Goal: Information Seeking & Learning: Learn about a topic

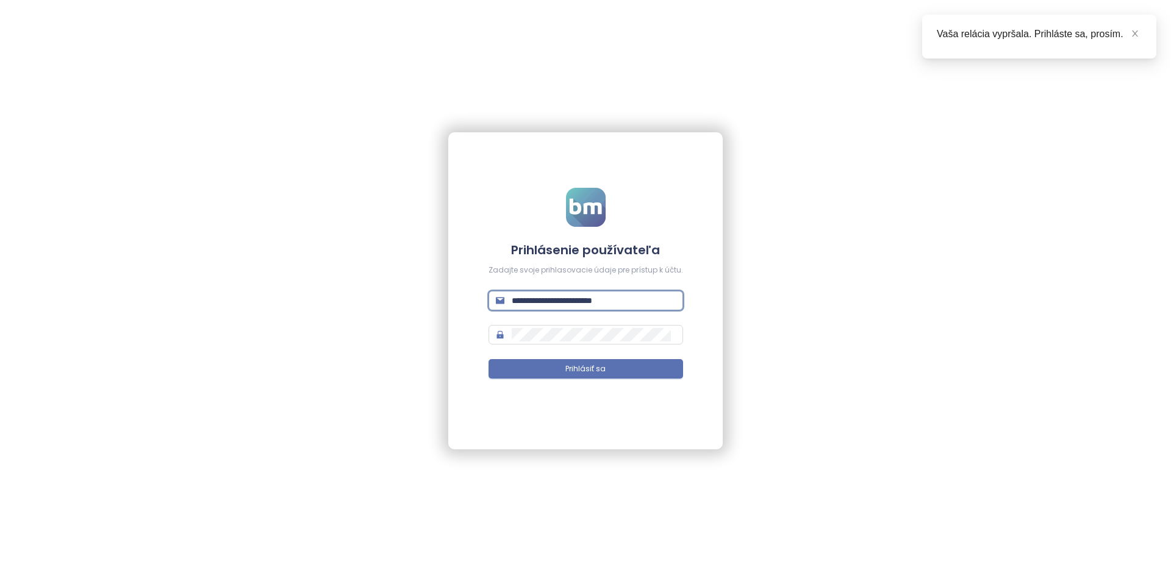
click at [574, 295] on input "**********" at bounding box center [594, 300] width 164 height 13
type input "**********"
click at [489, 359] on button "Prihlásiť sa" at bounding box center [586, 369] width 195 height 20
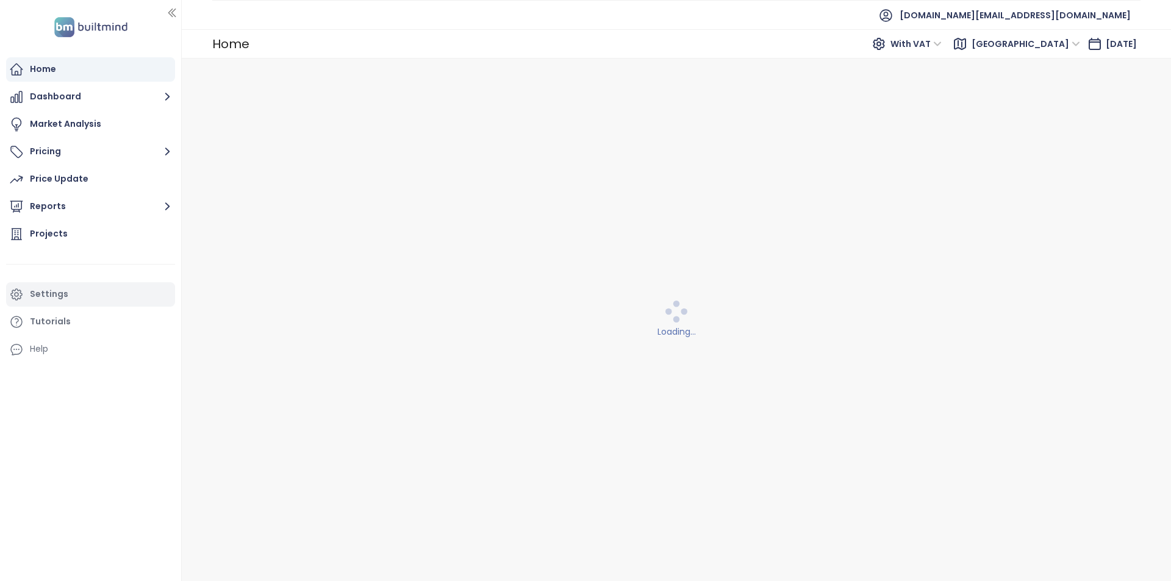
drag, startPoint x: 84, startPoint y: 266, endPoint x: 84, endPoint y: 288, distance: 22.6
click at [84, 267] on li at bounding box center [90, 264] width 169 height 30
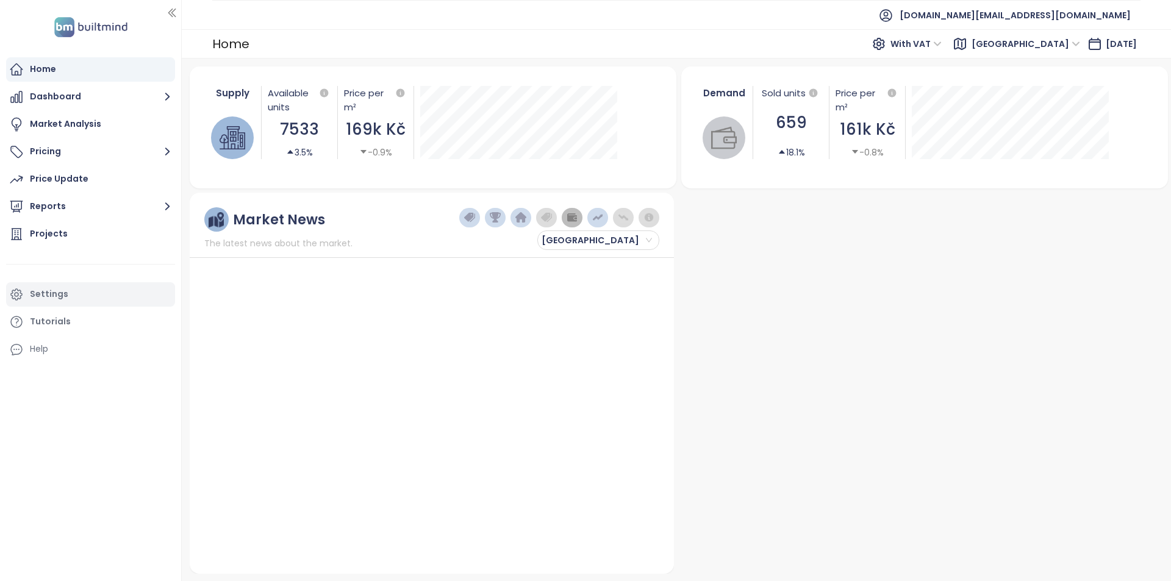
click at [84, 288] on div "Settings" at bounding box center [90, 294] width 169 height 24
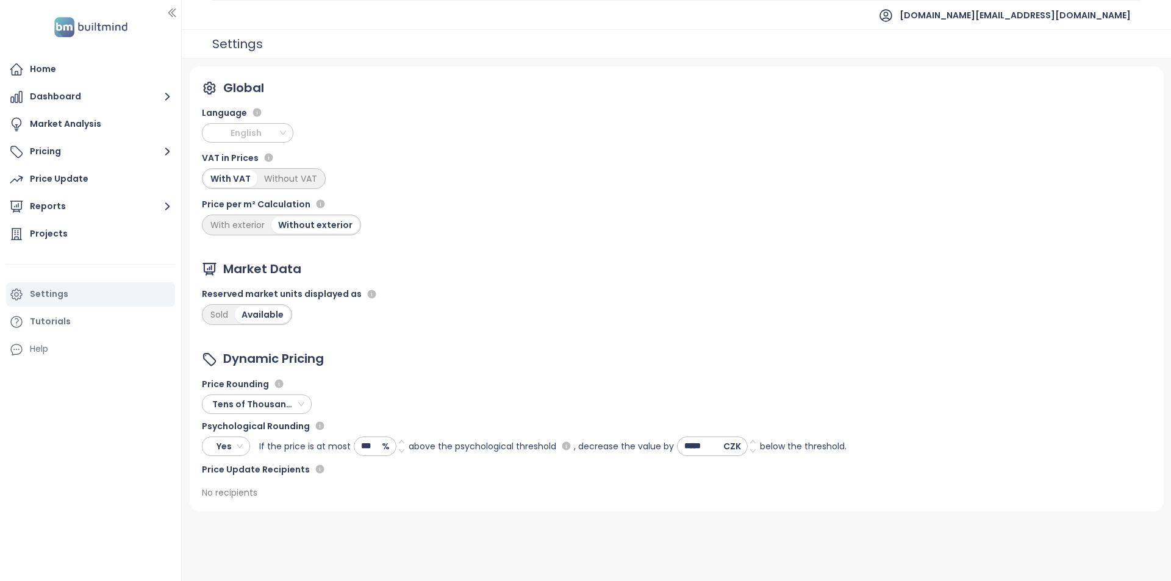
click at [257, 141] on span "English" at bounding box center [248, 133] width 85 height 18
click at [243, 162] on div "Czech" at bounding box center [248, 157] width 72 height 13
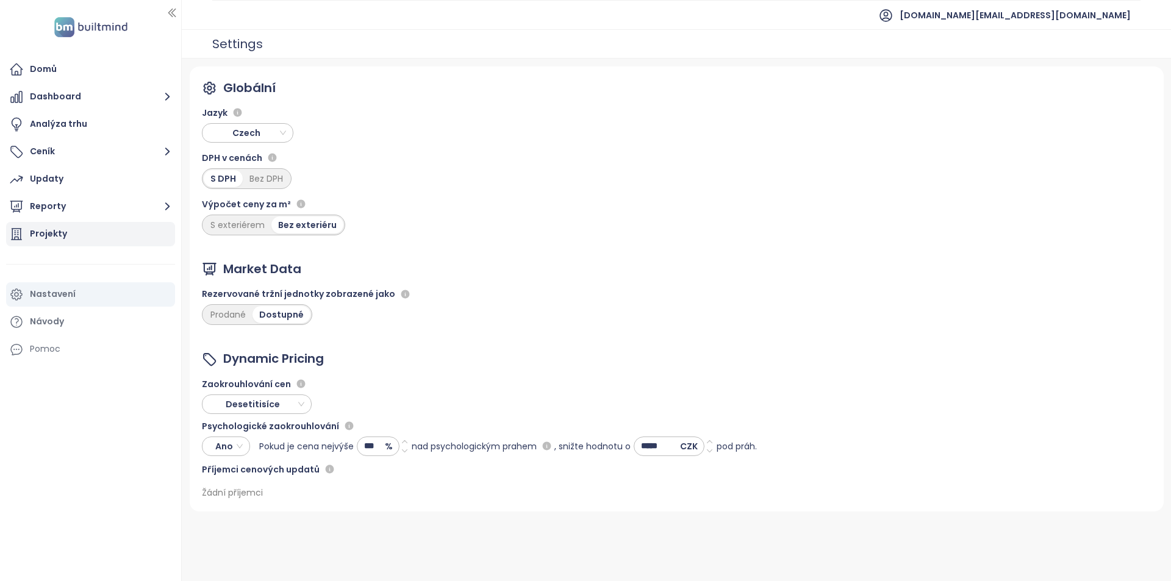
click at [49, 242] on div "Projekty" at bounding box center [90, 234] width 169 height 24
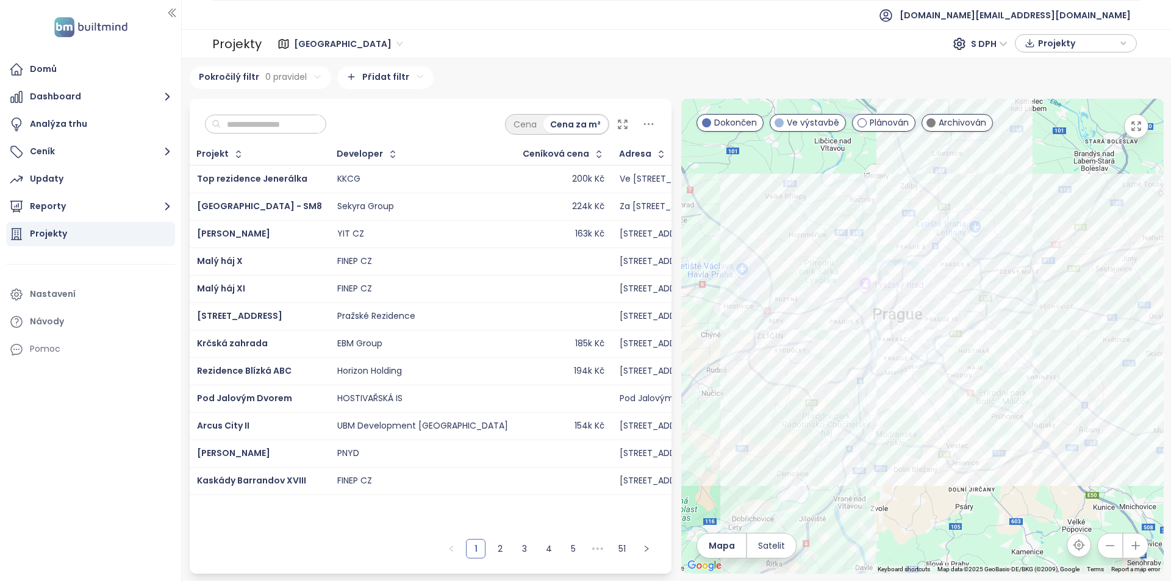
click at [304, 118] on input "text" at bounding box center [270, 124] width 99 height 18
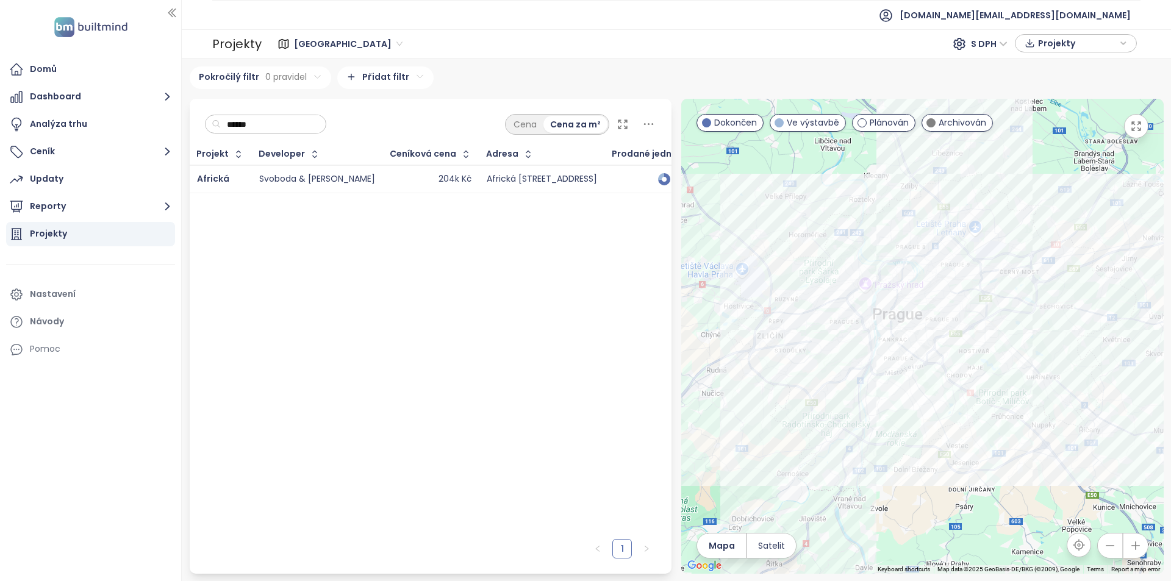
click at [390, 176] on div "204k Kč" at bounding box center [430, 179] width 81 height 15
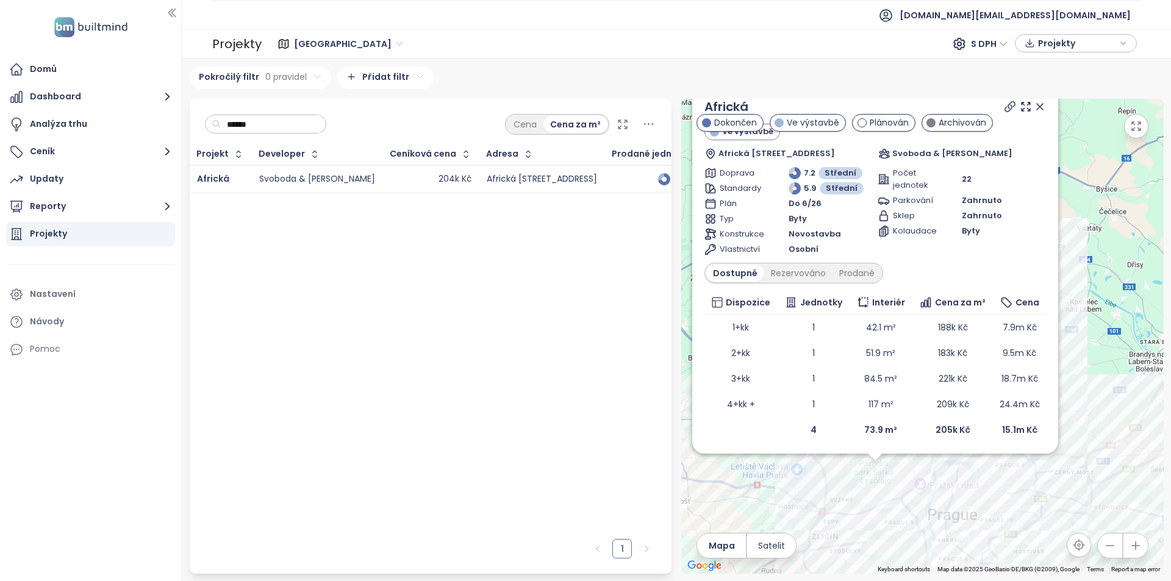
drag, startPoint x: 922, startPoint y: 498, endPoint x: 910, endPoint y: 474, distance: 26.7
click at [910, 474] on div "Africká Ve výstavbě Africká 341/27, 160 00 [GEOGRAPHIC_DATA] 6-[GEOGRAPHIC_DATA…" at bounding box center [922, 336] width 482 height 475
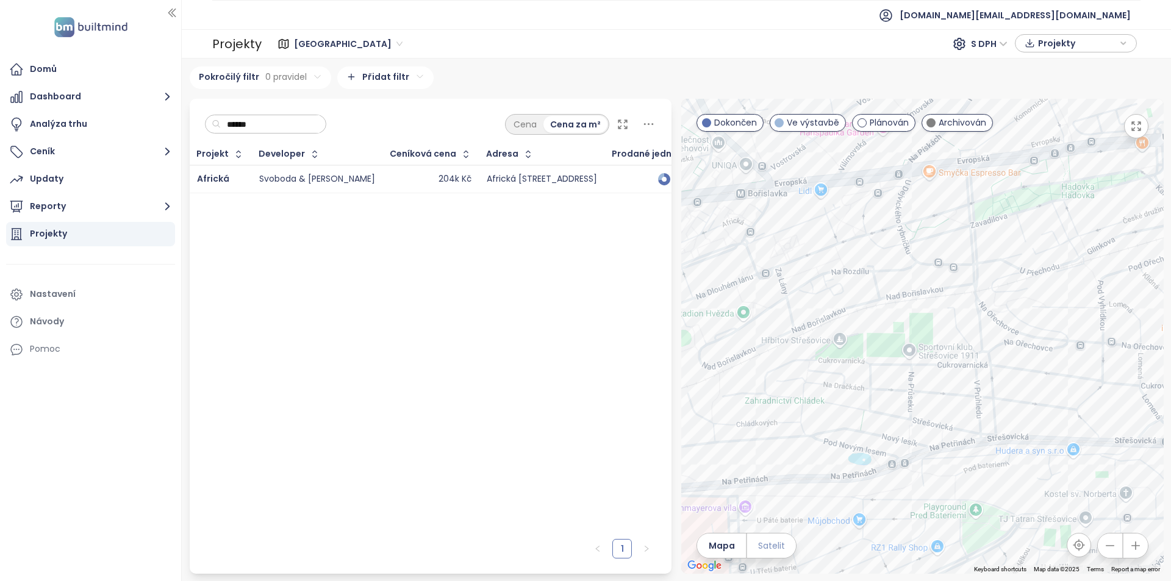
click at [768, 546] on span "Satelit" at bounding box center [771, 545] width 27 height 13
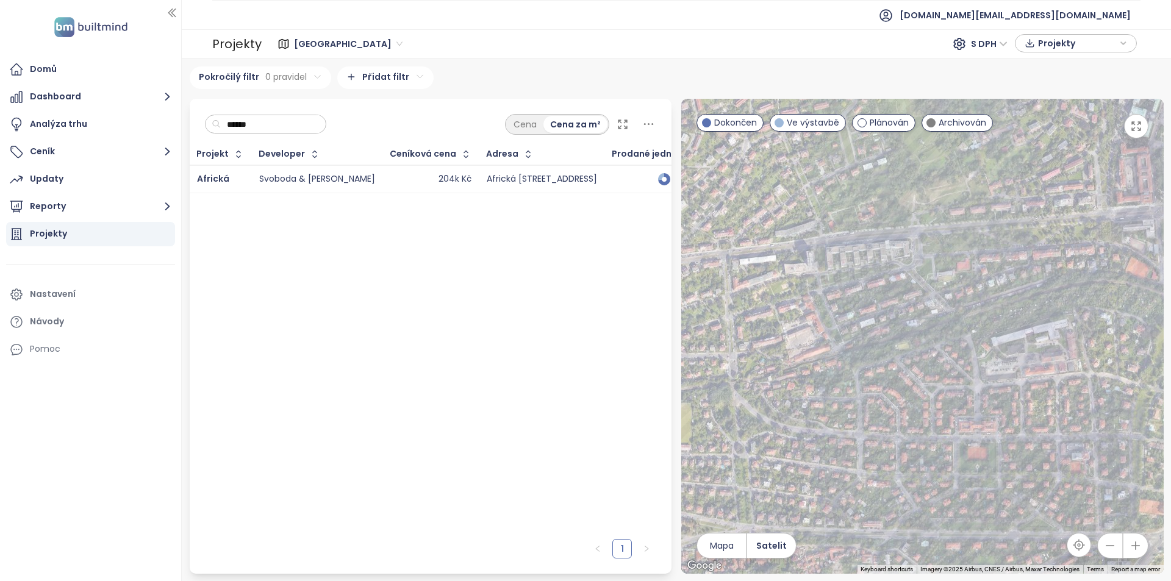
drag, startPoint x: 962, startPoint y: 301, endPoint x: 720, endPoint y: 393, distance: 259.4
click at [720, 393] on div "Africká Ve výstavbě Africká 341/27, 160 00 [GEOGRAPHIC_DATA] 6-[GEOGRAPHIC_DATA…" at bounding box center [922, 336] width 482 height 475
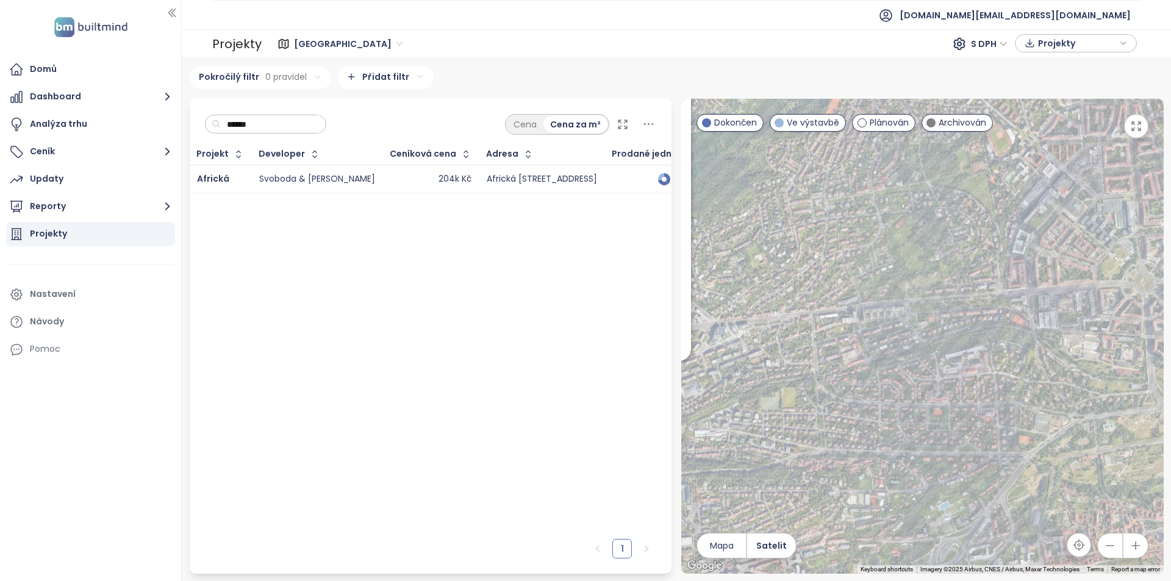
drag, startPoint x: 827, startPoint y: 316, endPoint x: 868, endPoint y: 321, distance: 41.2
click at [912, 346] on div "Africká Ve výstavbě Africká 341/27, 160 00 [GEOGRAPHIC_DATA] 6-[GEOGRAPHIC_DATA…" at bounding box center [922, 336] width 482 height 475
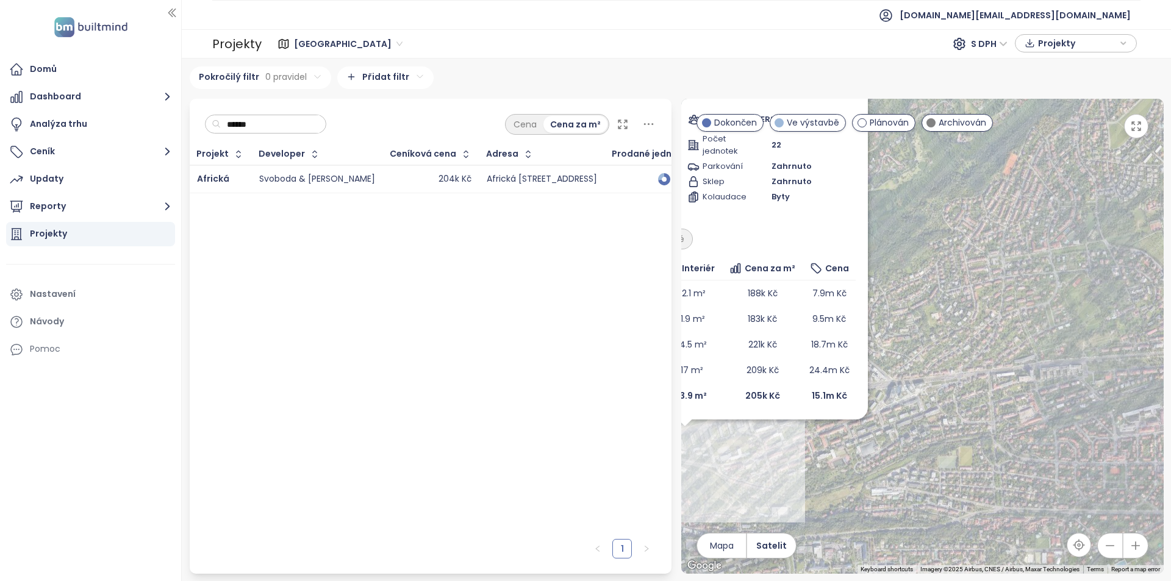
click at [390, 185] on div "204k Kč" at bounding box center [430, 179] width 81 height 15
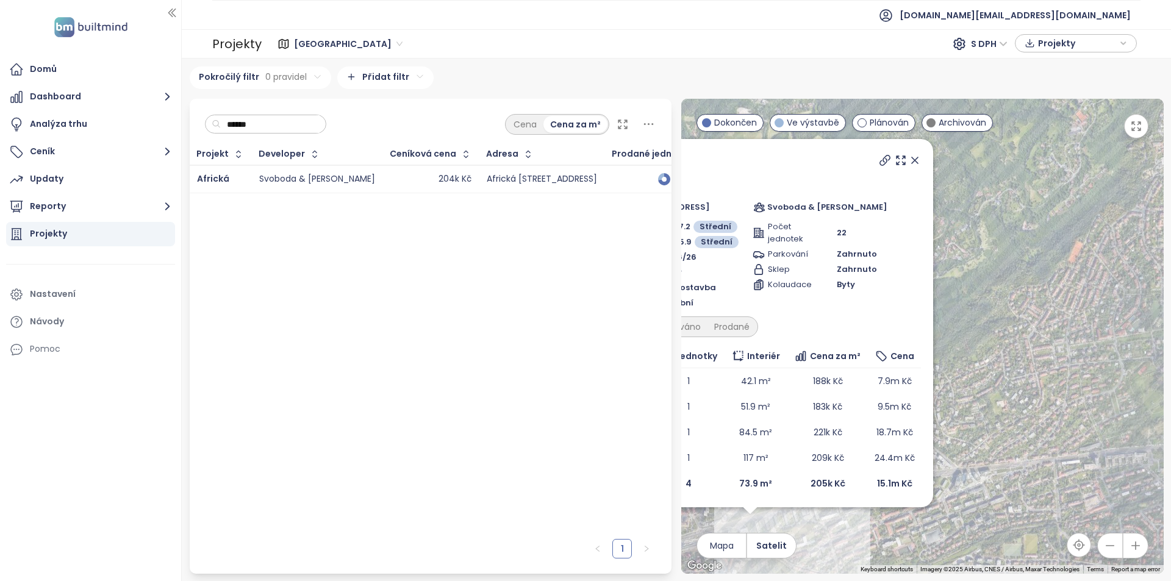
drag, startPoint x: 940, startPoint y: 390, endPoint x: 1011, endPoint y: 478, distance: 113.2
click at [1011, 478] on div "Africká Ve výstavbě Africká 341/27, 160 00 [GEOGRAPHIC_DATA] 6-[GEOGRAPHIC_DATA…" at bounding box center [922, 336] width 482 height 475
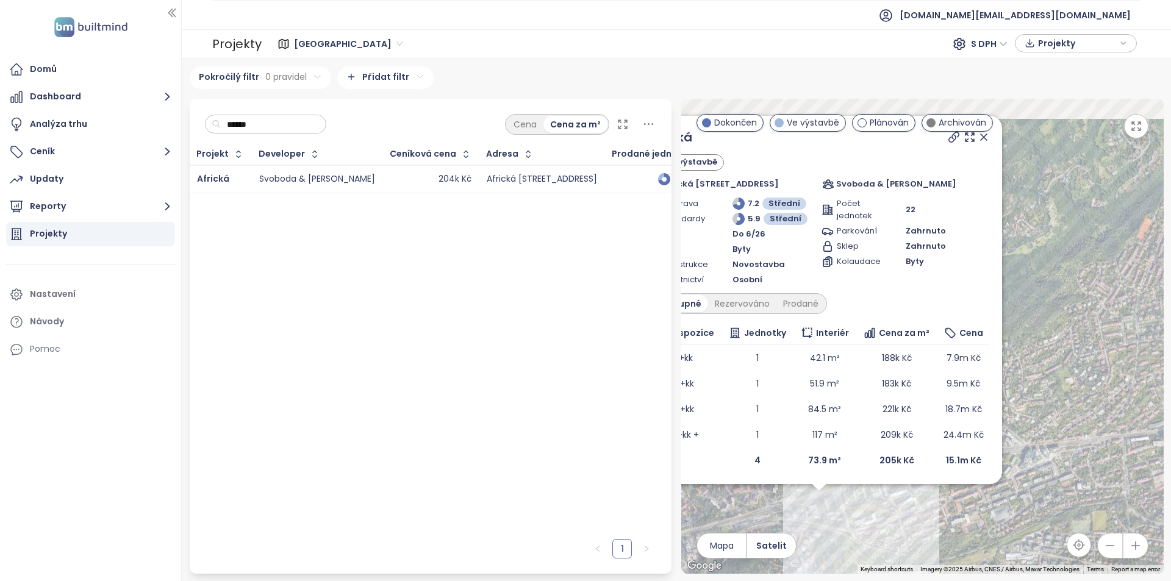
drag, startPoint x: 972, startPoint y: 447, endPoint x: 1035, endPoint y: 599, distance: 164.3
click at [1035, 581] on html "Domů Dashboard Analýza trhu Ceník Updaty Reporty Projekty Nastavení Návody Pomo…" at bounding box center [585, 290] width 1171 height 581
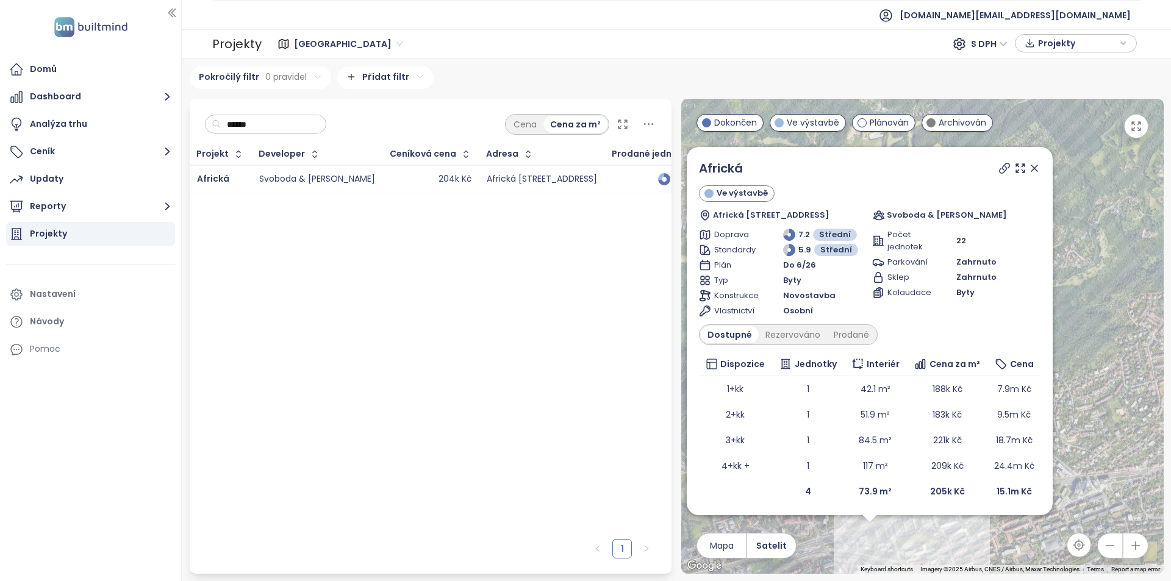
drag, startPoint x: 1069, startPoint y: 242, endPoint x: 1119, endPoint y: 234, distance: 50.6
click at [1119, 234] on div "Africká Ve výstavbě Africká 341/27, 160 00 [GEOGRAPHIC_DATA] 6-[GEOGRAPHIC_DATA…" at bounding box center [922, 336] width 482 height 475
click at [259, 123] on input "******" at bounding box center [270, 124] width 99 height 18
paste input "**"
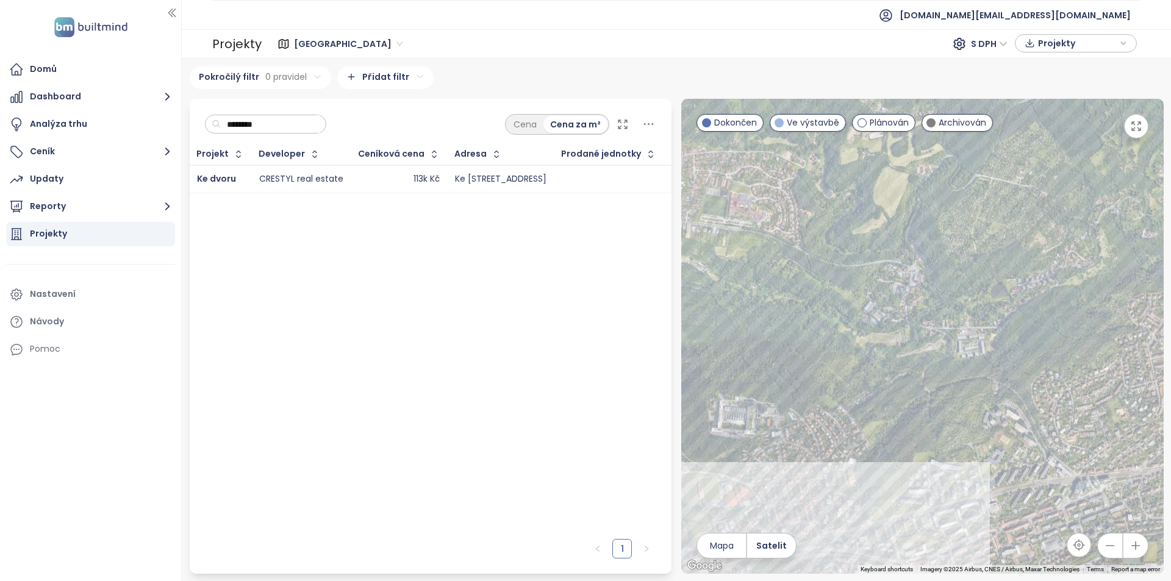
click at [239, 179] on div "Ke dvoru" at bounding box center [220, 179] width 47 height 15
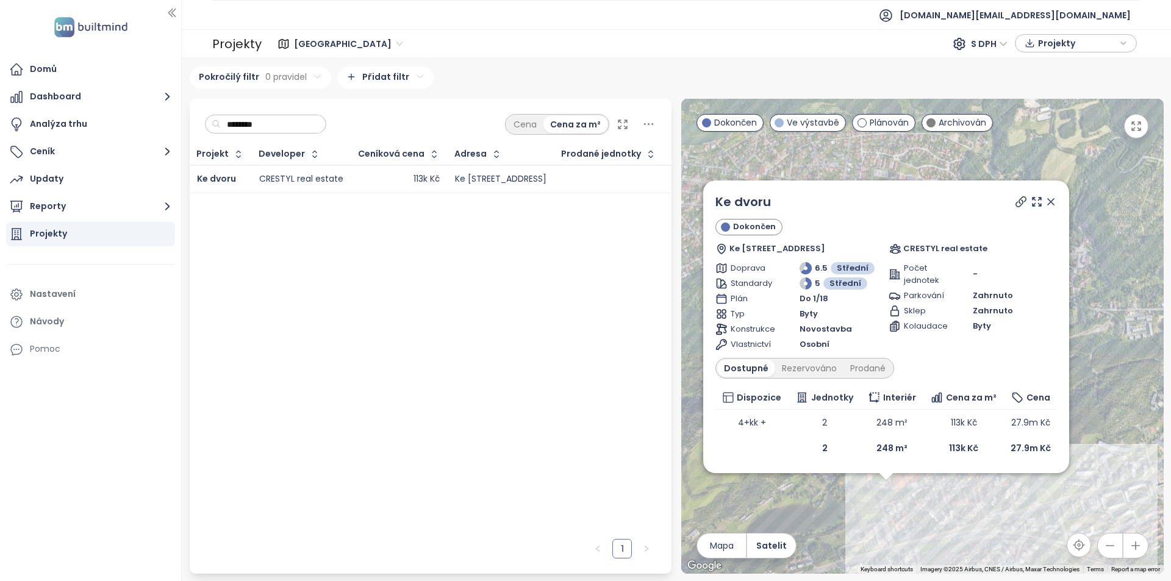
drag, startPoint x: 948, startPoint y: 534, endPoint x: 934, endPoint y: 516, distance: 23.4
click at [934, 516] on div "Ke dvoru Dokončen Ke Dvoru 18/35, 160 00 [GEOGRAPHIC_DATA], [GEOGRAPHIC_DATA] C…" at bounding box center [922, 336] width 482 height 475
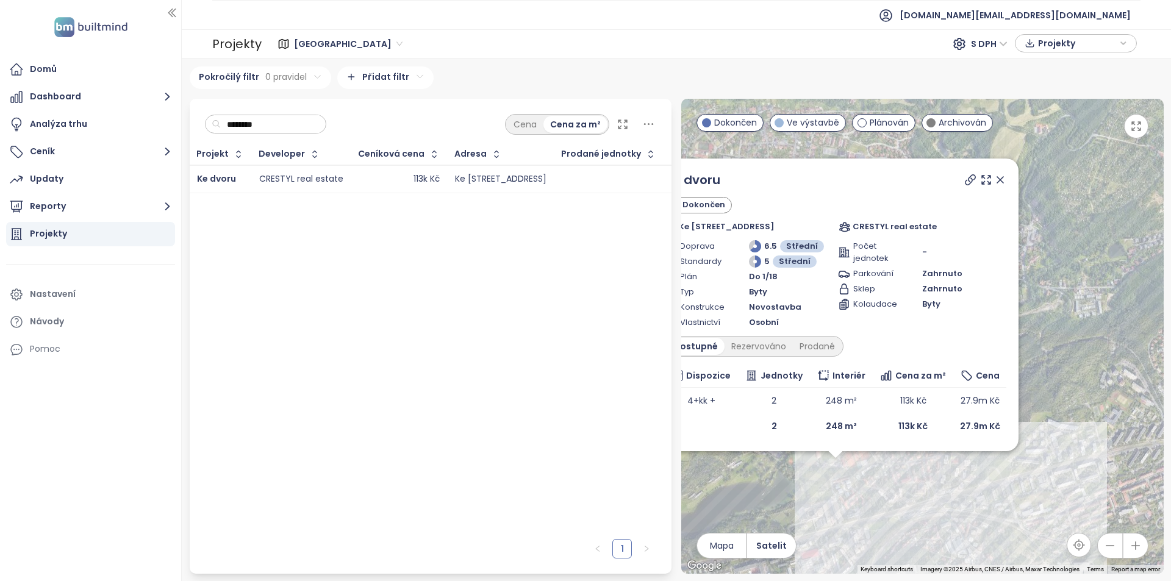
drag, startPoint x: 949, startPoint y: 523, endPoint x: 898, endPoint y: 497, distance: 57.6
click at [898, 497] on div "Ke dvoru Dokončen Ke Dvoru 18/35, 160 00 [GEOGRAPHIC_DATA], [GEOGRAPHIC_DATA] C…" at bounding box center [922, 336] width 482 height 475
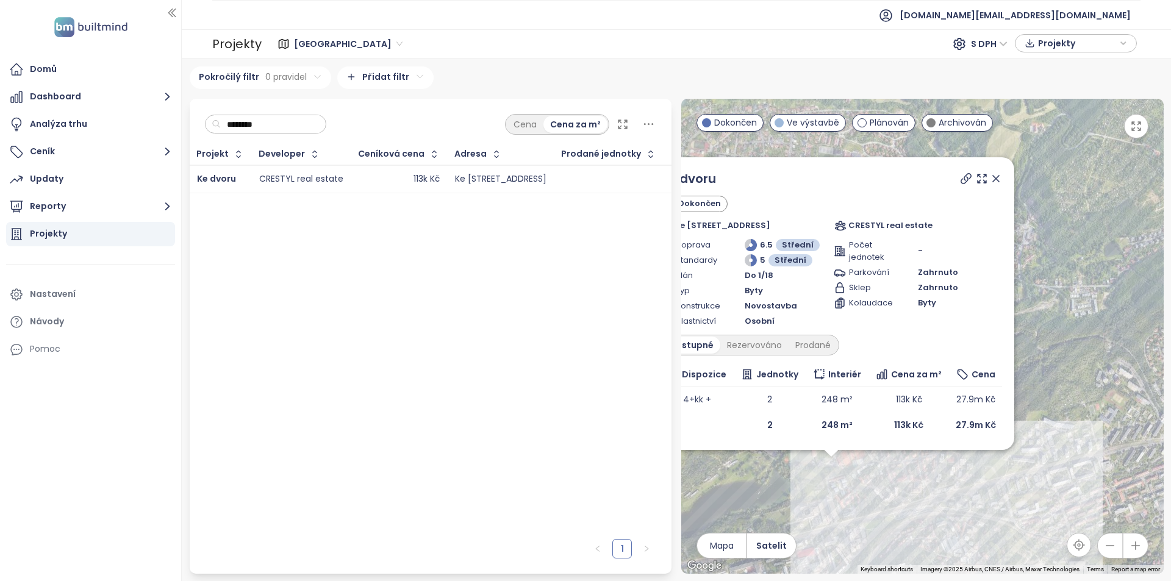
click at [1000, 176] on icon at bounding box center [996, 179] width 12 height 12
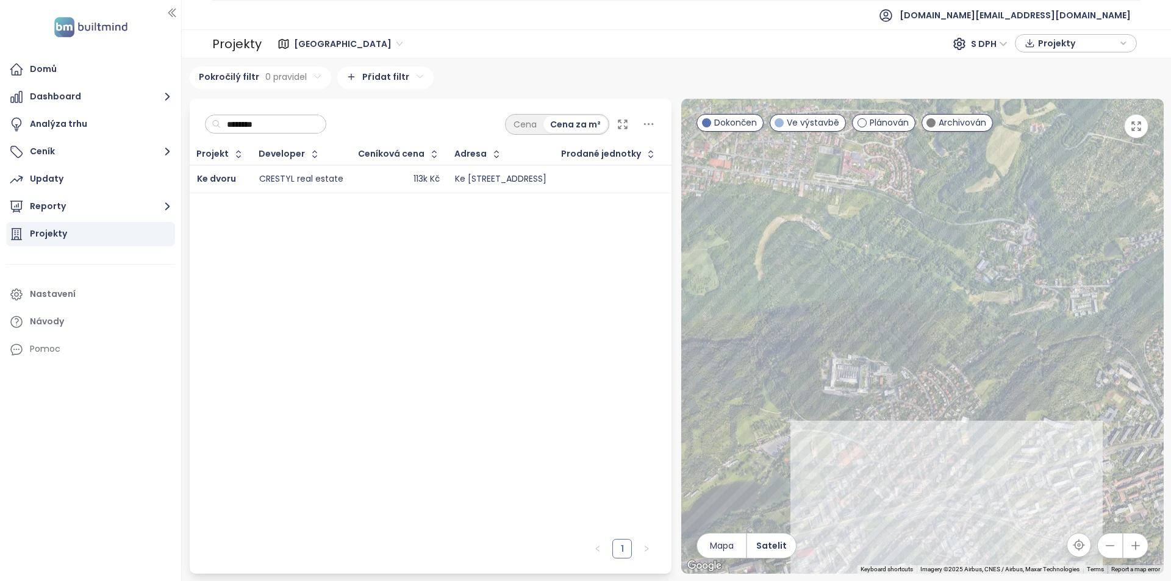
click at [368, 170] on td "113k Kč" at bounding box center [399, 179] width 96 height 28
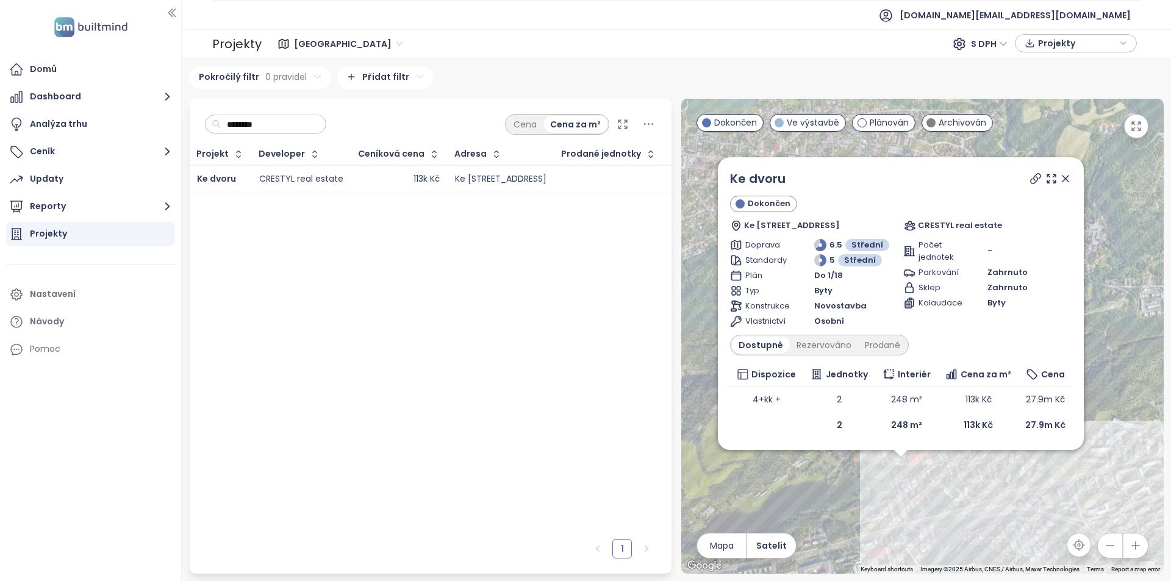
click at [317, 118] on input "********" at bounding box center [270, 124] width 99 height 18
paste input "*****"
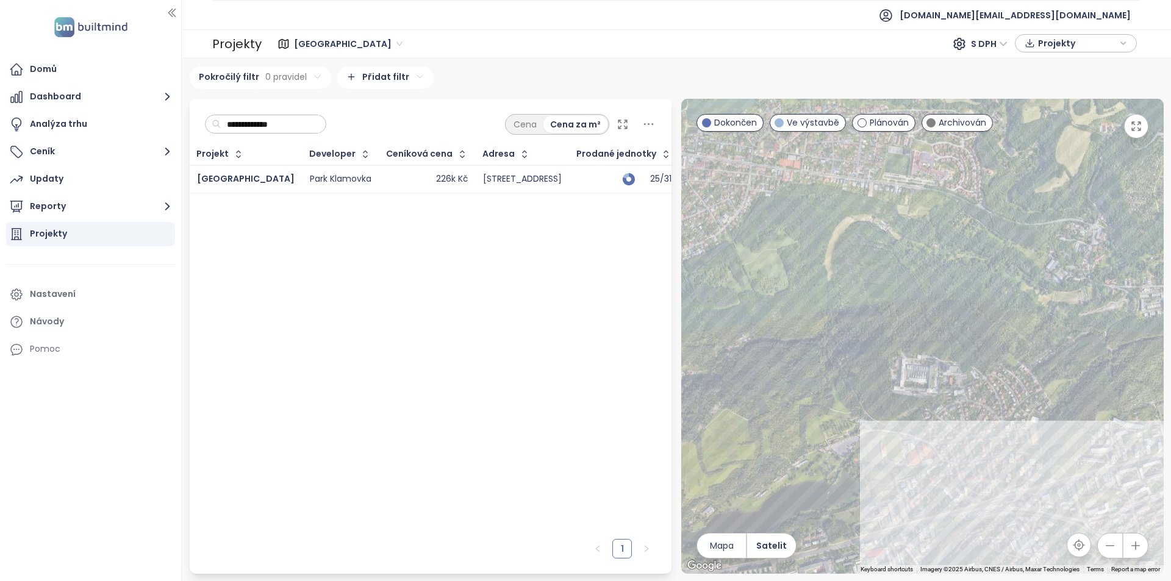
click at [268, 184] on td "[GEOGRAPHIC_DATA]" at bounding box center [246, 179] width 113 height 28
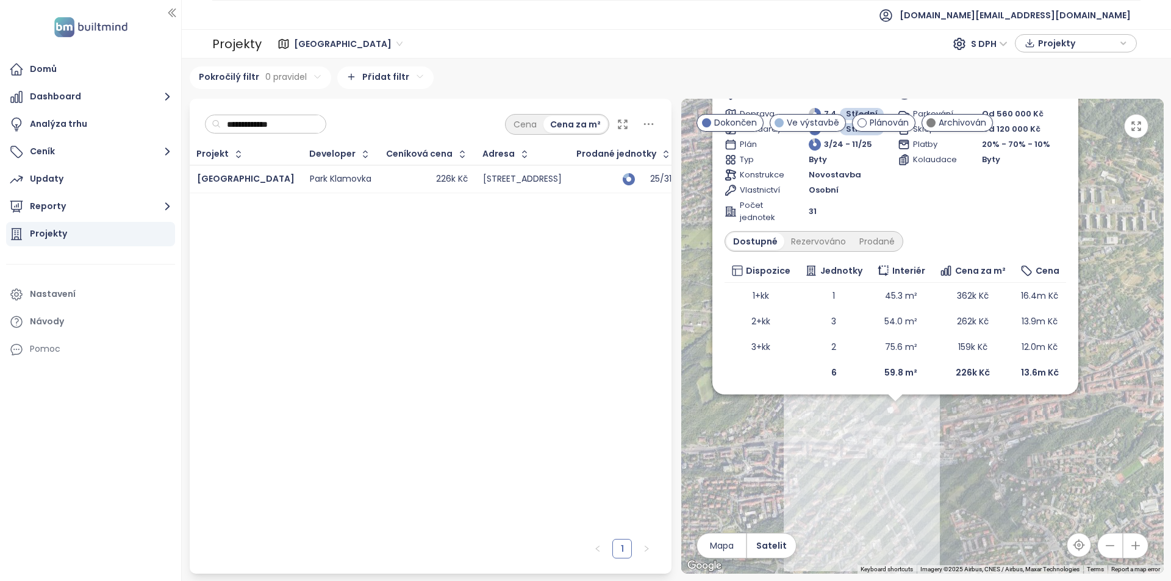
drag, startPoint x: 837, startPoint y: 501, endPoint x: 800, endPoint y: 422, distance: 87.8
click at [800, 422] on div "[GEOGRAPHIC_DATA] Ve výstavbě Plzeňská 2095/150, 150 00 [GEOGRAPHIC_DATA] 5-[GE…" at bounding box center [922, 336] width 482 height 475
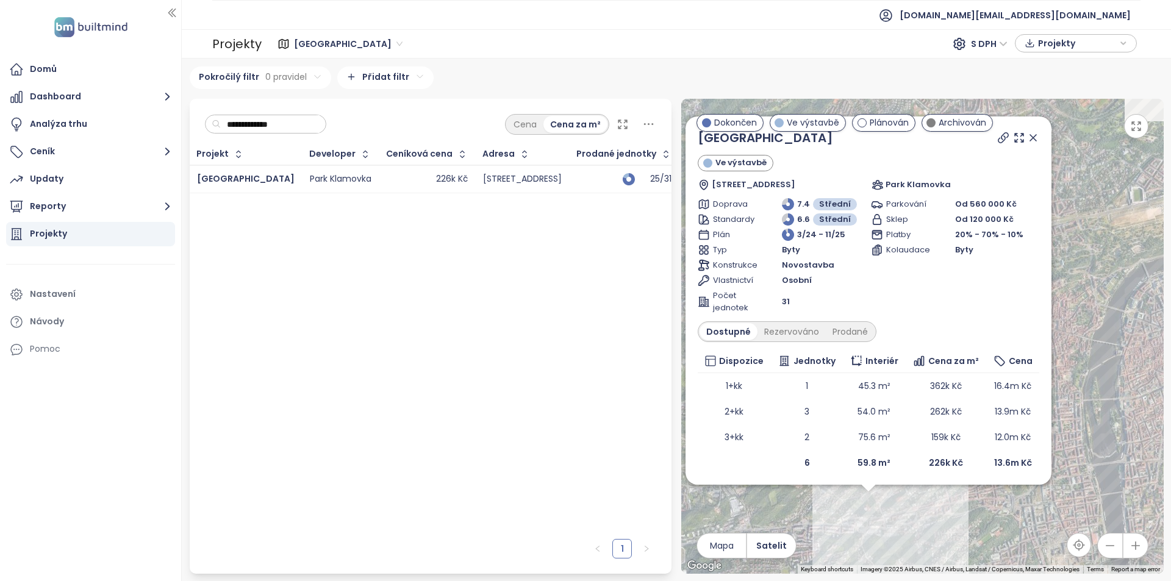
drag, startPoint x: 967, startPoint y: 449, endPoint x: 914, endPoint y: 529, distance: 95.9
click at [914, 529] on div "[GEOGRAPHIC_DATA] Ve výstavbě Plzeňská 2095/150, 150 00 [GEOGRAPHIC_DATA] 5-[GE…" at bounding box center [922, 336] width 482 height 475
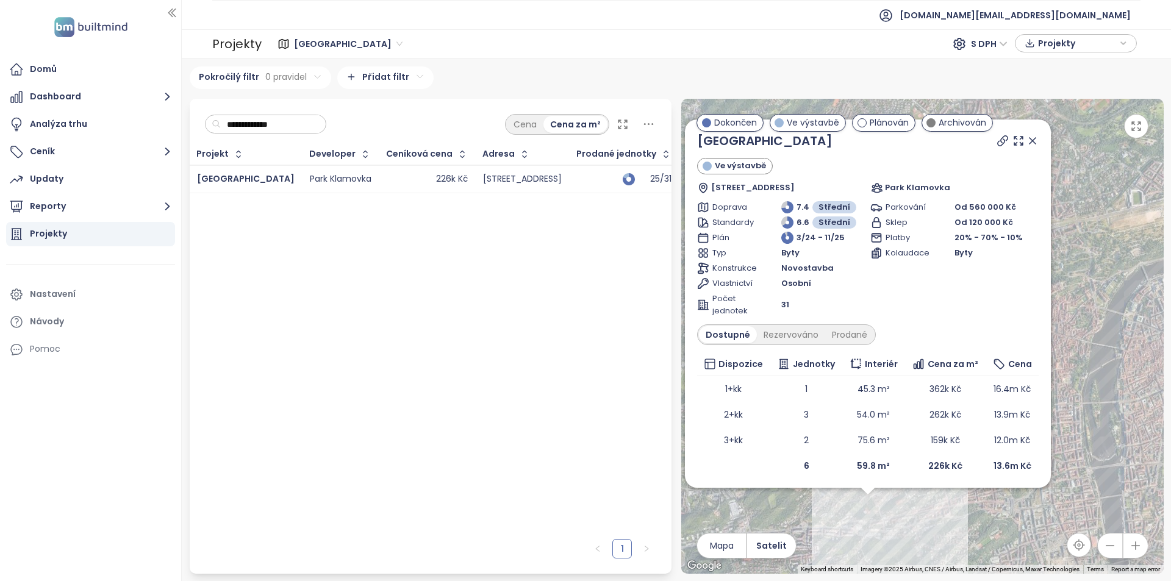
click at [256, 120] on input "**********" at bounding box center [270, 124] width 99 height 18
paste input "***"
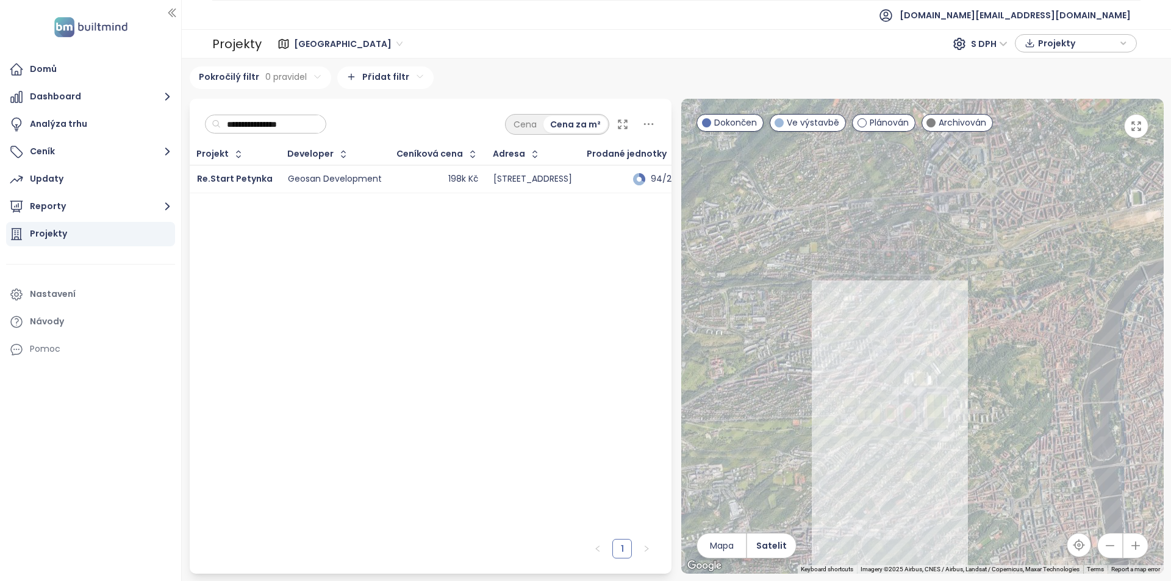
click at [273, 181] on td "Re.Start Petynka" at bounding box center [235, 179] width 91 height 28
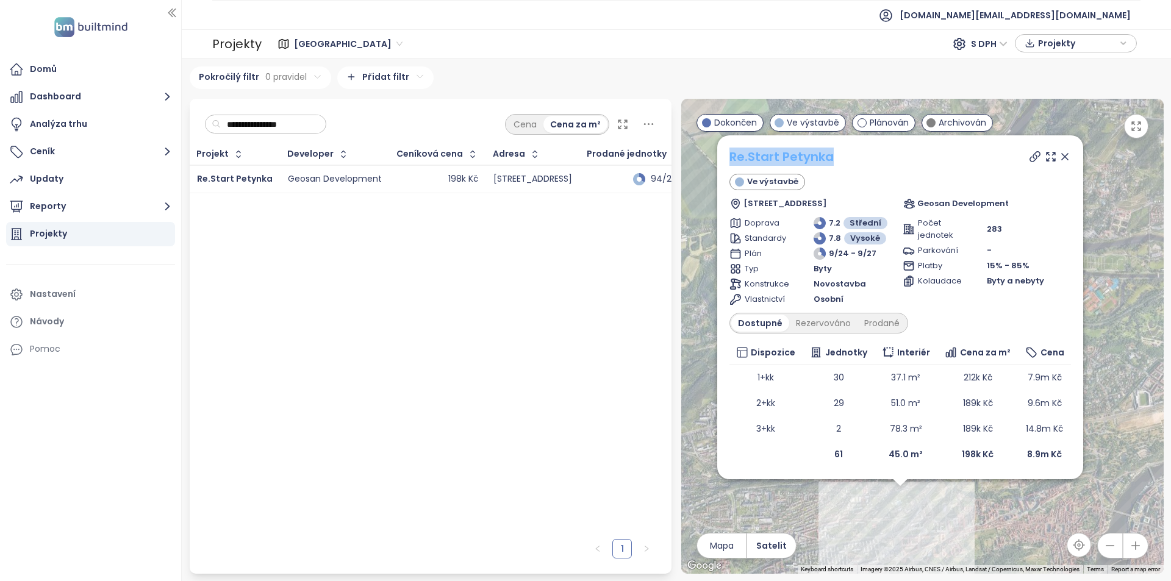
drag, startPoint x: 839, startPoint y: 157, endPoint x: 732, endPoint y: 162, distance: 107.4
click at [732, 162] on div "Re.Start Petynka" at bounding box center [900, 157] width 342 height 18
click at [246, 118] on input "**********" at bounding box center [270, 124] width 99 height 18
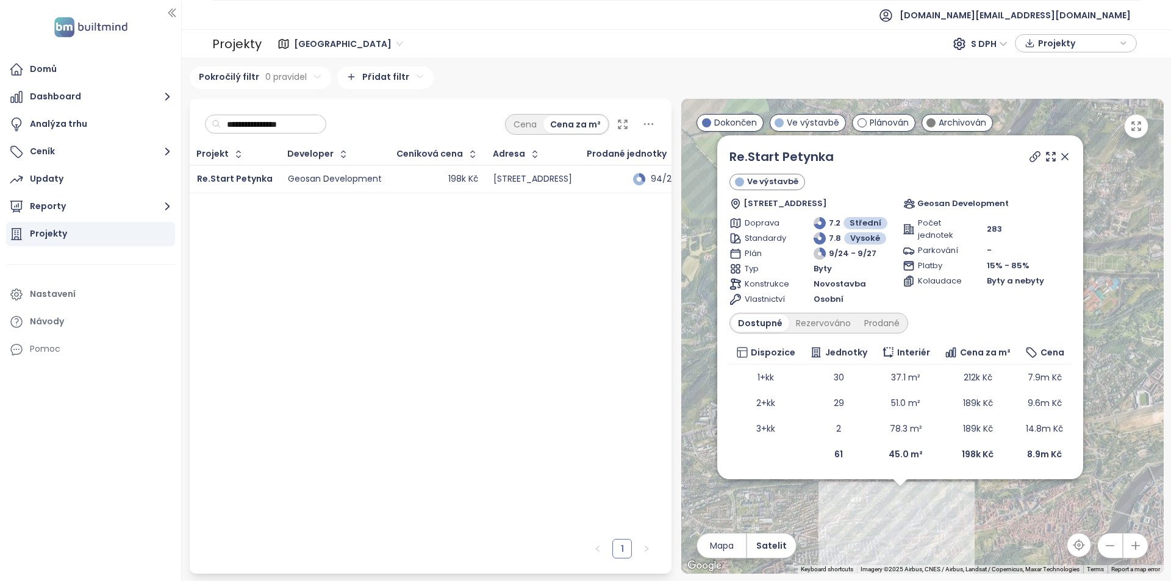
paste input "*****"
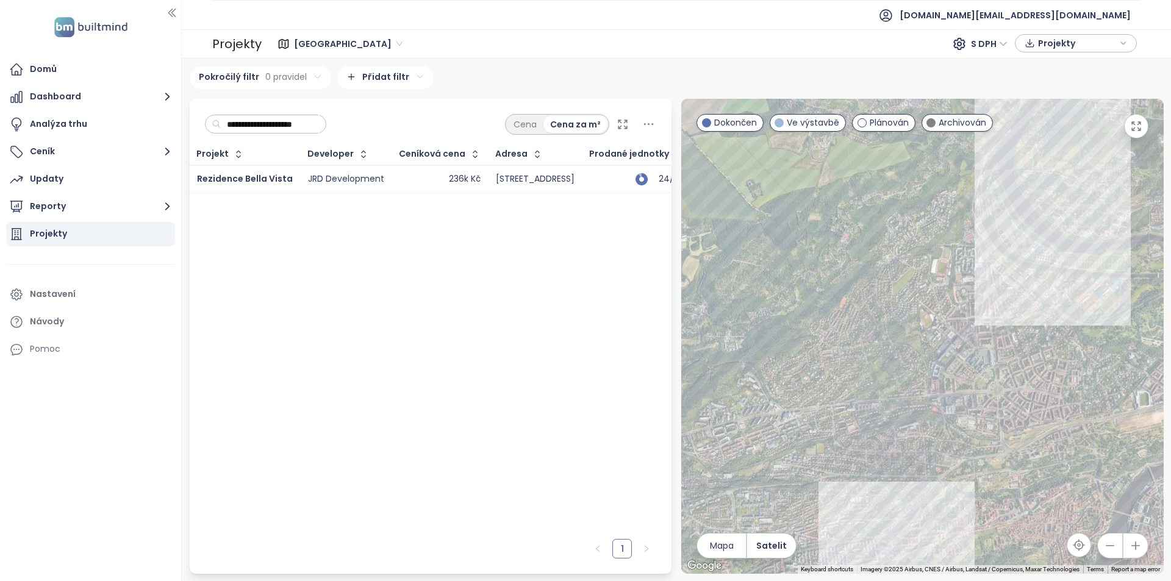
click at [290, 179] on td "Rezidence Bella Vista" at bounding box center [245, 179] width 111 height 28
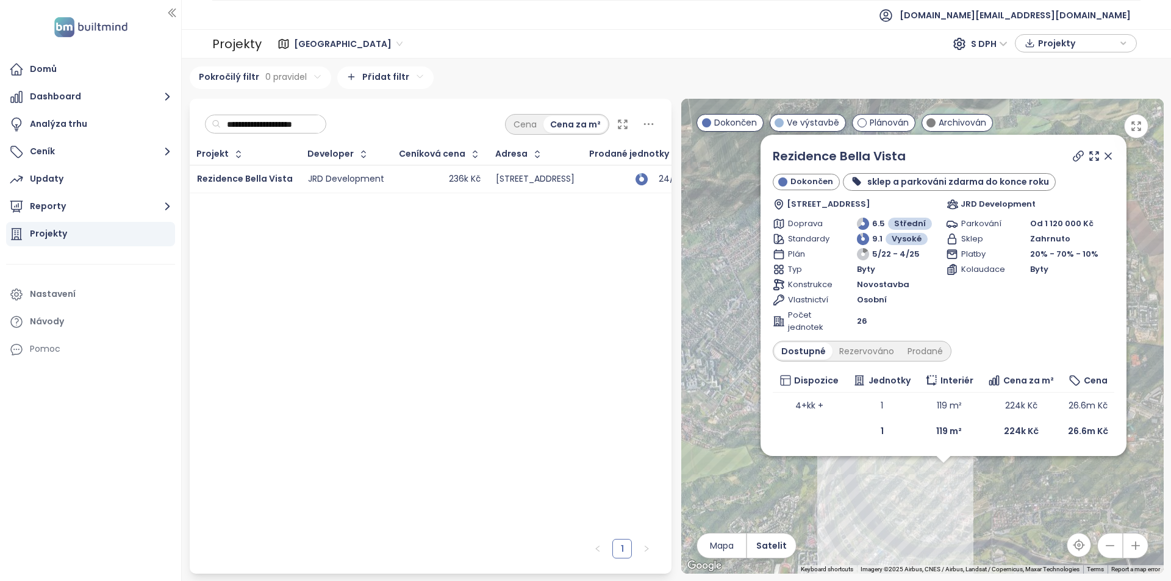
click at [238, 124] on input "**********" at bounding box center [270, 124] width 99 height 18
paste input "text"
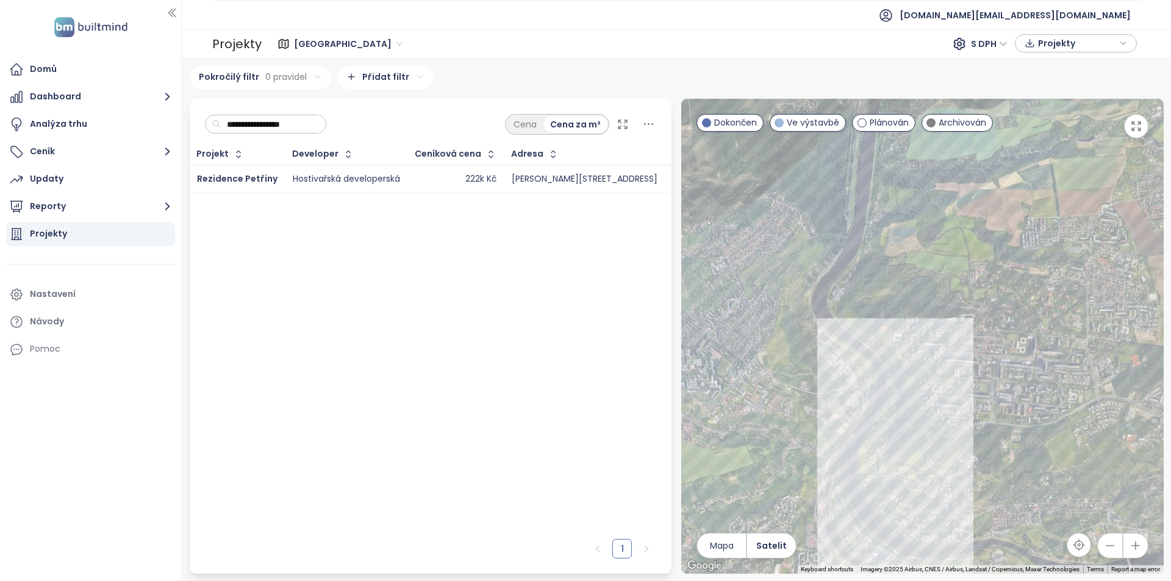
click at [434, 181] on div "222k Kč" at bounding box center [455, 179] width 81 height 15
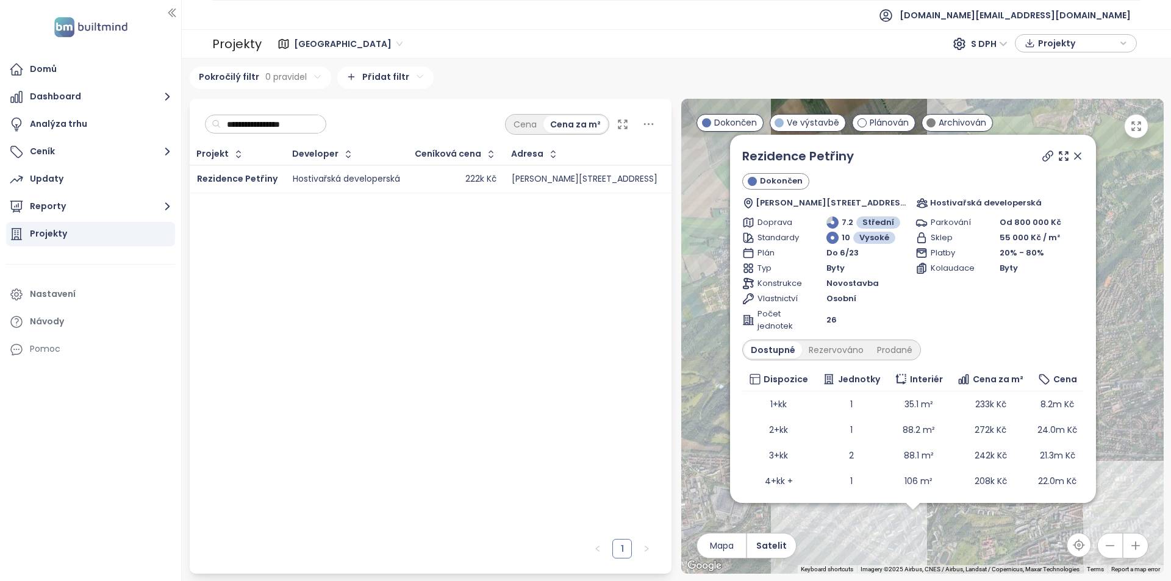
drag, startPoint x: 277, startPoint y: 138, endPoint x: 281, endPoint y: 130, distance: 9.3
click at [277, 138] on div "**********" at bounding box center [431, 121] width 482 height 45
click at [281, 130] on input "**********" at bounding box center [270, 124] width 99 height 18
click at [282, 130] on input "**********" at bounding box center [270, 124] width 99 height 18
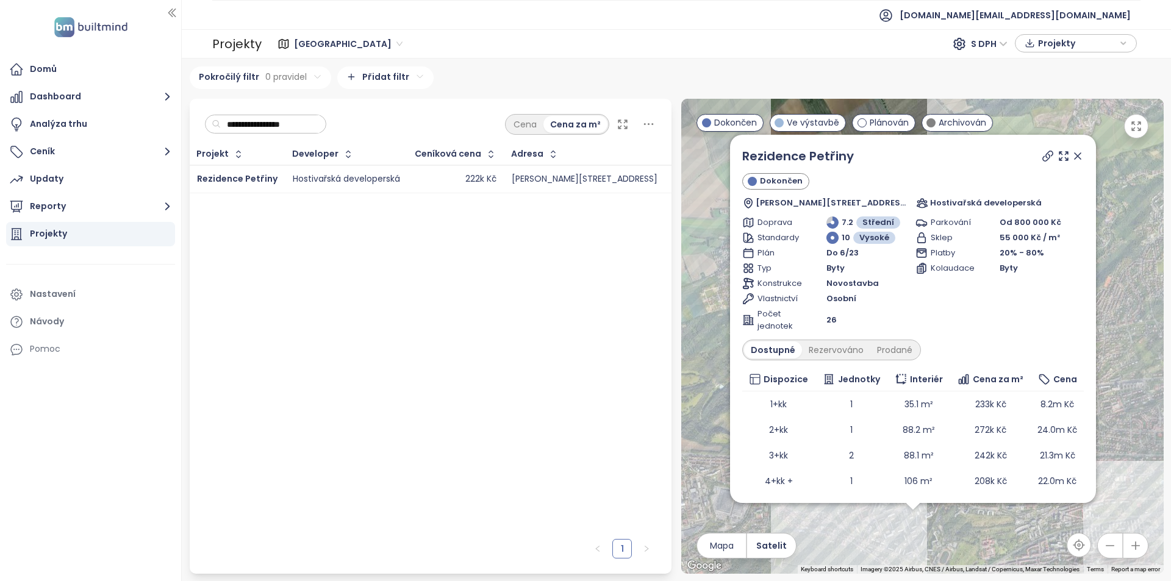
paste input "******"
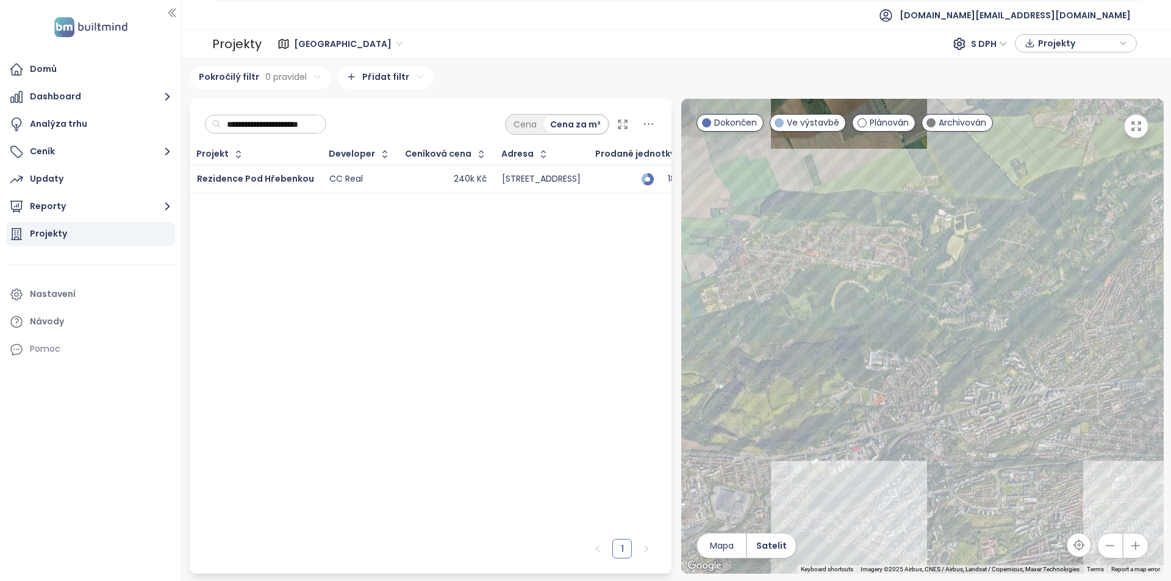
scroll to position [0, 2]
click at [390, 180] on td "CC Real" at bounding box center [360, 179] width 76 height 28
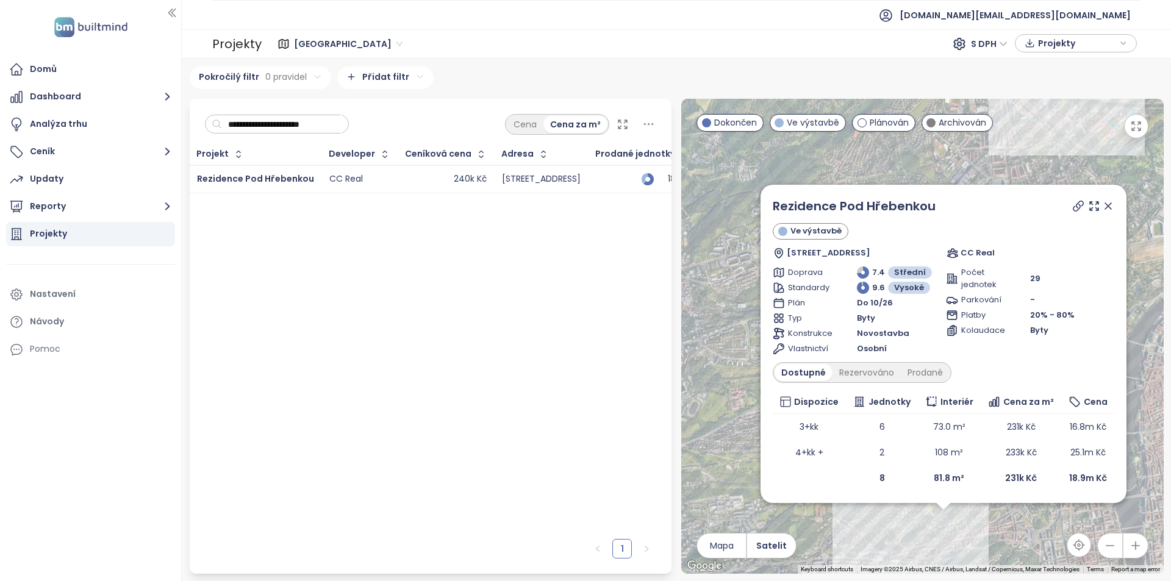
drag, startPoint x: 1109, startPoint y: 207, endPoint x: 1158, endPoint y: 212, distance: 49.0
click at [1110, 207] on icon at bounding box center [1108, 206] width 6 height 6
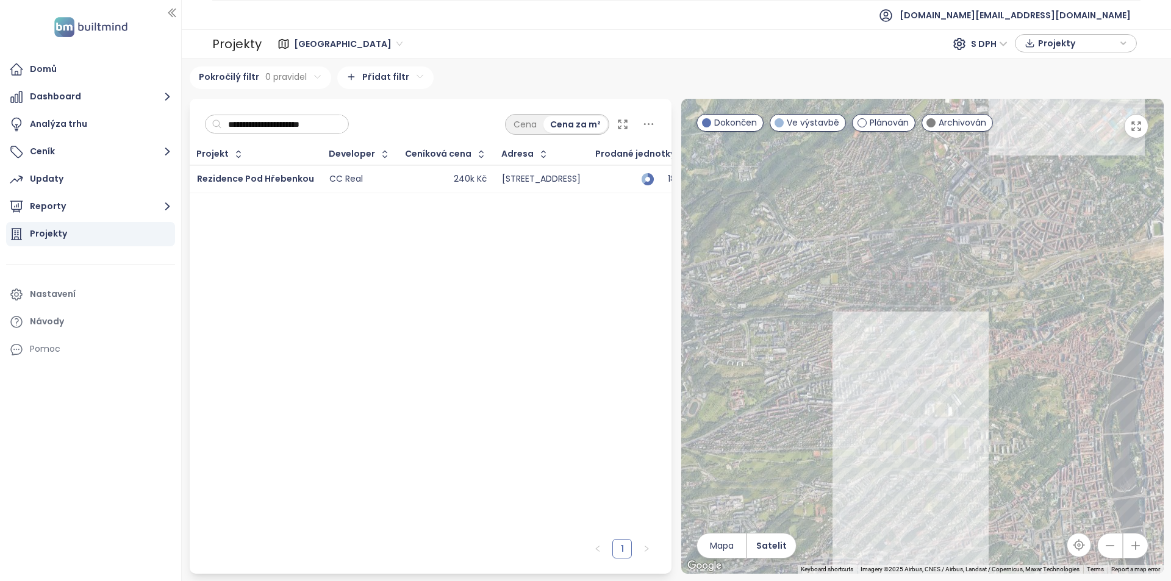
click at [276, 109] on div "**********" at bounding box center [431, 121] width 482 height 45
click at [280, 127] on input "**********" at bounding box center [282, 124] width 120 height 18
paste input "text"
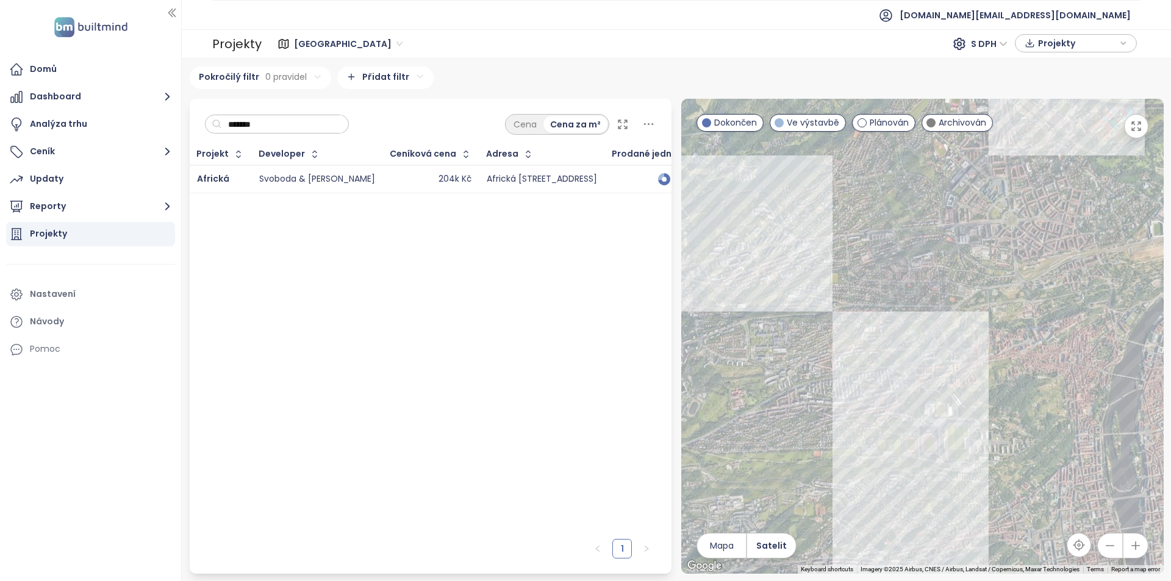
click at [236, 172] on div "Africká" at bounding box center [220, 179] width 47 height 15
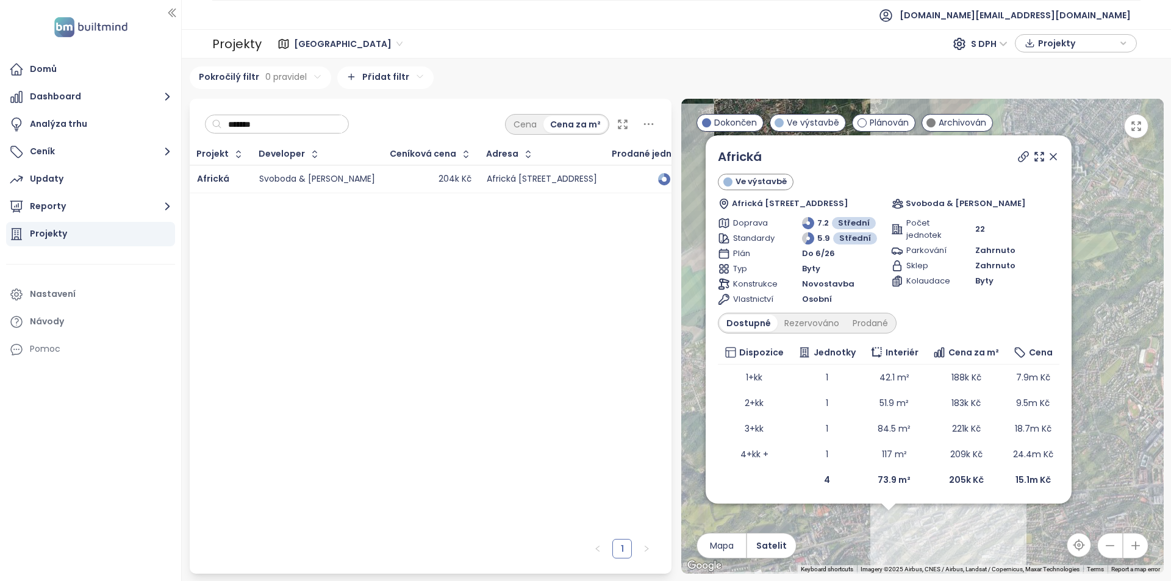
drag, startPoint x: 1012, startPoint y: 543, endPoint x: 999, endPoint y: 543, distance: 13.4
click at [999, 543] on div "Africká Ve výstavbě Africká 341/27, 160 00 [GEOGRAPHIC_DATA] 6-[GEOGRAPHIC_DATA…" at bounding box center [922, 336] width 482 height 475
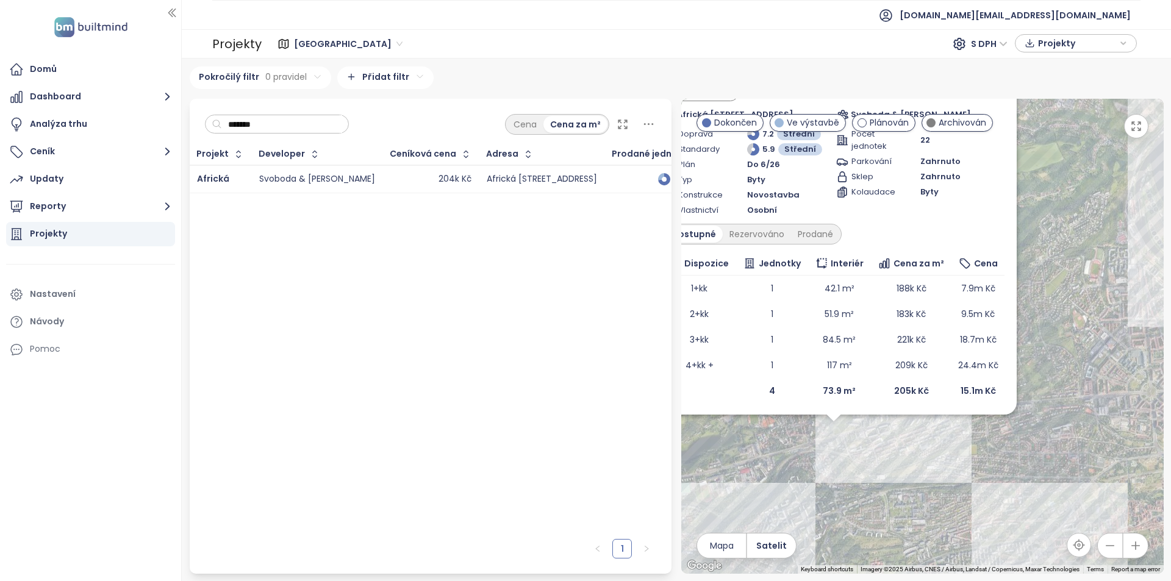
drag, startPoint x: 948, startPoint y: 529, endPoint x: 889, endPoint y: 432, distance: 114.1
click at [889, 432] on div "Africká Ve výstavbě Africká 341/27, 160 00 [GEOGRAPHIC_DATA] 6-[GEOGRAPHIC_DATA…" at bounding box center [922, 336] width 482 height 475
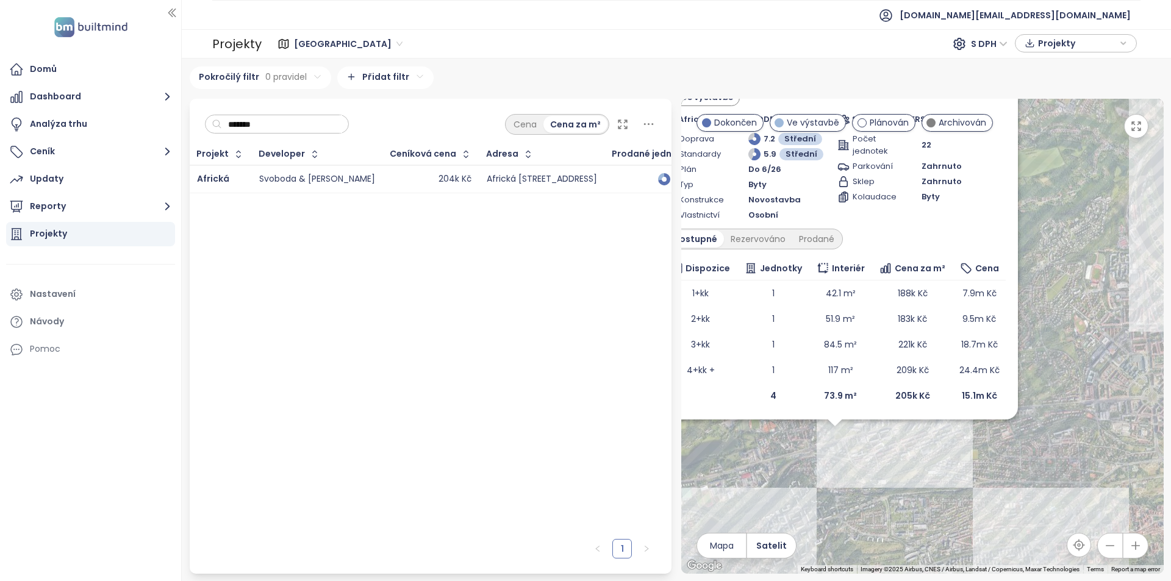
drag, startPoint x: 1054, startPoint y: 169, endPoint x: 1062, endPoint y: 209, distance: 40.6
click at [1065, 214] on div "Africká Ve výstavbě Africká 341/27, 160 00 [GEOGRAPHIC_DATA] 6-[GEOGRAPHIC_DATA…" at bounding box center [922, 336] width 482 height 475
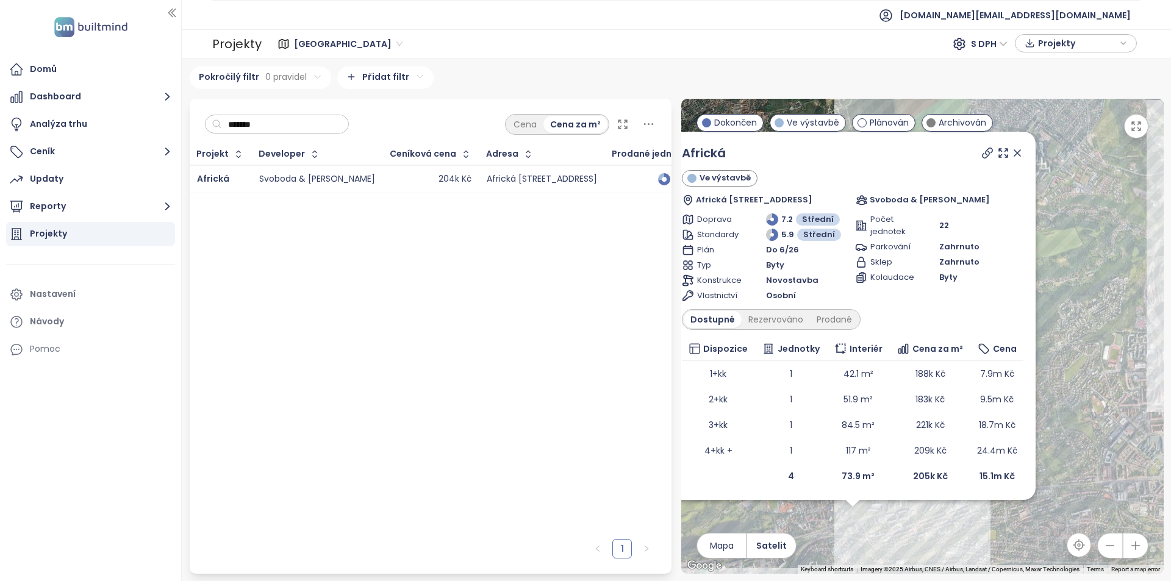
click at [1011, 154] on icon at bounding box center [1017, 153] width 12 height 12
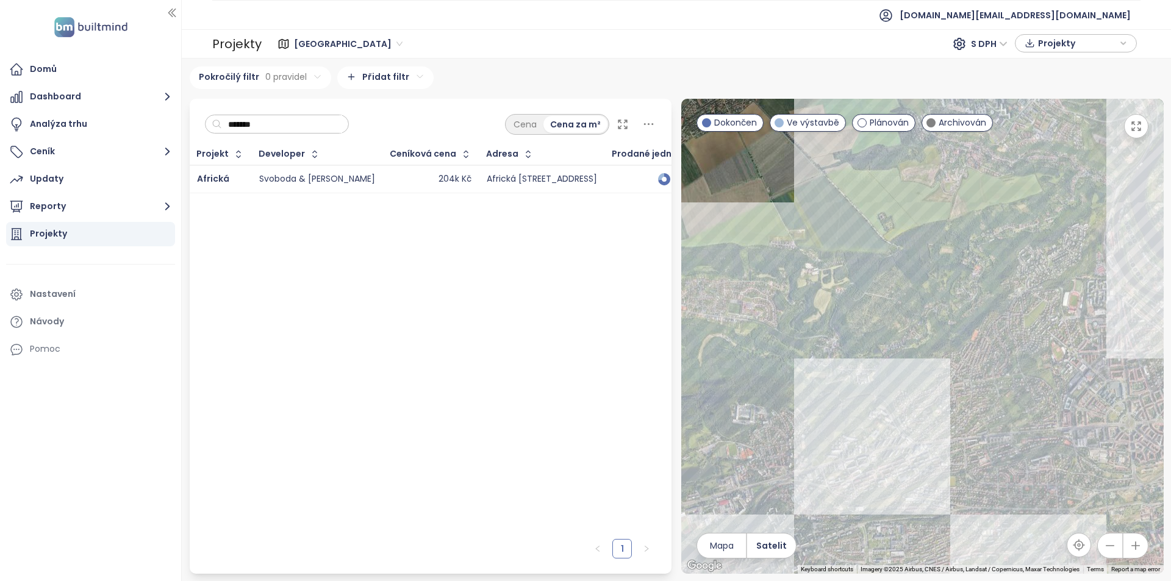
drag, startPoint x: 880, startPoint y: 383, endPoint x: 854, endPoint y: 344, distance: 46.7
click at [854, 344] on div at bounding box center [922, 336] width 482 height 475
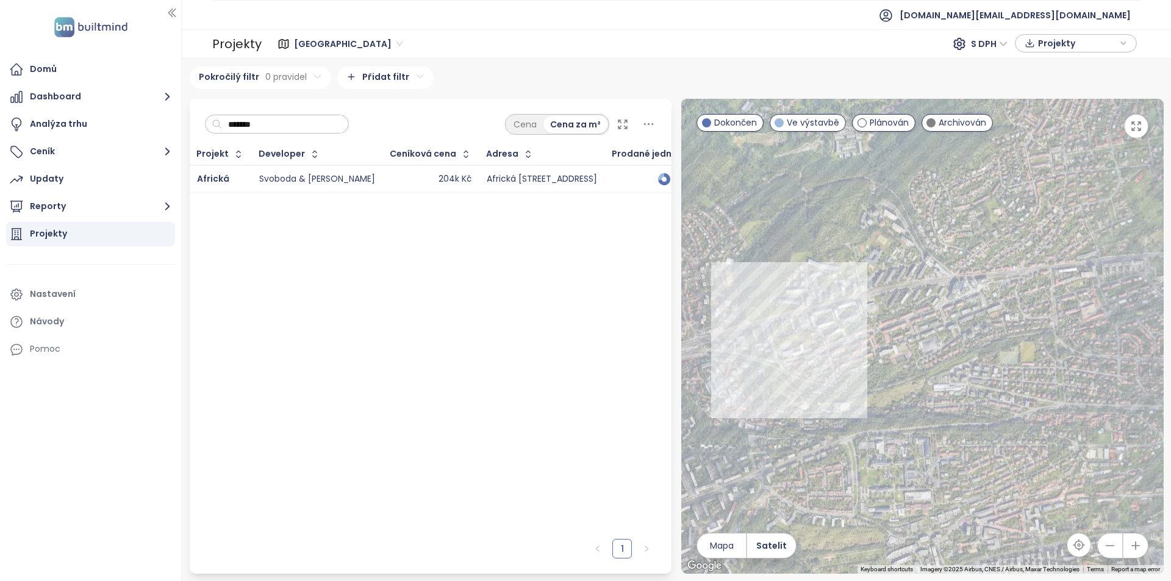
drag, startPoint x: 1009, startPoint y: 454, endPoint x: 1173, endPoint y: 331, distance: 204.8
click at [1170, 331] on html "Domů Dashboard Analýza trhu Ceník Updaty Reporty Projekty Nastavení Návody Pomo…" at bounding box center [585, 290] width 1171 height 581
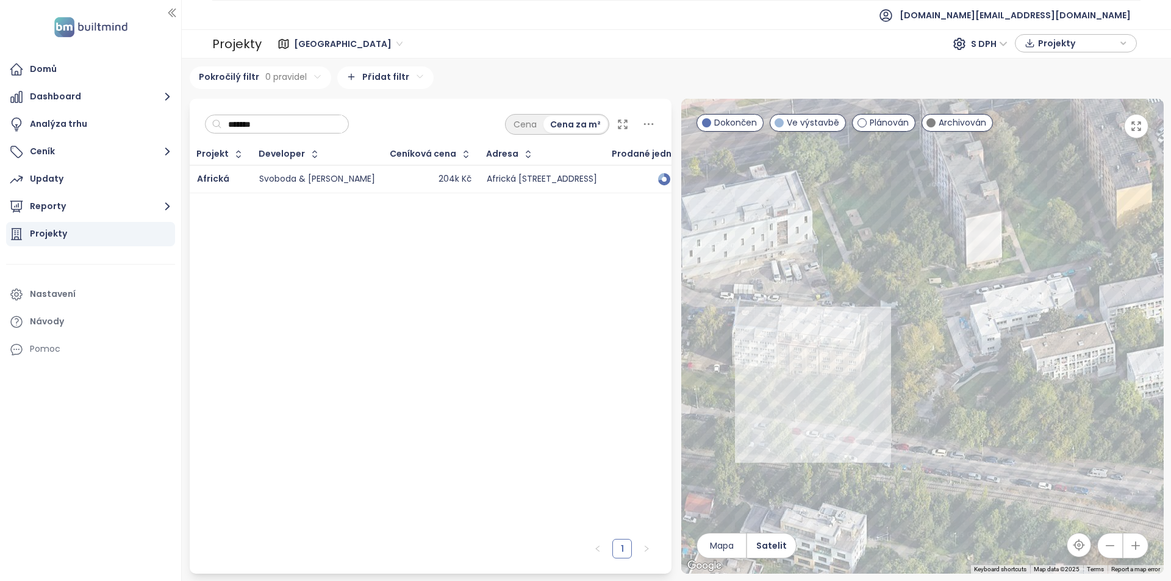
drag, startPoint x: 810, startPoint y: 376, endPoint x: 941, endPoint y: 388, distance: 131.7
click at [941, 388] on div at bounding box center [922, 336] width 482 height 475
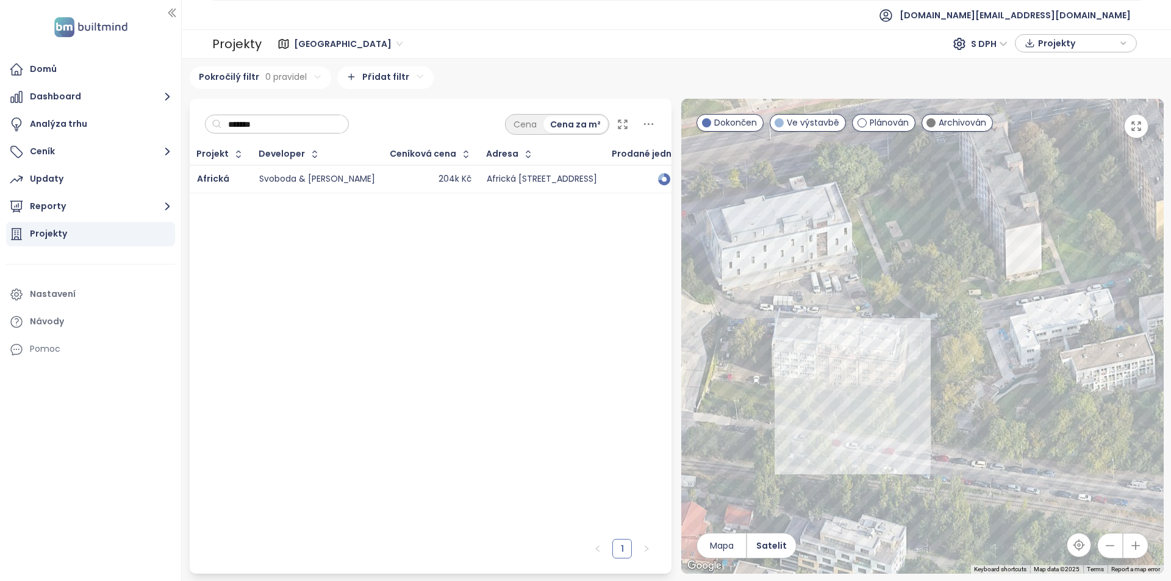
drag, startPoint x: 935, startPoint y: 395, endPoint x: 923, endPoint y: 398, distance: 12.6
click at [923, 398] on div at bounding box center [922, 336] width 482 height 475
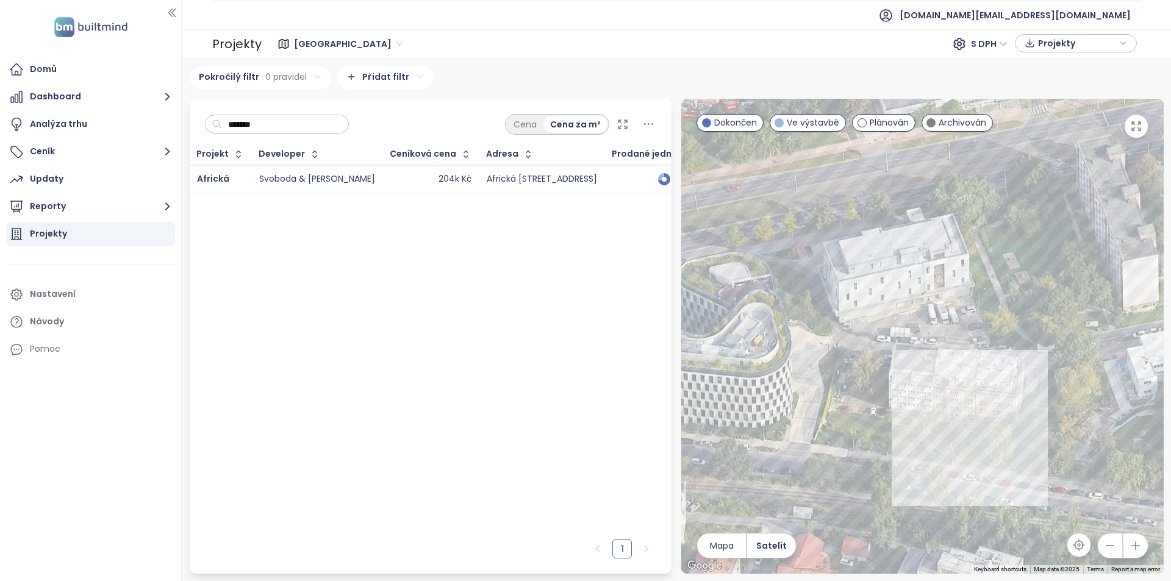
drag, startPoint x: 1004, startPoint y: 431, endPoint x: 1087, endPoint y: 425, distance: 83.1
click at [1087, 425] on div at bounding box center [922, 336] width 482 height 475
click at [999, 388] on div "Africká" at bounding box center [922, 336] width 482 height 475
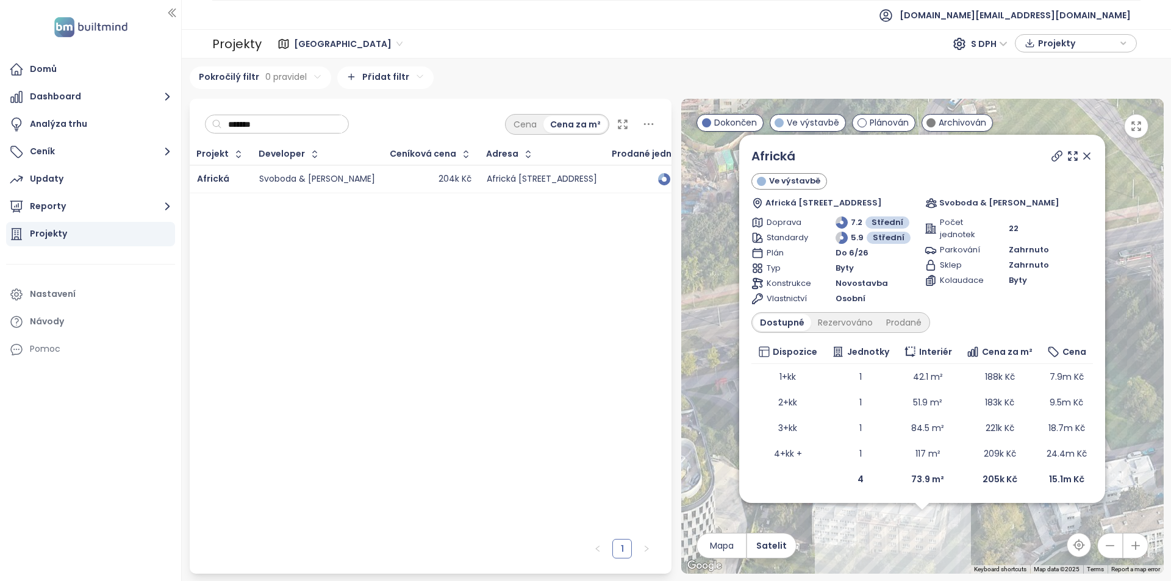
click at [1051, 159] on icon at bounding box center [1057, 156] width 12 height 12
click at [1081, 156] on icon at bounding box center [1087, 156] width 12 height 12
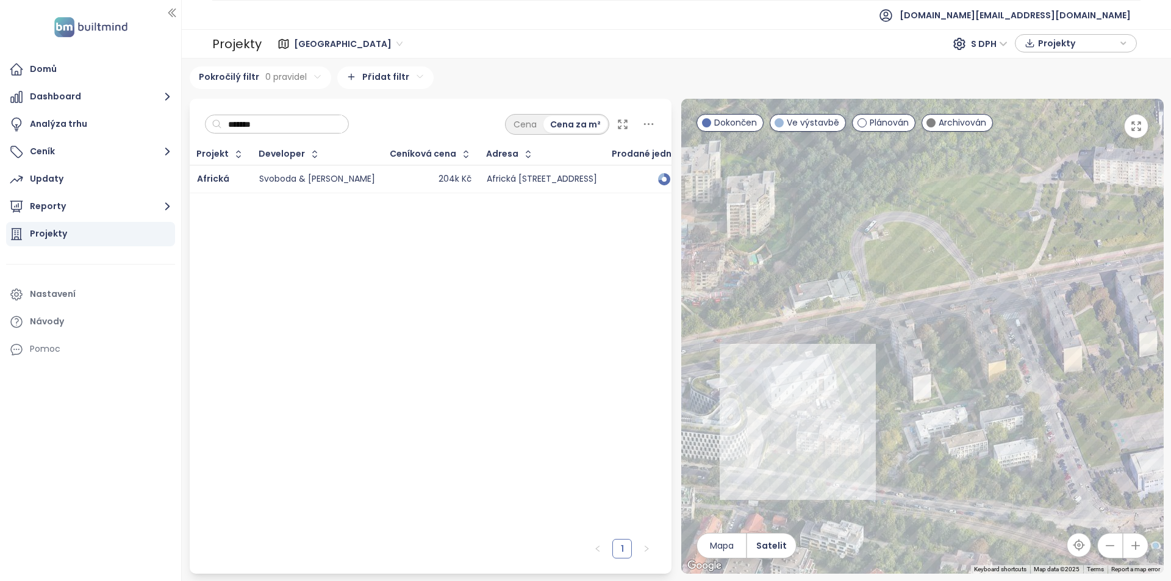
click at [390, 173] on div "204k Kč" at bounding box center [430, 179] width 81 height 15
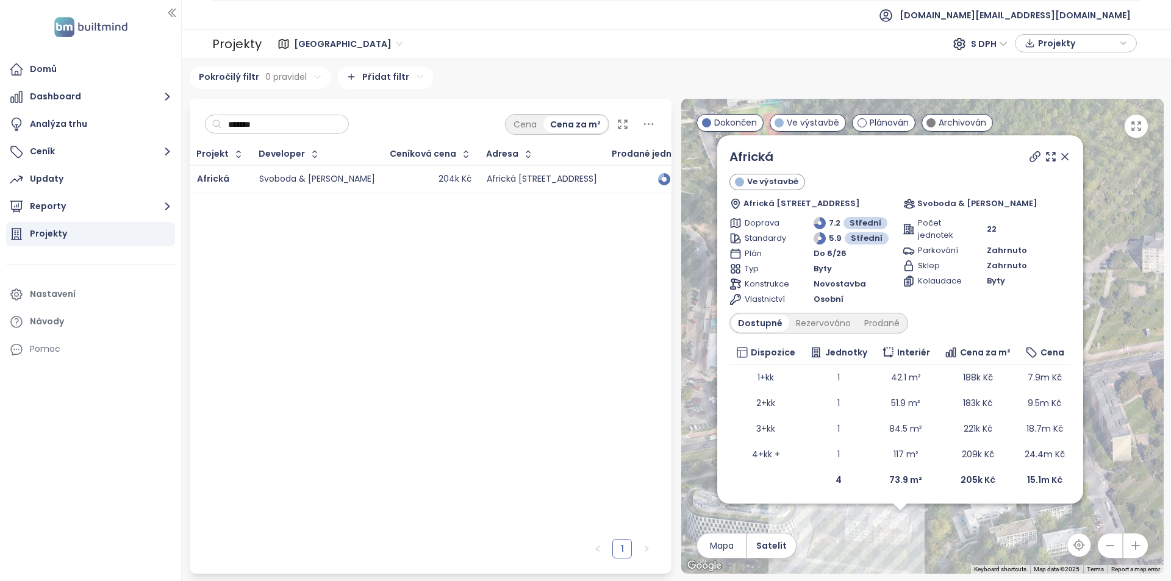
click at [1062, 156] on icon at bounding box center [1065, 157] width 6 height 6
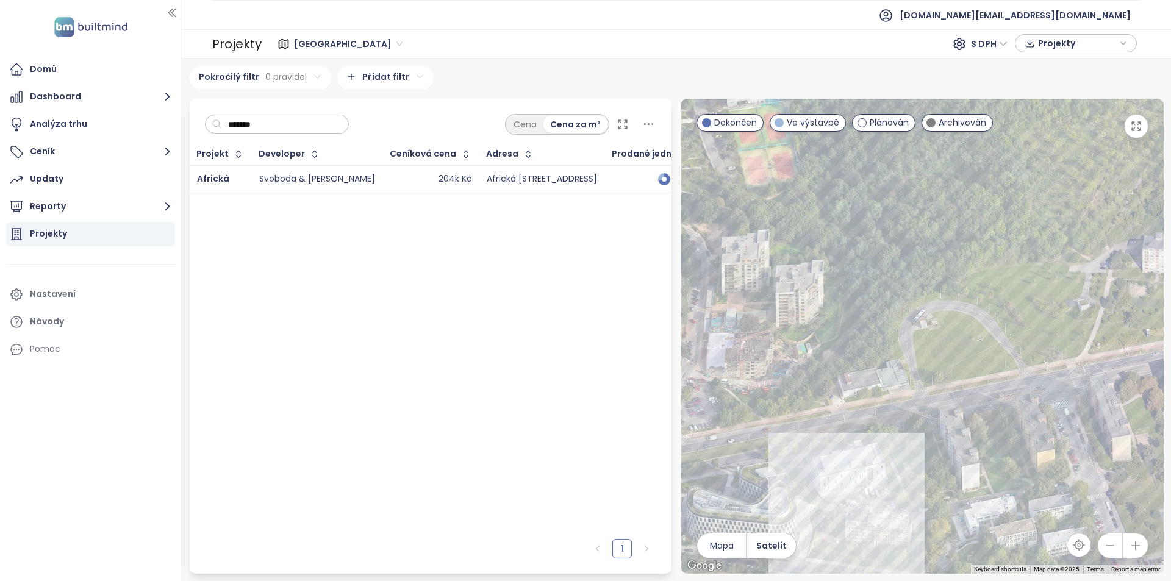
click at [239, 176] on div "Africká" at bounding box center [220, 179] width 47 height 15
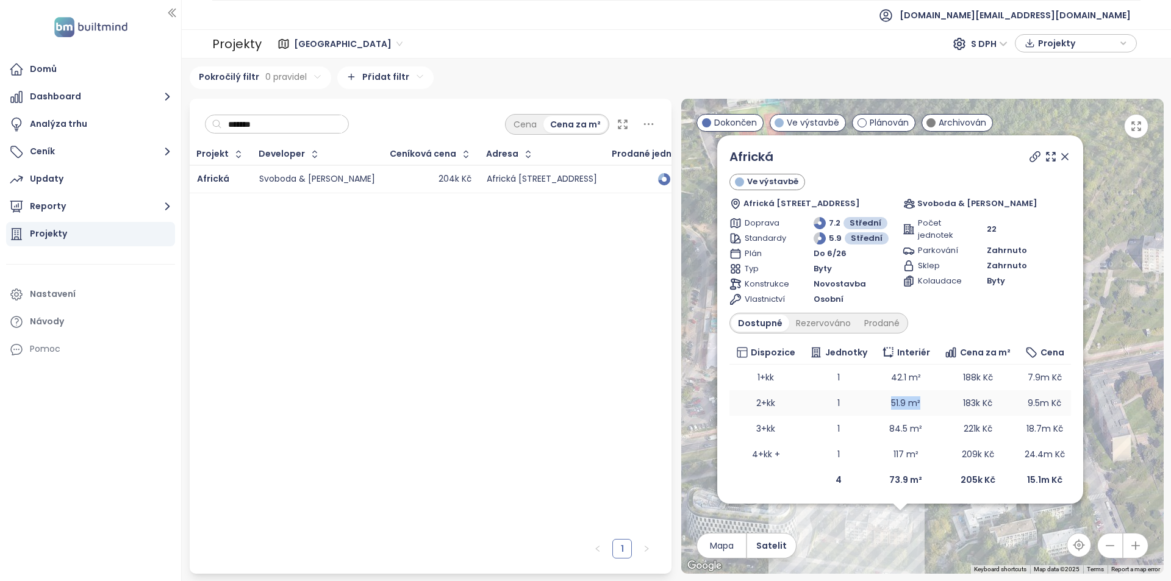
drag, startPoint x: 916, startPoint y: 406, endPoint x: 876, endPoint y: 407, distance: 40.3
click at [876, 407] on td "51.9 m²" at bounding box center [906, 403] width 62 height 26
click at [925, 398] on td "51.9 m²" at bounding box center [906, 403] width 62 height 26
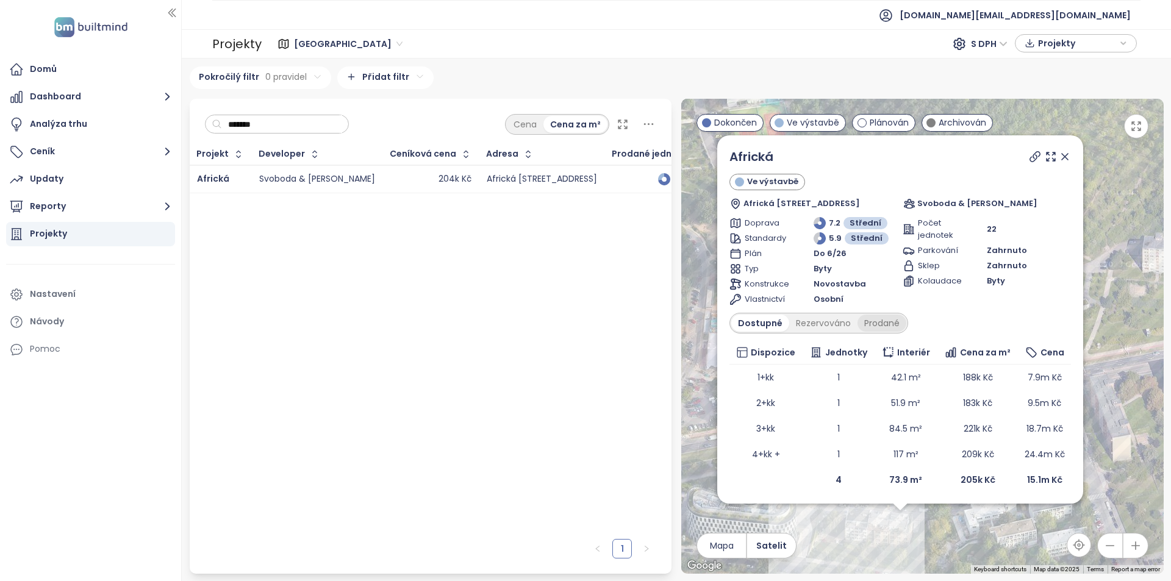
click at [884, 329] on div "Prodané" at bounding box center [881, 323] width 49 height 17
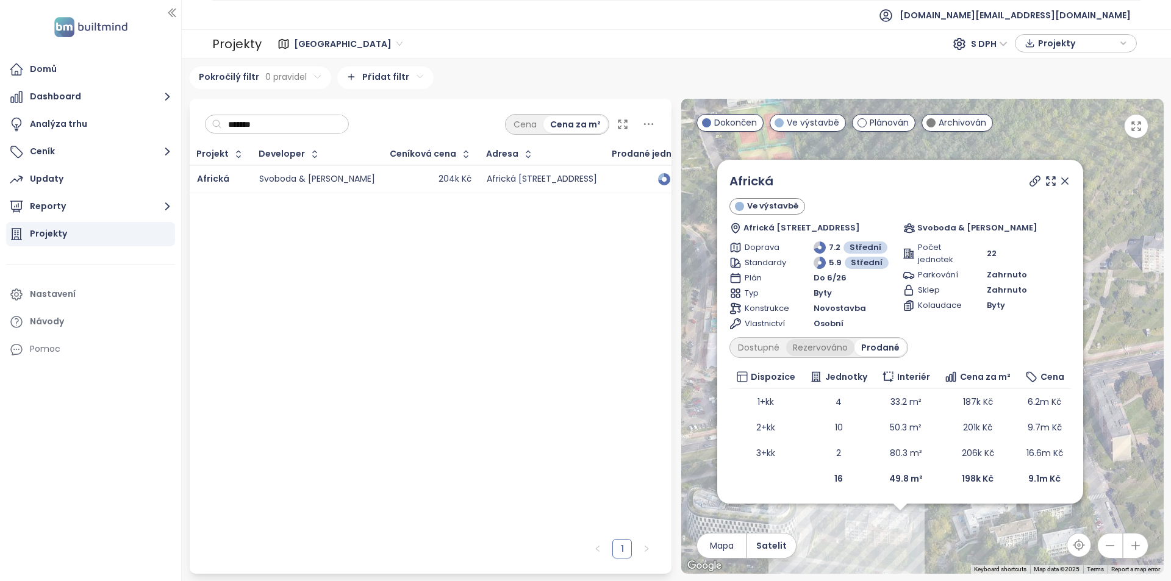
click at [822, 351] on div "Rezervováno" at bounding box center [820, 347] width 68 height 17
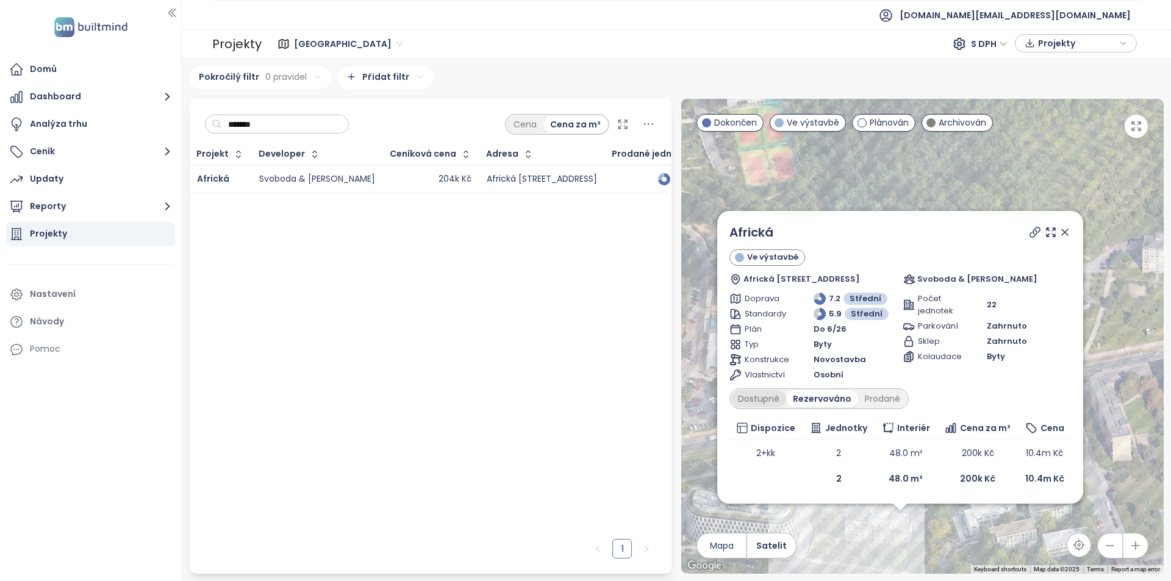
click at [761, 403] on div "Dostupné" at bounding box center [758, 398] width 55 height 17
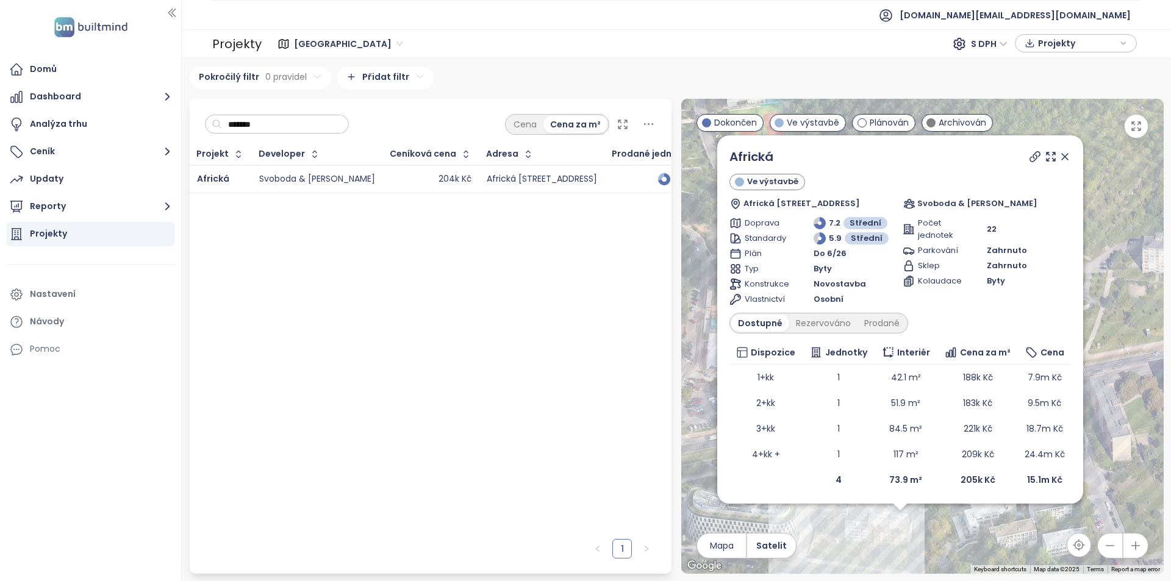
click at [313, 121] on input "*******" at bounding box center [282, 124] width 120 height 18
click at [279, 124] on input "*******" at bounding box center [282, 124] width 120 height 18
paste input "*"
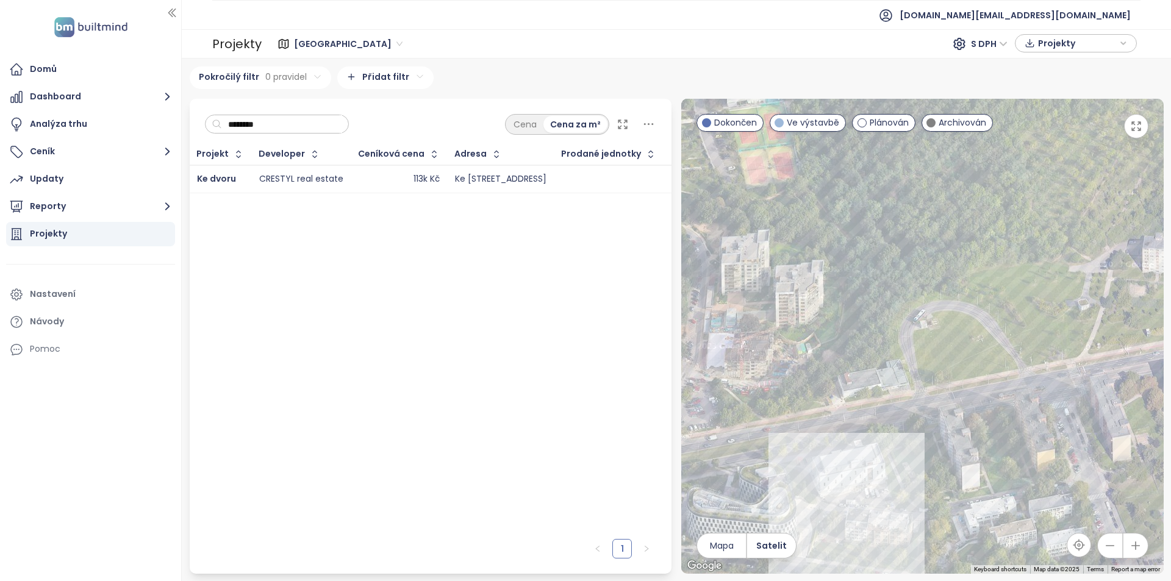
click at [370, 178] on div "113k Kč" at bounding box center [399, 179] width 81 height 15
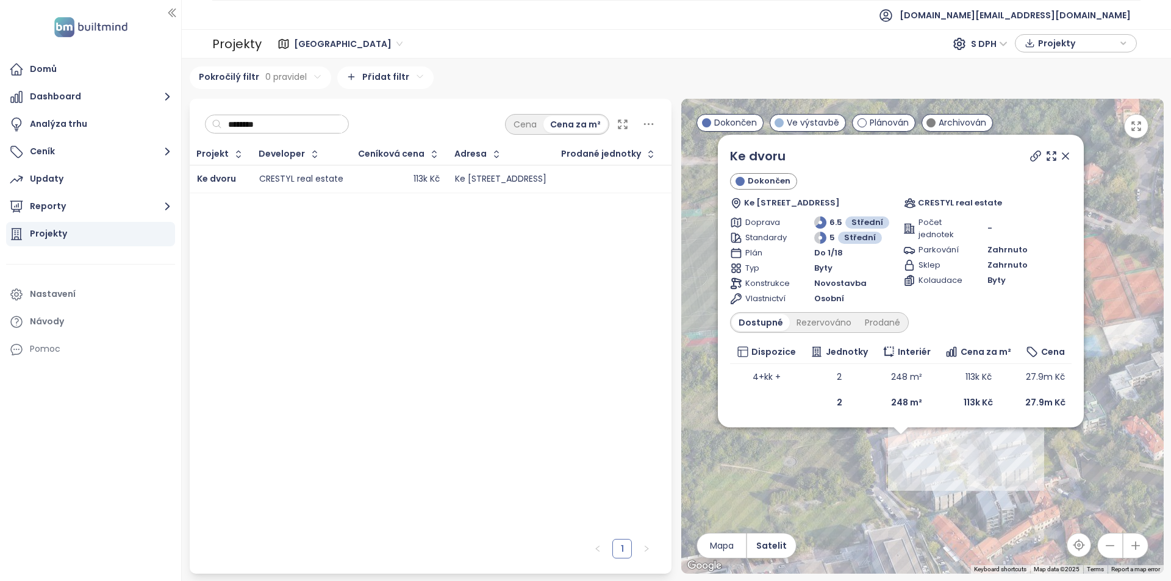
click at [1065, 159] on icon at bounding box center [1065, 156] width 12 height 12
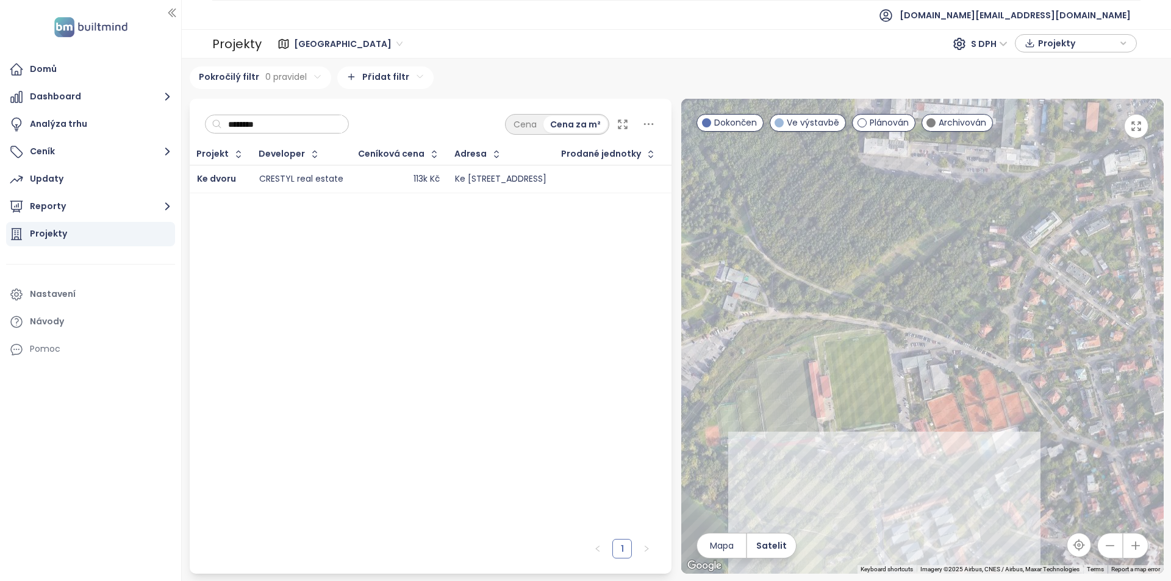
drag, startPoint x: 874, startPoint y: 507, endPoint x: 923, endPoint y: 329, distance: 184.2
click at [923, 329] on div at bounding box center [922, 336] width 482 height 475
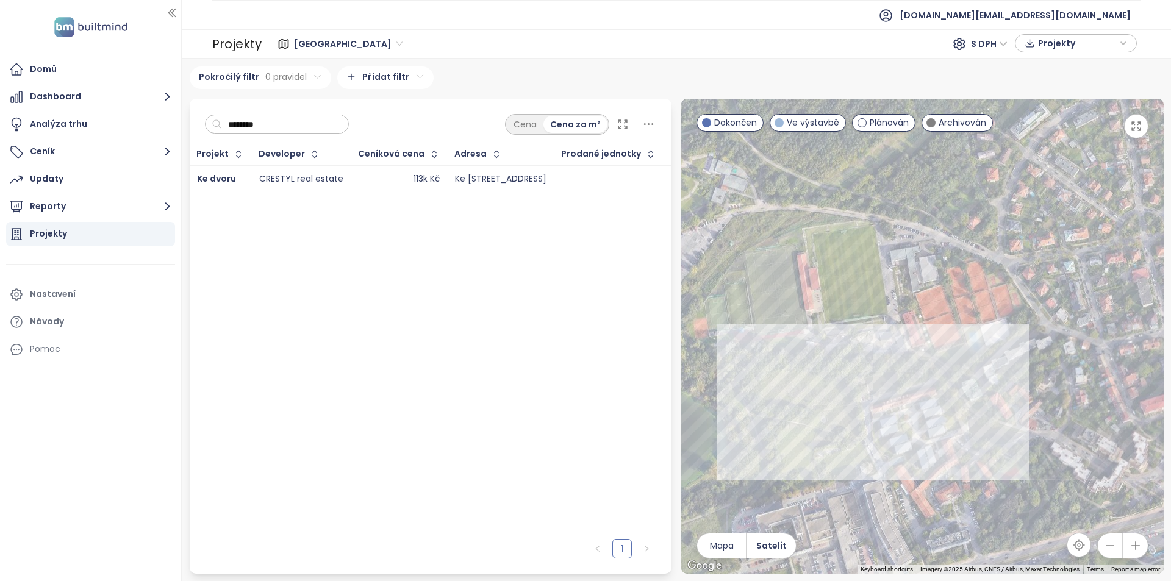
drag, startPoint x: 888, startPoint y: 445, endPoint x: 875, endPoint y: 320, distance: 126.3
click at [875, 320] on div at bounding box center [922, 336] width 482 height 475
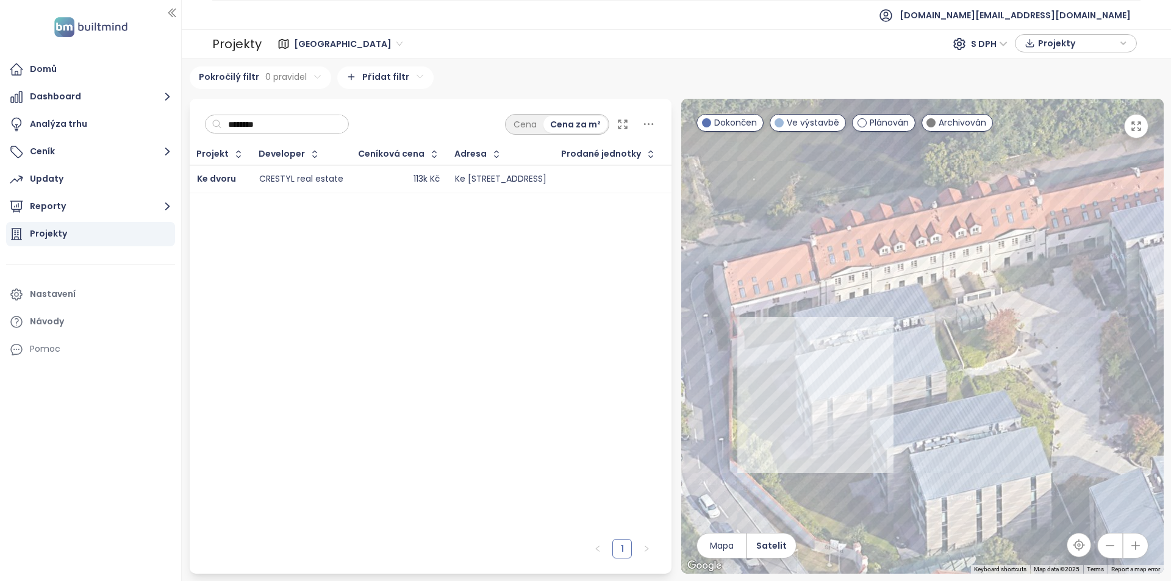
drag, startPoint x: 950, startPoint y: 431, endPoint x: 850, endPoint y: 405, distance: 102.7
click at [850, 405] on div at bounding box center [922, 336] width 482 height 475
click at [789, 334] on div "Ke dvoru" at bounding box center [922, 336] width 482 height 475
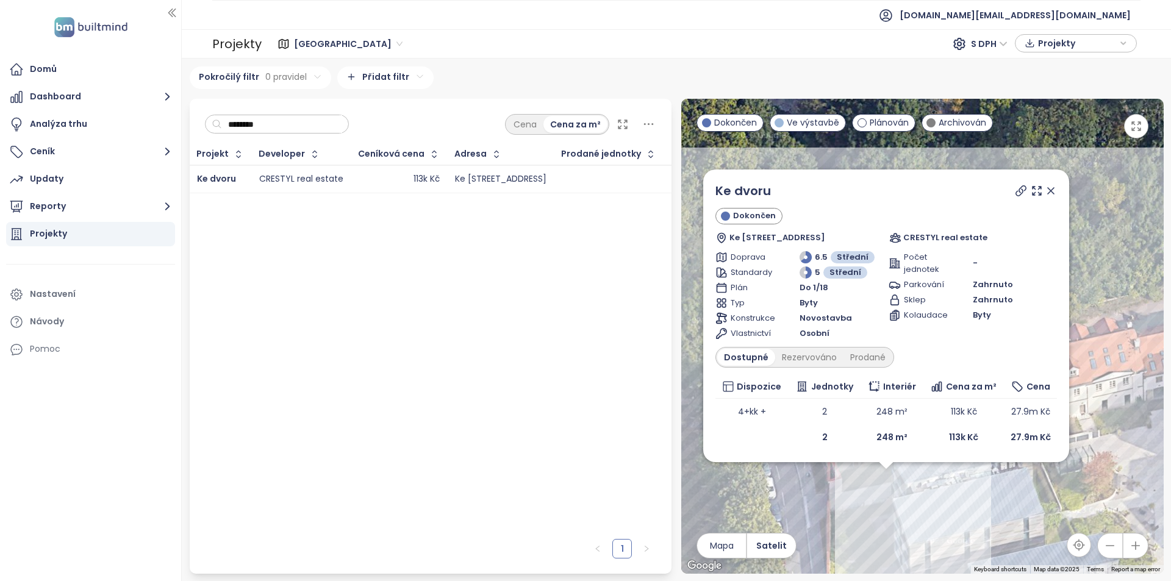
drag, startPoint x: 878, startPoint y: 445, endPoint x: 851, endPoint y: 576, distance: 133.8
click at [851, 576] on div "[GEOGRAPHIC_DATA] 612 projektů Area [GEOGRAPHIC_DATA] 232 projektů Area [GEOGRA…" at bounding box center [676, 320] width 989 height 523
click at [241, 126] on input "********" at bounding box center [282, 124] width 120 height 18
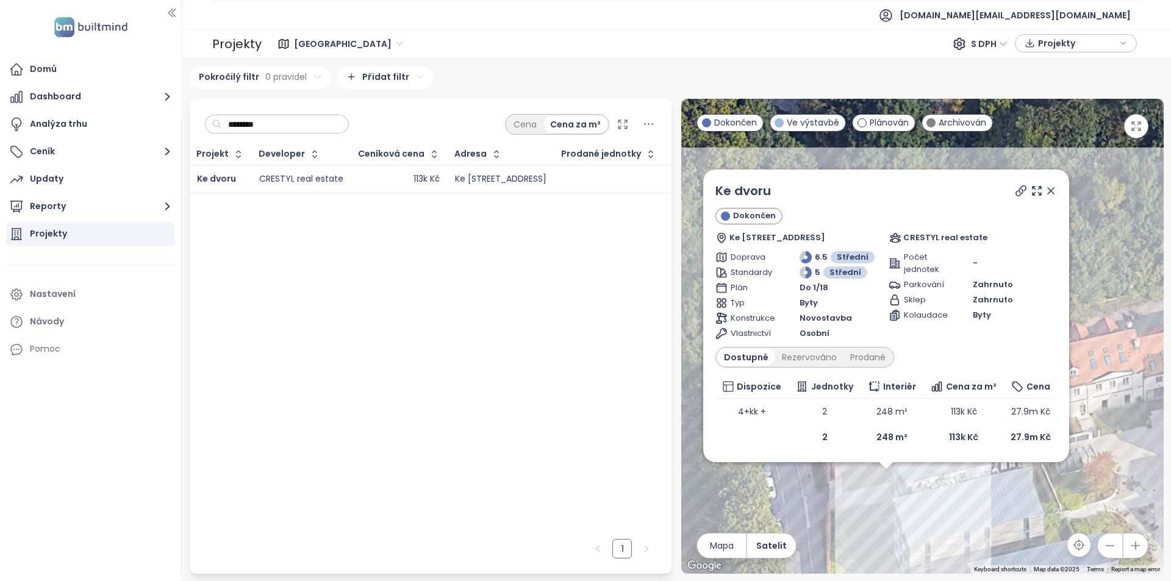
paste input "*****"
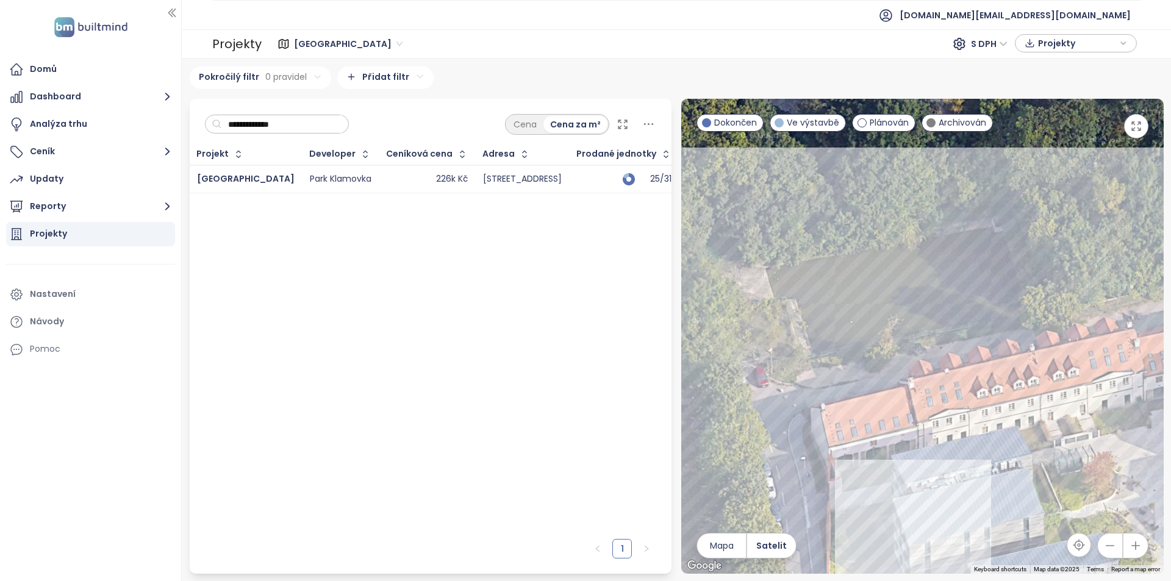
click at [379, 178] on td "226k Kč" at bounding box center [427, 179] width 96 height 28
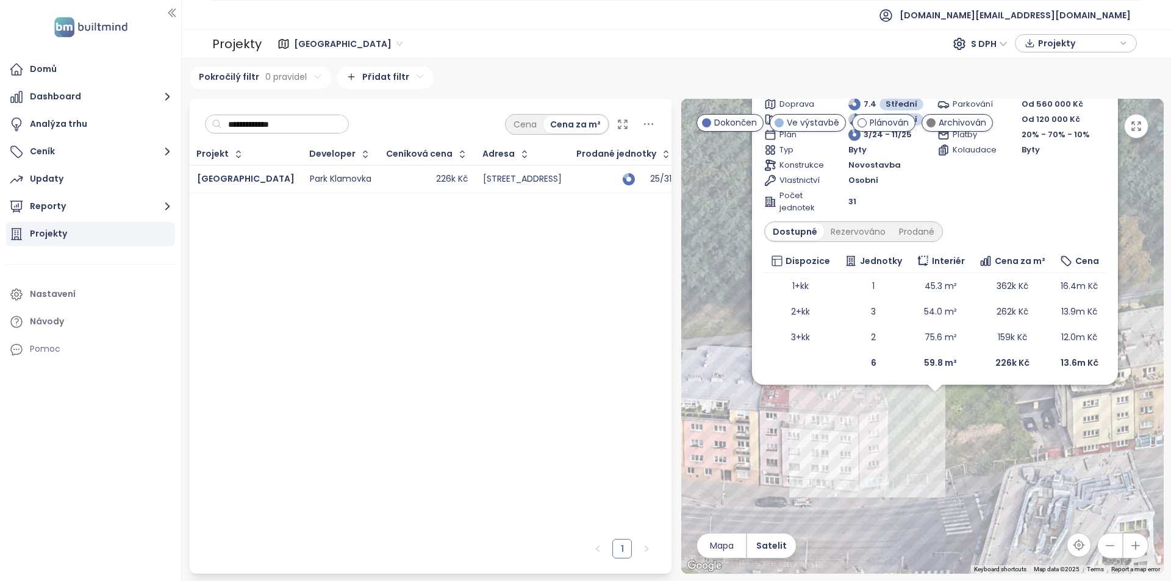
drag, startPoint x: 1026, startPoint y: 550, endPoint x: 957, endPoint y: 429, distance: 139.3
click at [1015, 430] on div "[GEOGRAPHIC_DATA] Ve výstavbě Plzeňská 2095/150, 150 00 [GEOGRAPHIC_DATA] 5-[GE…" at bounding box center [922, 336] width 482 height 475
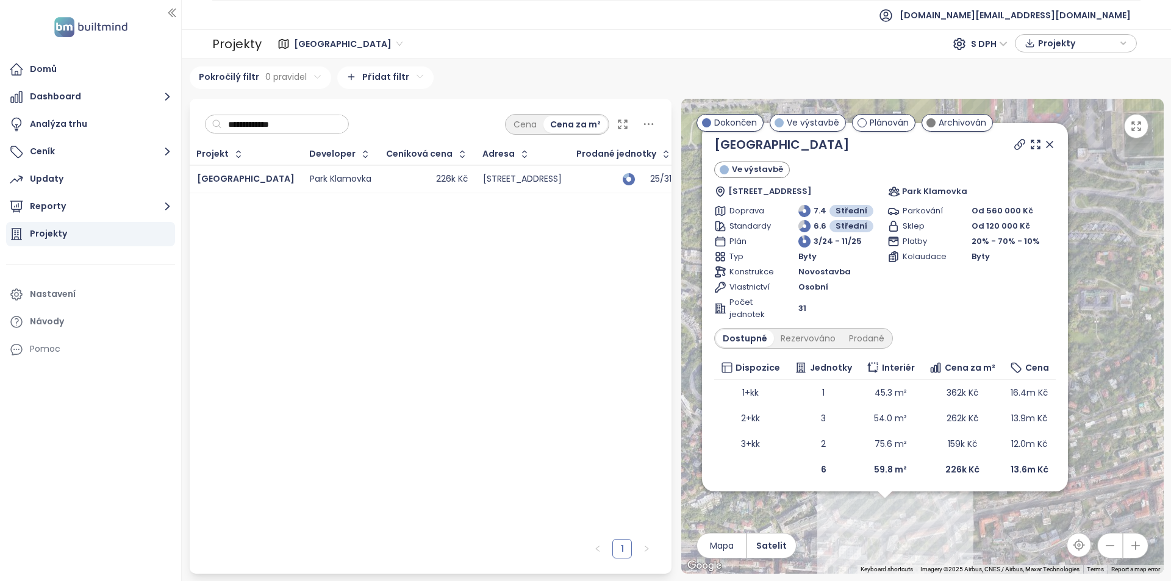
drag, startPoint x: 1108, startPoint y: 285, endPoint x: 1073, endPoint y: 371, distance: 92.5
click at [1076, 392] on div "[GEOGRAPHIC_DATA] Ve výstavbě Plzeňská 2095/150, 150 00 [GEOGRAPHIC_DATA] 5-[GE…" at bounding box center [922, 336] width 482 height 475
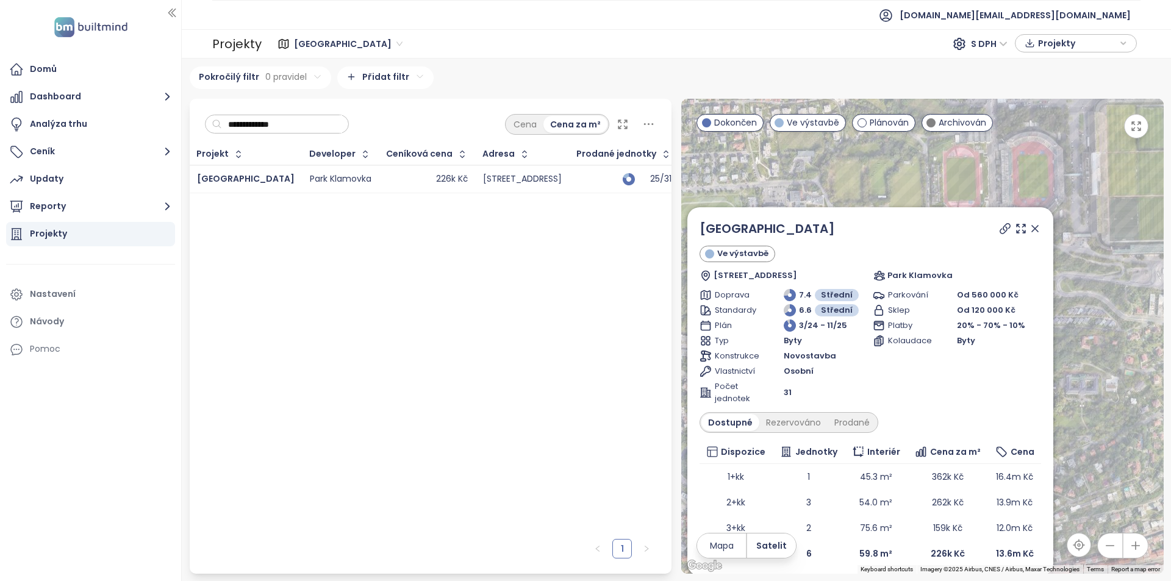
click at [1029, 227] on icon at bounding box center [1035, 229] width 12 height 12
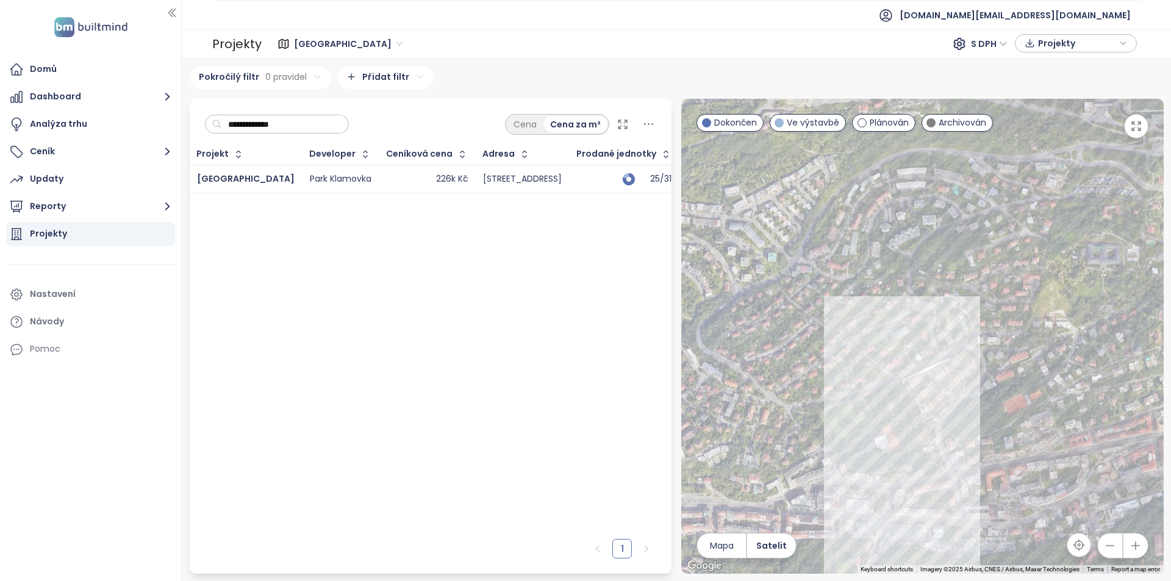
drag, startPoint x: 1018, startPoint y: 324, endPoint x: 1040, endPoint y: 193, distance: 132.2
click at [1040, 193] on div at bounding box center [922, 336] width 482 height 475
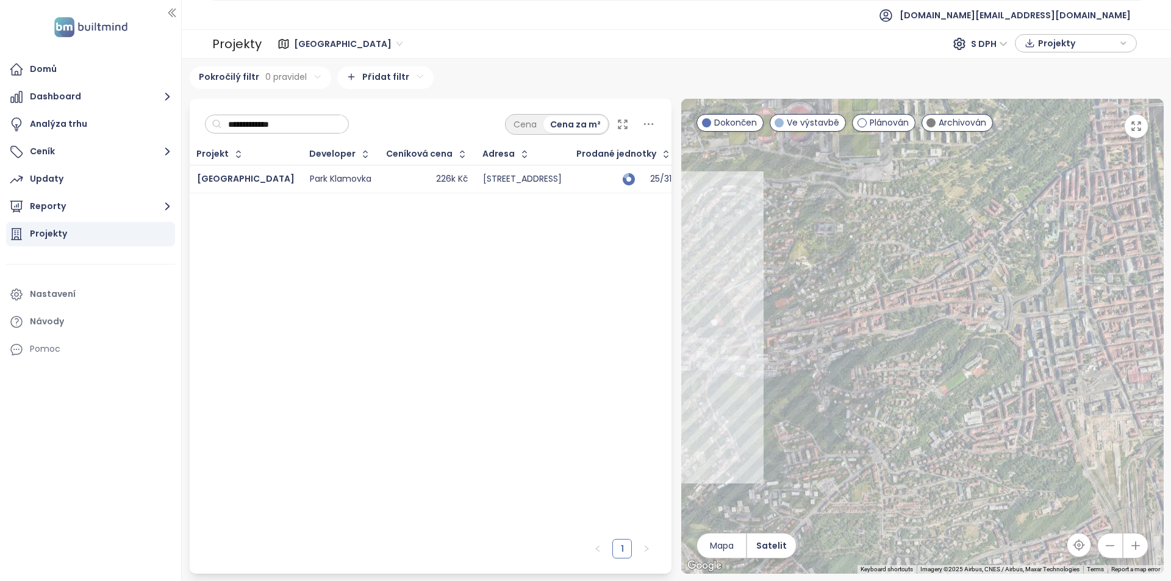
drag, startPoint x: 991, startPoint y: 437, endPoint x: 880, endPoint y: 313, distance: 166.3
click at [880, 313] on div at bounding box center [922, 336] width 482 height 475
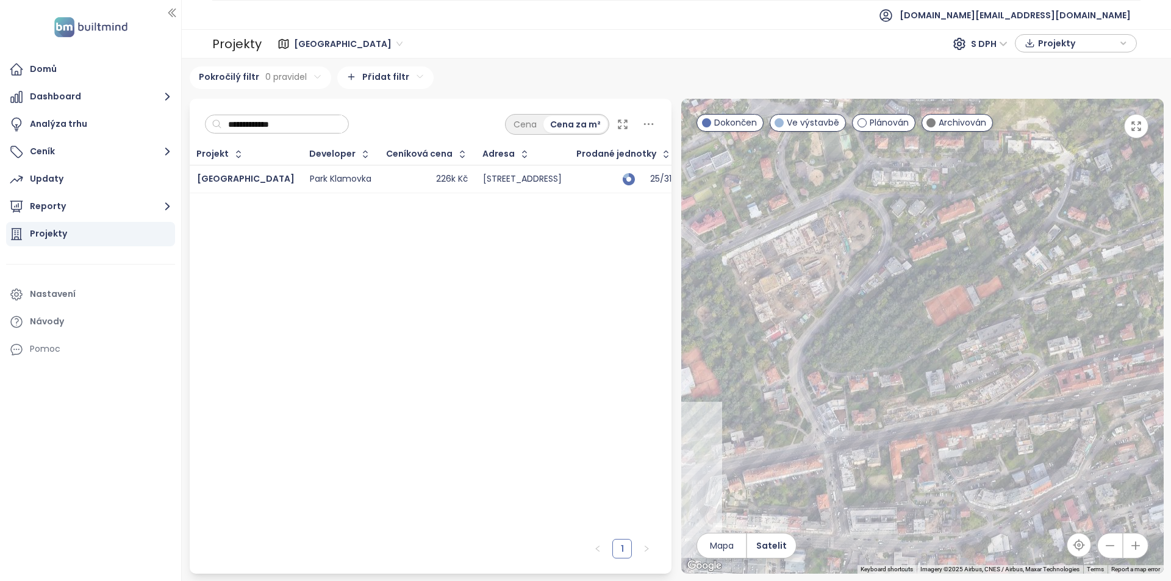
drag, startPoint x: 946, startPoint y: 329, endPoint x: 839, endPoint y: 455, distance: 165.2
click at [839, 455] on div at bounding box center [922, 336] width 482 height 475
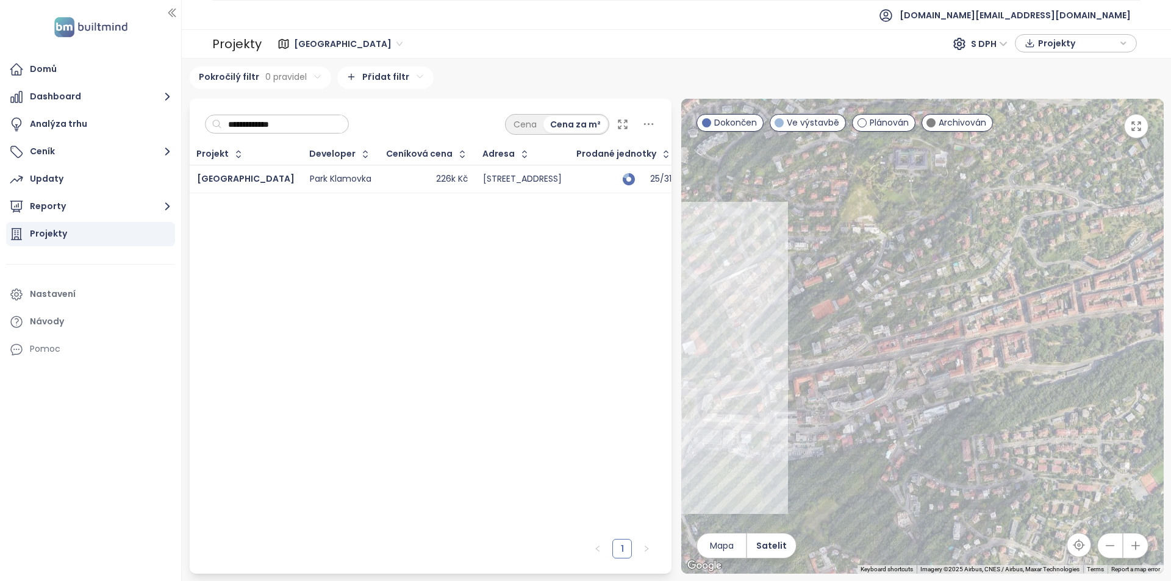
drag, startPoint x: 862, startPoint y: 414, endPoint x: 817, endPoint y: 345, distance: 82.4
click at [817, 345] on div at bounding box center [922, 336] width 482 height 475
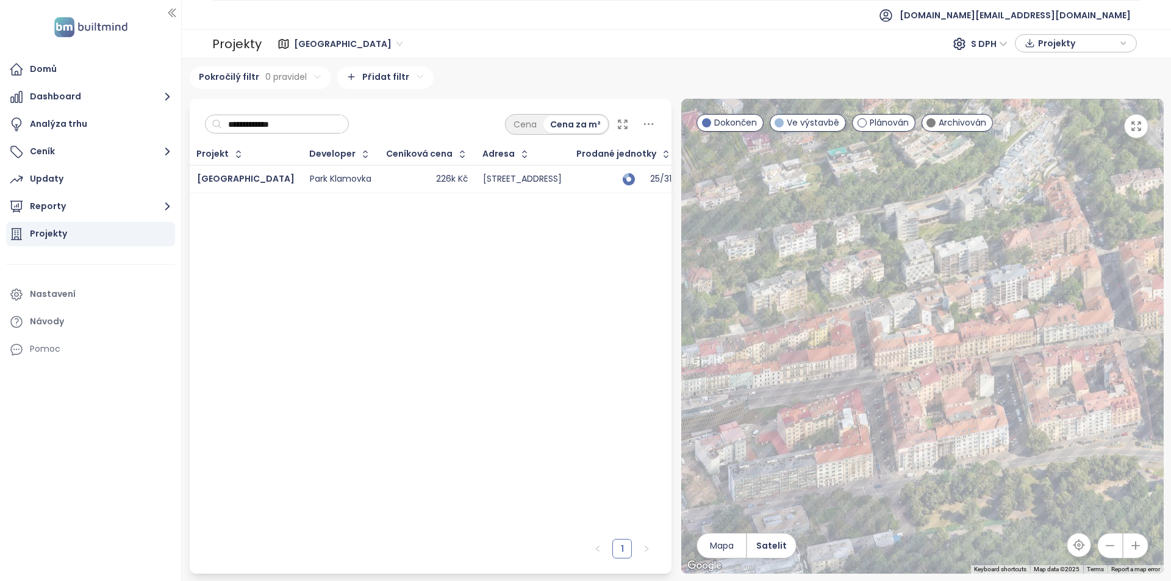
drag, startPoint x: 1026, startPoint y: 359, endPoint x: 1101, endPoint y: 365, distance: 75.2
click at [1101, 365] on div at bounding box center [922, 336] width 482 height 475
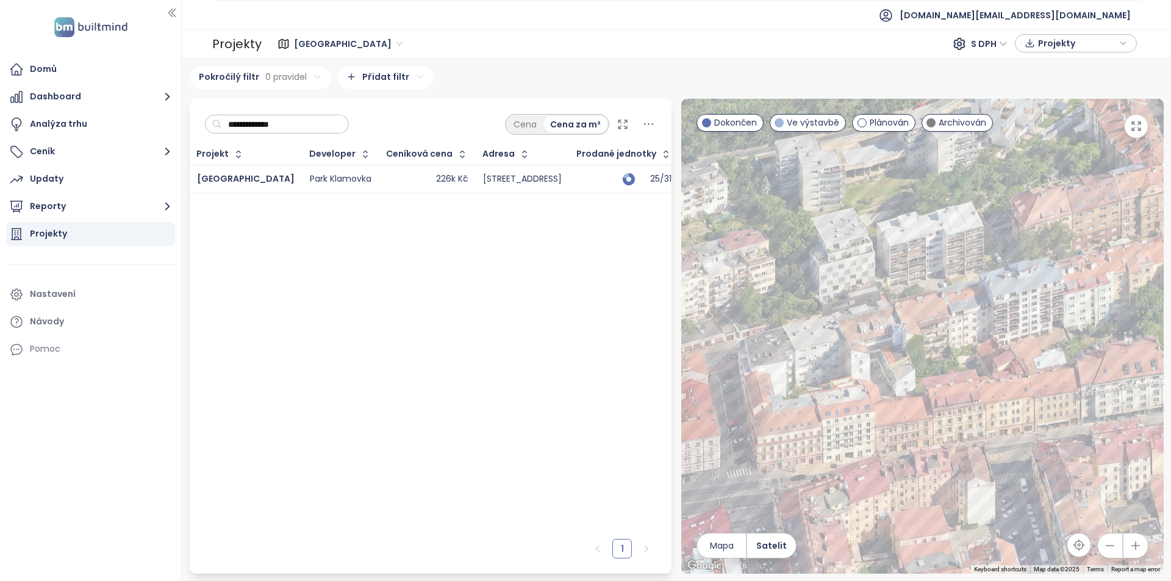
drag, startPoint x: 845, startPoint y: 330, endPoint x: 987, endPoint y: 327, distance: 141.5
click at [987, 327] on div at bounding box center [922, 336] width 482 height 475
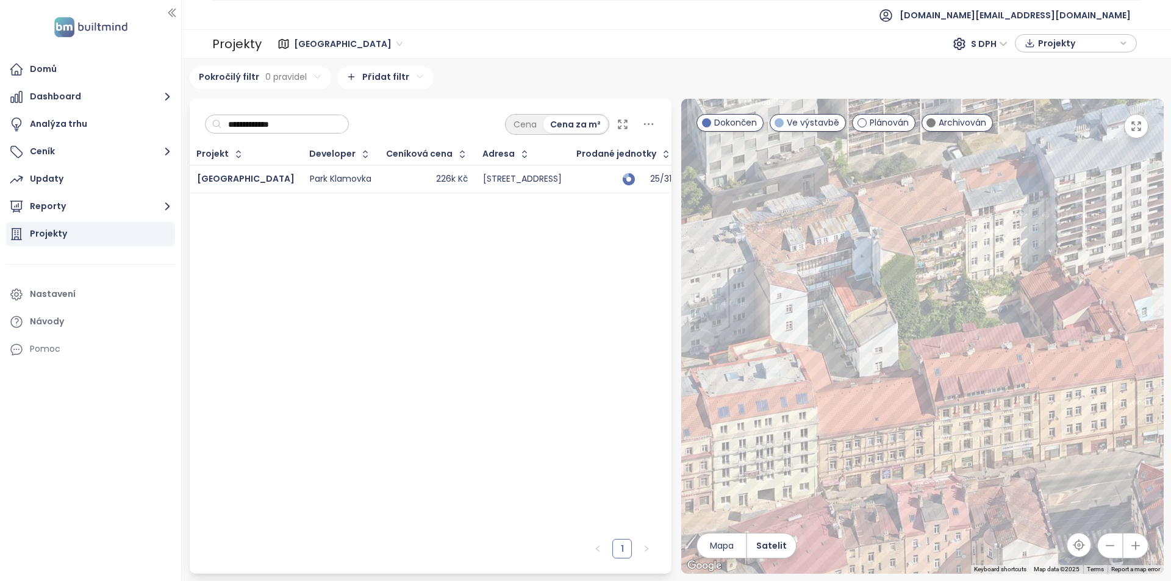
drag, startPoint x: 1040, startPoint y: 396, endPoint x: 942, endPoint y: 335, distance: 116.1
click at [942, 335] on div at bounding box center [922, 336] width 482 height 475
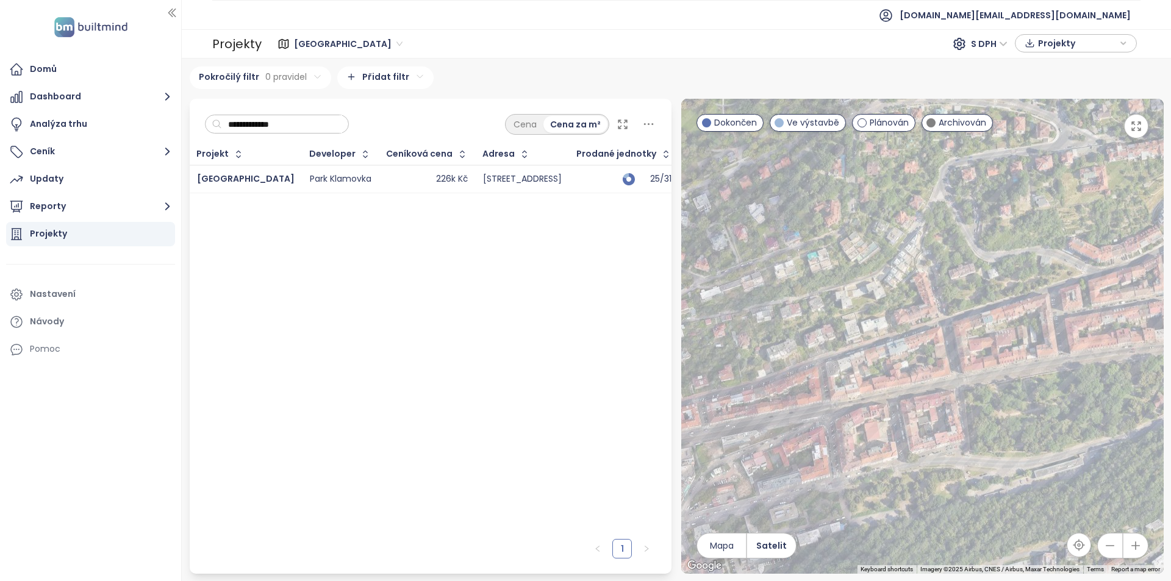
drag, startPoint x: 970, startPoint y: 349, endPoint x: 915, endPoint y: 393, distance: 70.7
click at [915, 393] on div at bounding box center [922, 336] width 482 height 475
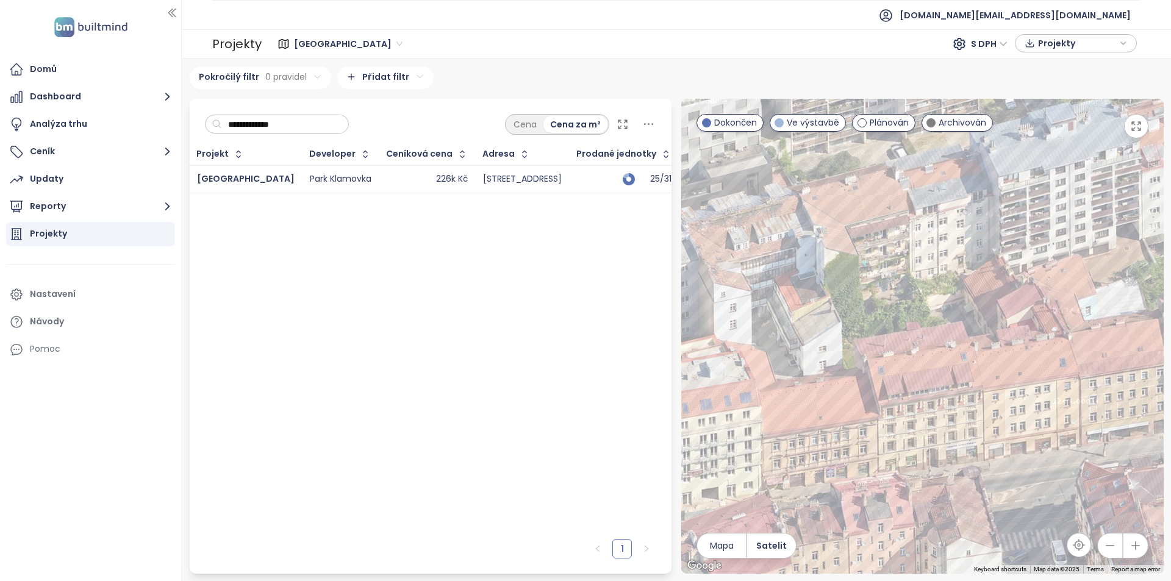
drag, startPoint x: 829, startPoint y: 378, endPoint x: 913, endPoint y: 315, distance: 105.4
click at [913, 315] on div at bounding box center [922, 336] width 482 height 475
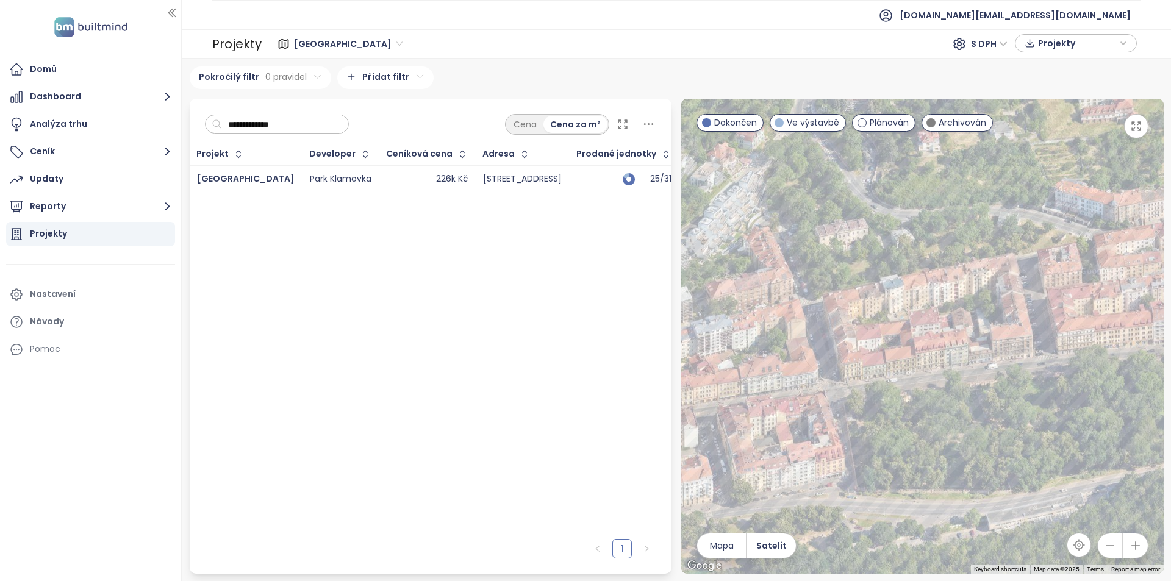
drag, startPoint x: 950, startPoint y: 345, endPoint x: 773, endPoint y: 364, distance: 177.9
click at [773, 364] on div at bounding box center [922, 336] width 482 height 475
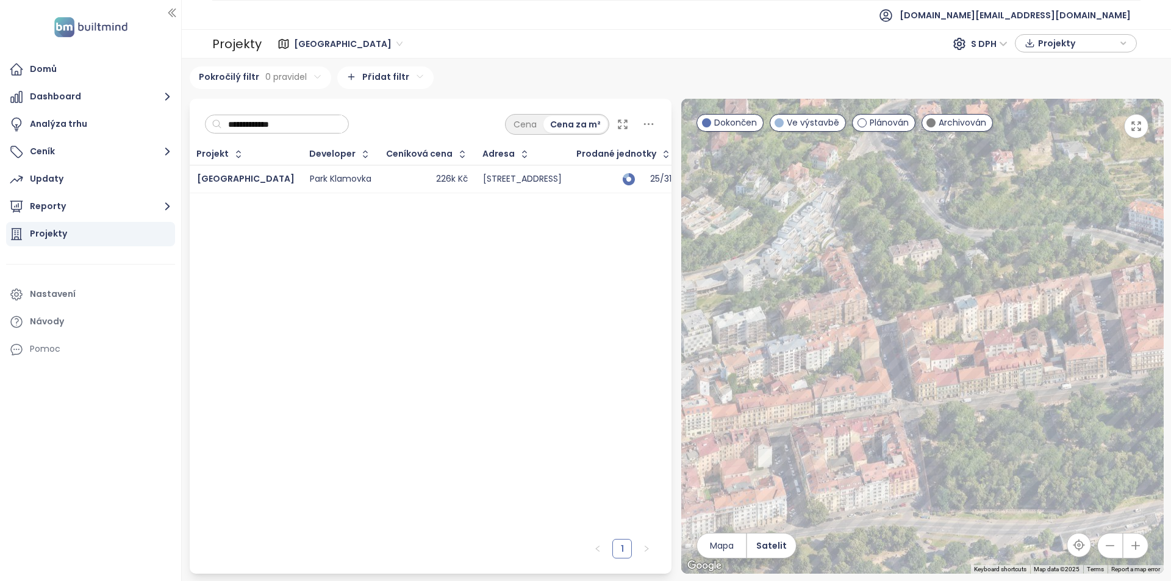
drag, startPoint x: 936, startPoint y: 353, endPoint x: 1032, endPoint y: 362, distance: 96.8
click at [1032, 362] on div at bounding box center [922, 336] width 482 height 475
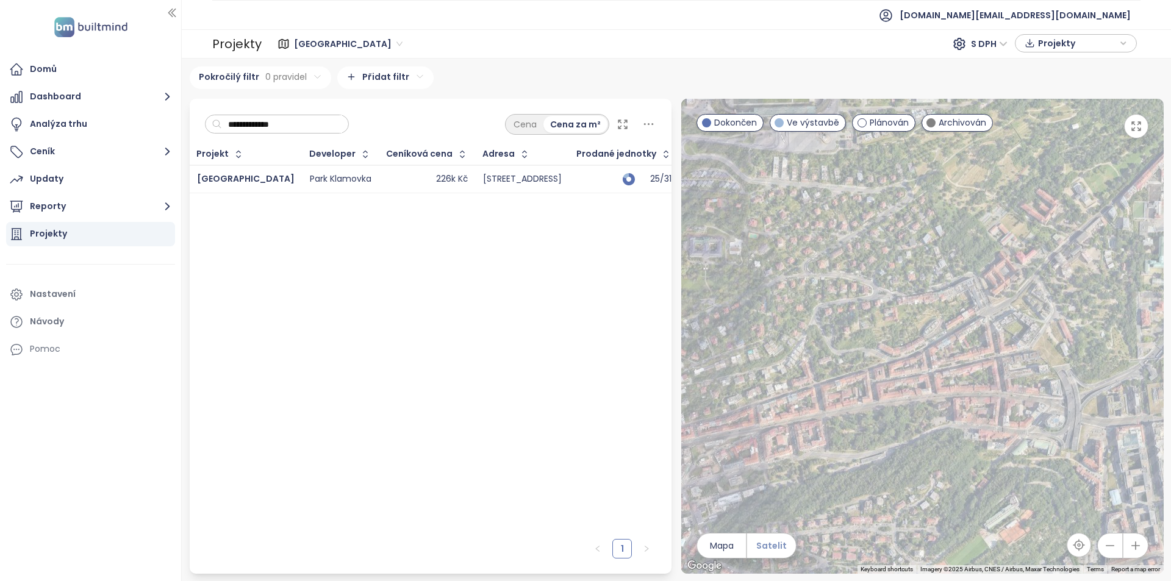
click at [760, 546] on span "Satelit" at bounding box center [771, 545] width 30 height 13
click at [731, 545] on span "Mapa" at bounding box center [722, 545] width 24 height 13
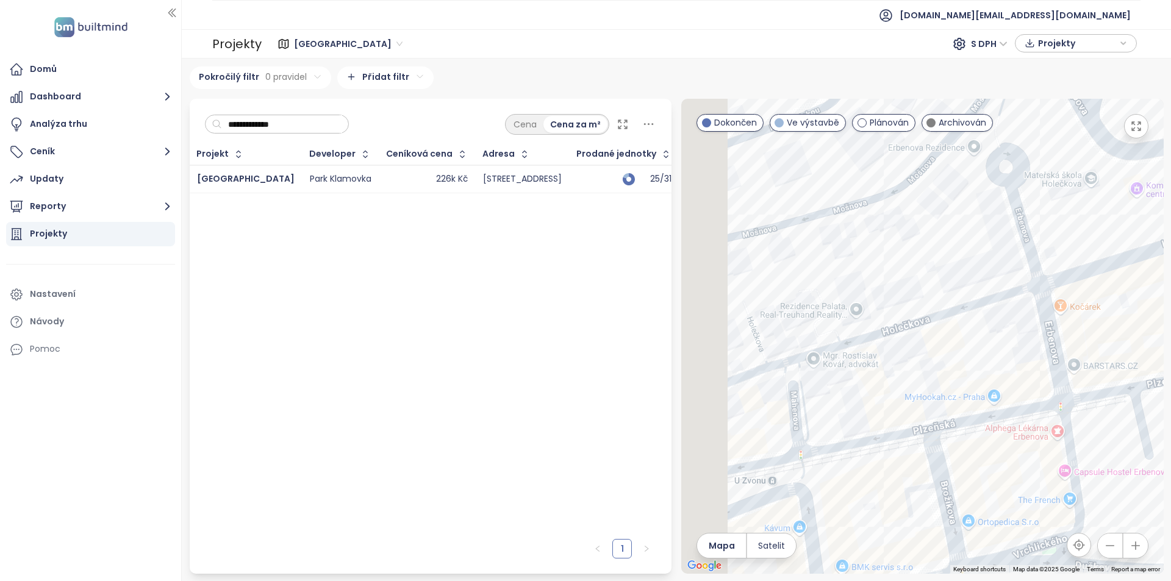
drag, startPoint x: 809, startPoint y: 471, endPoint x: 910, endPoint y: 452, distance: 103.1
click at [910, 452] on div at bounding box center [922, 336] width 482 height 475
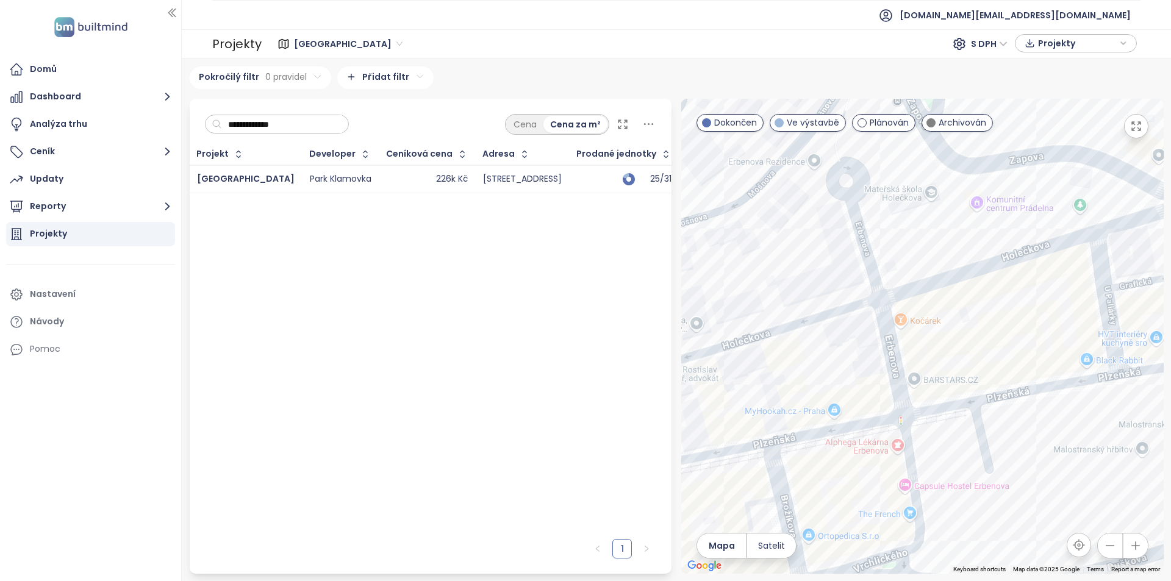
drag, startPoint x: 955, startPoint y: 454, endPoint x: 887, endPoint y: 456, distance: 68.3
click at [887, 456] on div at bounding box center [922, 336] width 482 height 475
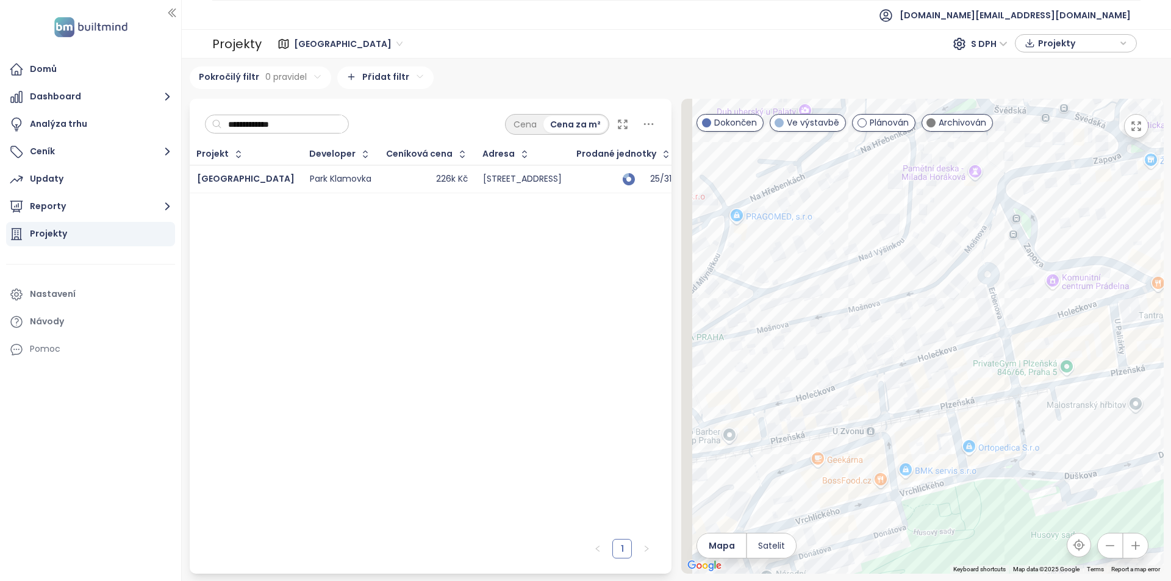
drag, startPoint x: 781, startPoint y: 469, endPoint x: 950, endPoint y: 412, distance: 178.4
click at [950, 412] on div at bounding box center [922, 336] width 482 height 475
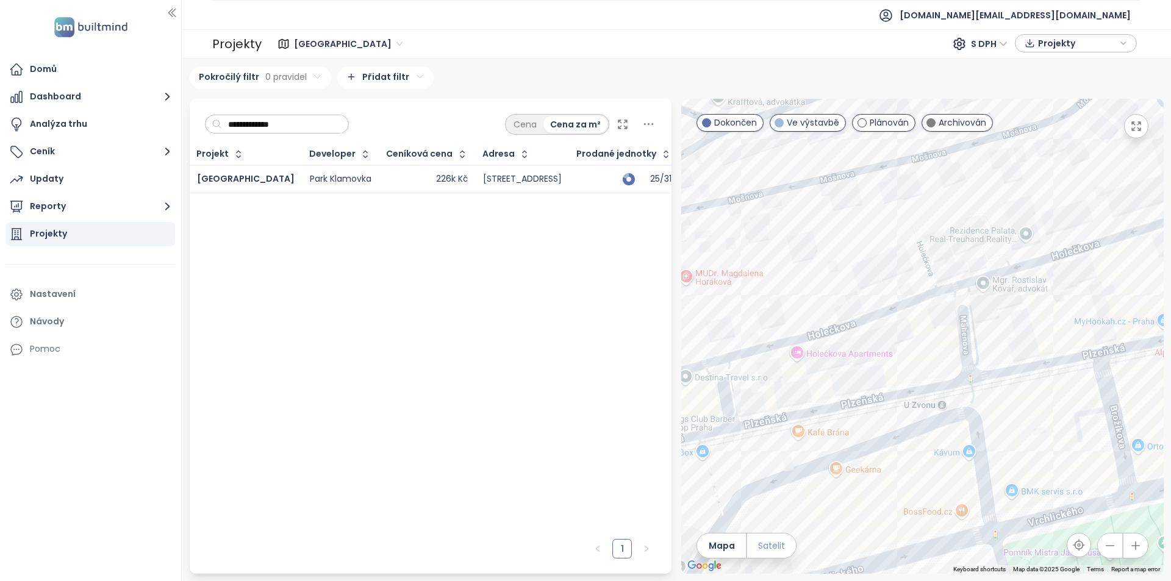
click at [761, 546] on span "Satelit" at bounding box center [771, 545] width 27 height 13
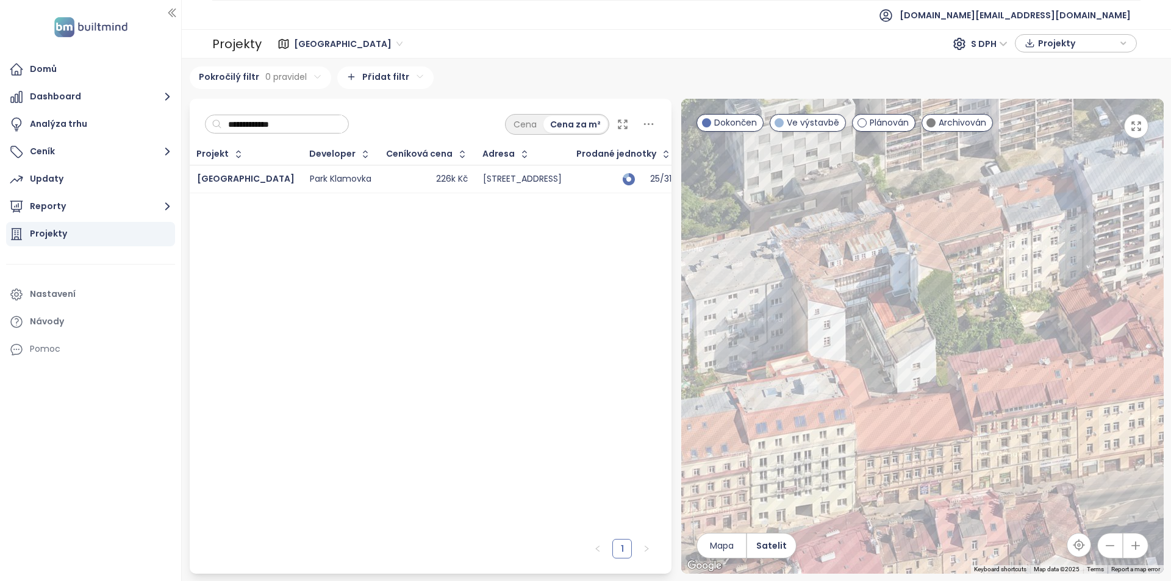
drag, startPoint x: 1041, startPoint y: 349, endPoint x: 813, endPoint y: 326, distance: 229.3
click at [813, 326] on div at bounding box center [922, 336] width 482 height 475
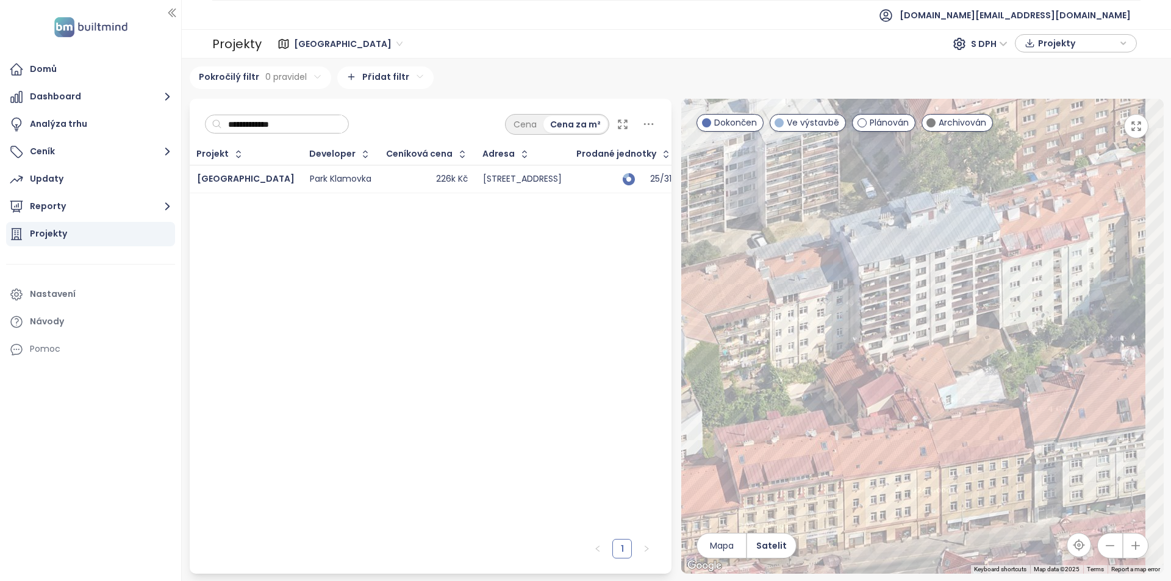
drag, startPoint x: 1036, startPoint y: 331, endPoint x: 795, endPoint y: 407, distance: 252.5
click at [795, 407] on div at bounding box center [922, 336] width 482 height 475
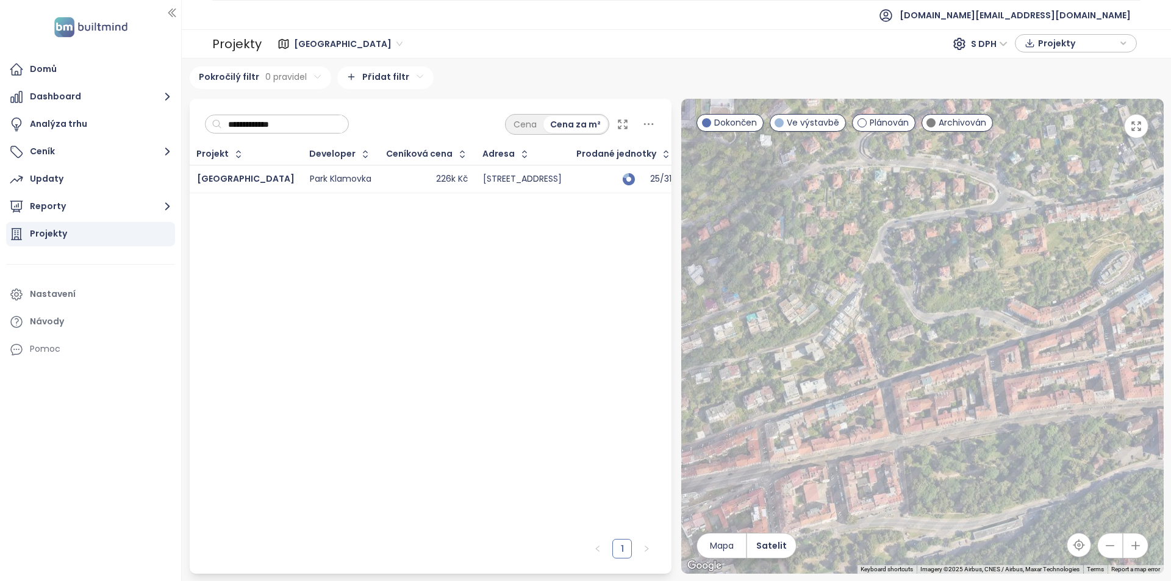
click at [387, 177] on div "226k Kč" at bounding box center [427, 179] width 81 height 15
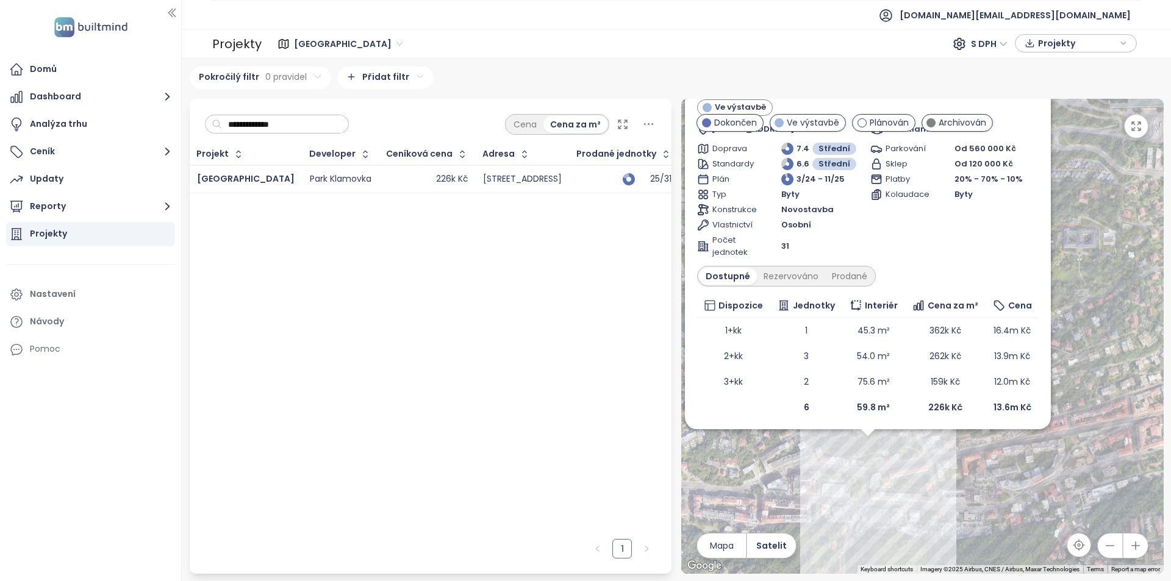
drag, startPoint x: 960, startPoint y: 519, endPoint x: 898, endPoint y: 450, distance: 92.4
click at [898, 450] on div "[GEOGRAPHIC_DATA] Ve výstavbě Plzeňská 2095/150, 150 00 [GEOGRAPHIC_DATA] 5-[GE…" at bounding box center [922, 336] width 482 height 475
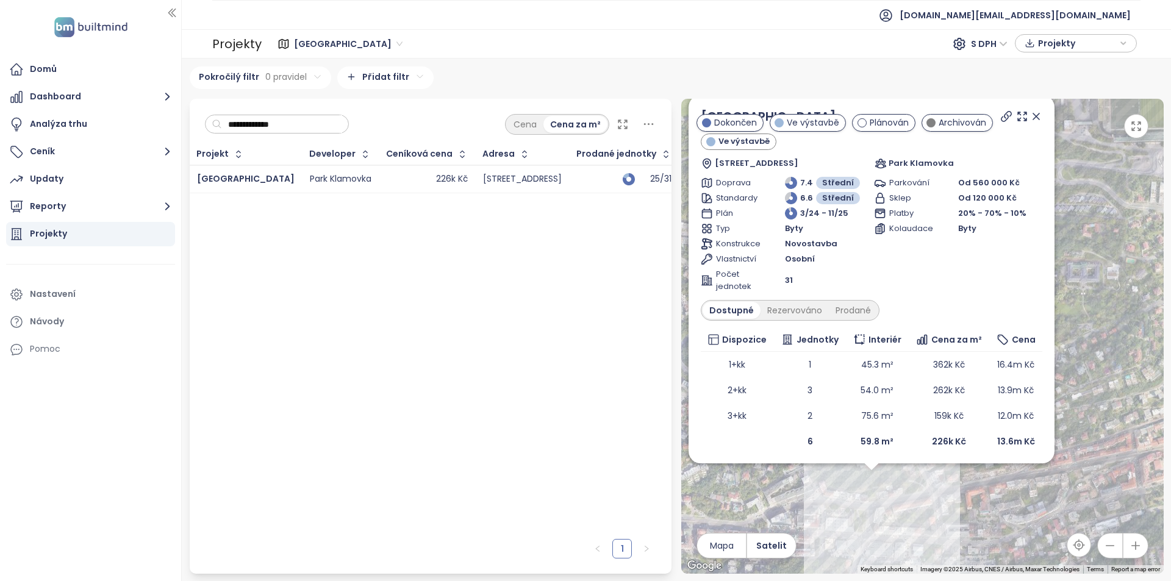
drag, startPoint x: 872, startPoint y: 474, endPoint x: 889, endPoint y: 563, distance: 90.7
click at [889, 563] on div "[GEOGRAPHIC_DATA] Ve výstavbě Plzeňská 2095/150, 150 00 [GEOGRAPHIC_DATA] 5-[GE…" at bounding box center [922, 336] width 482 height 475
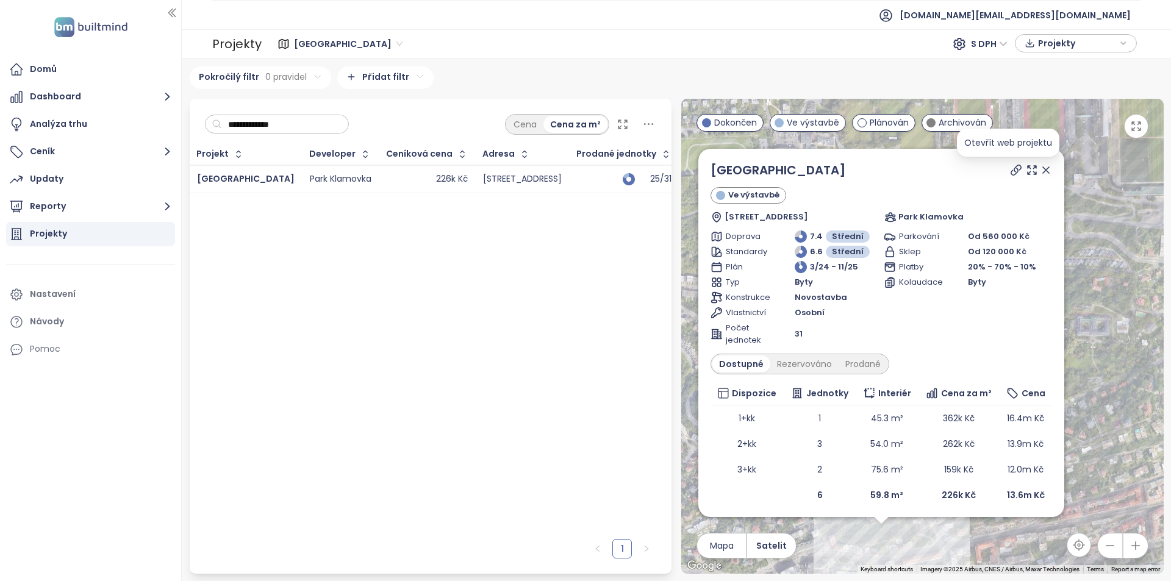
click at [1010, 173] on icon at bounding box center [1016, 170] width 12 height 12
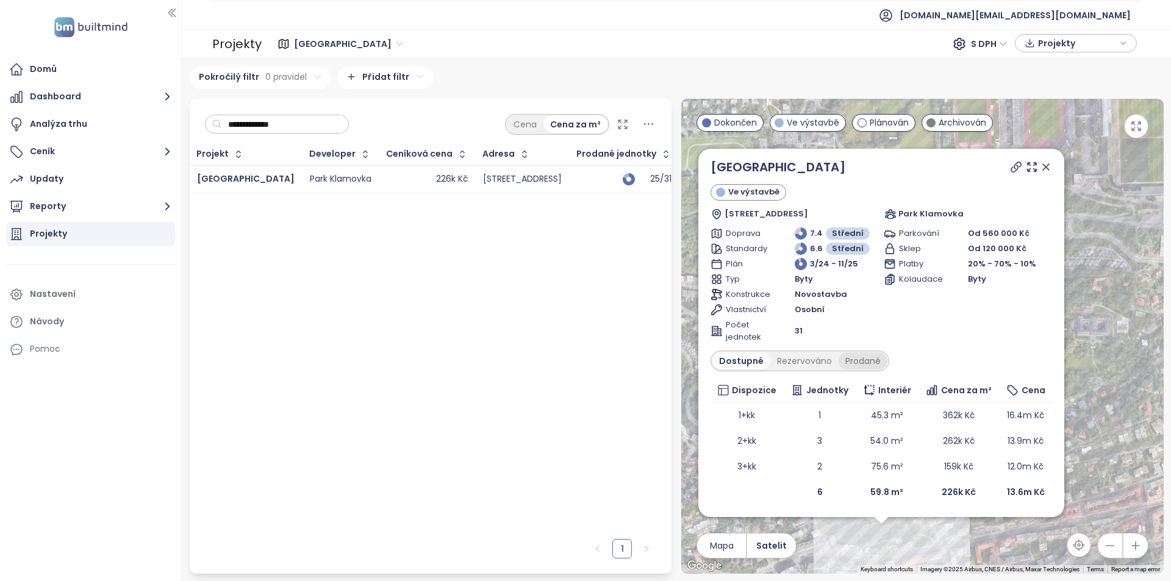
click at [853, 367] on div "Prodané" at bounding box center [863, 361] width 49 height 17
click at [748, 367] on div "Dostupné" at bounding box center [739, 361] width 55 height 17
click at [280, 129] on input "**********" at bounding box center [282, 124] width 120 height 18
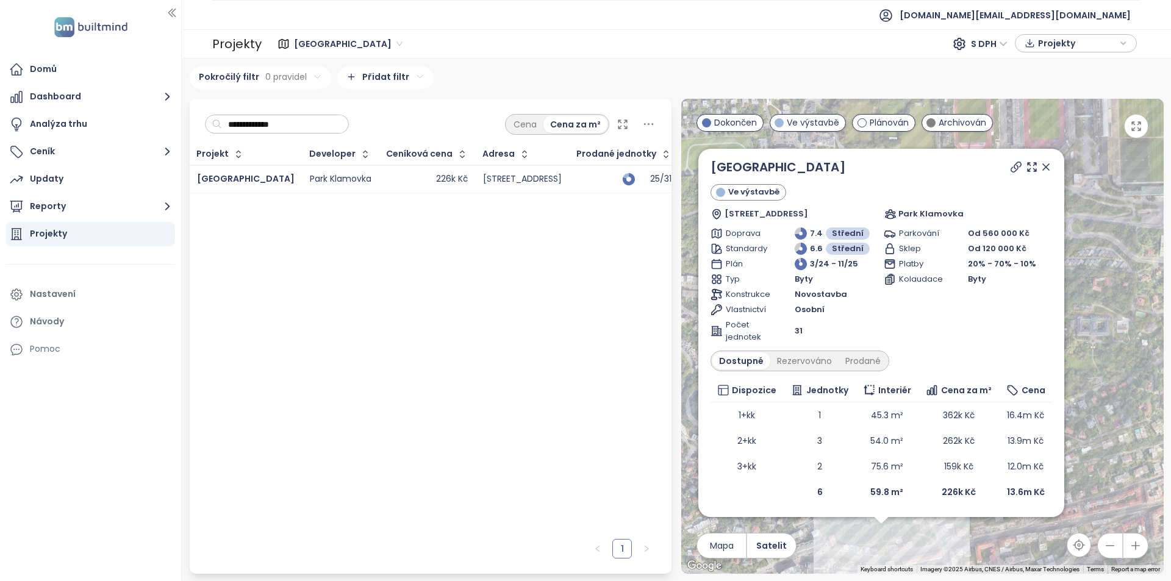
paste input "***"
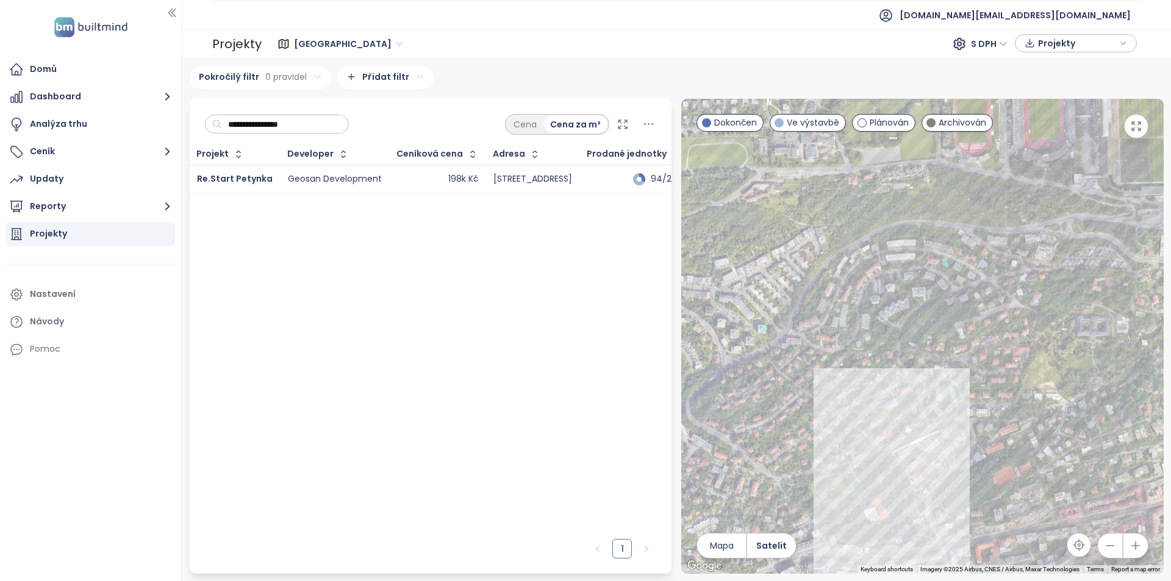
click at [271, 183] on td "Re.Start Petynka" at bounding box center [235, 179] width 91 height 28
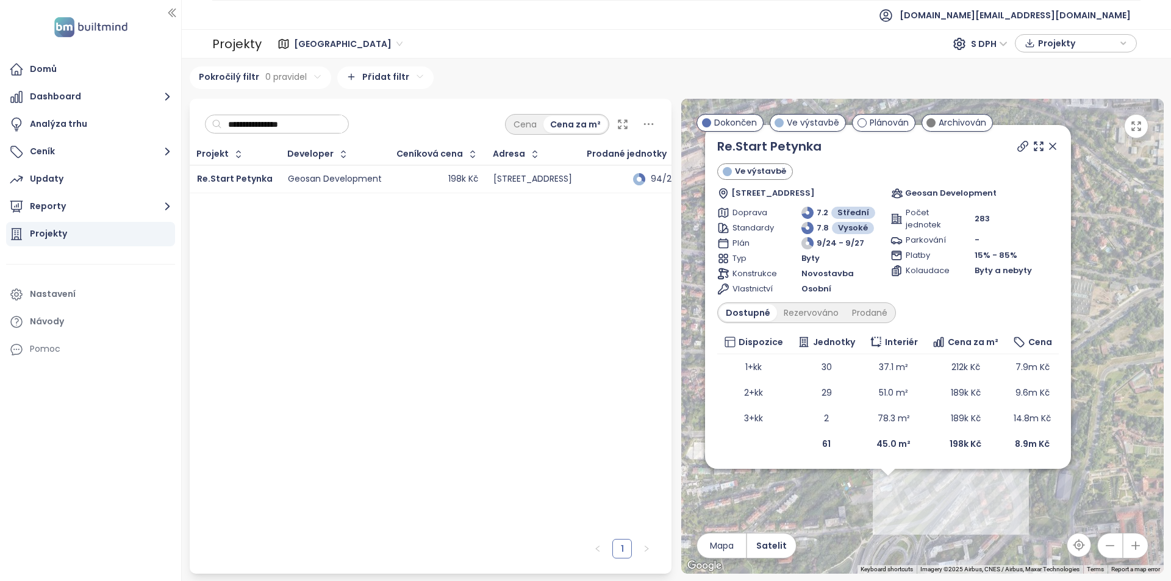
drag, startPoint x: 896, startPoint y: 526, endPoint x: 835, endPoint y: 511, distance: 62.9
click at [835, 511] on div "Re.Start Petynka Ve výstavbě Otevřená 1072, 169 00 [GEOGRAPHIC_DATA], Czechia G…" at bounding box center [922, 336] width 482 height 475
drag, startPoint x: 1054, startPoint y: 143, endPoint x: 1051, endPoint y: 156, distance: 13.0
click at [1054, 143] on icon at bounding box center [1053, 146] width 12 height 12
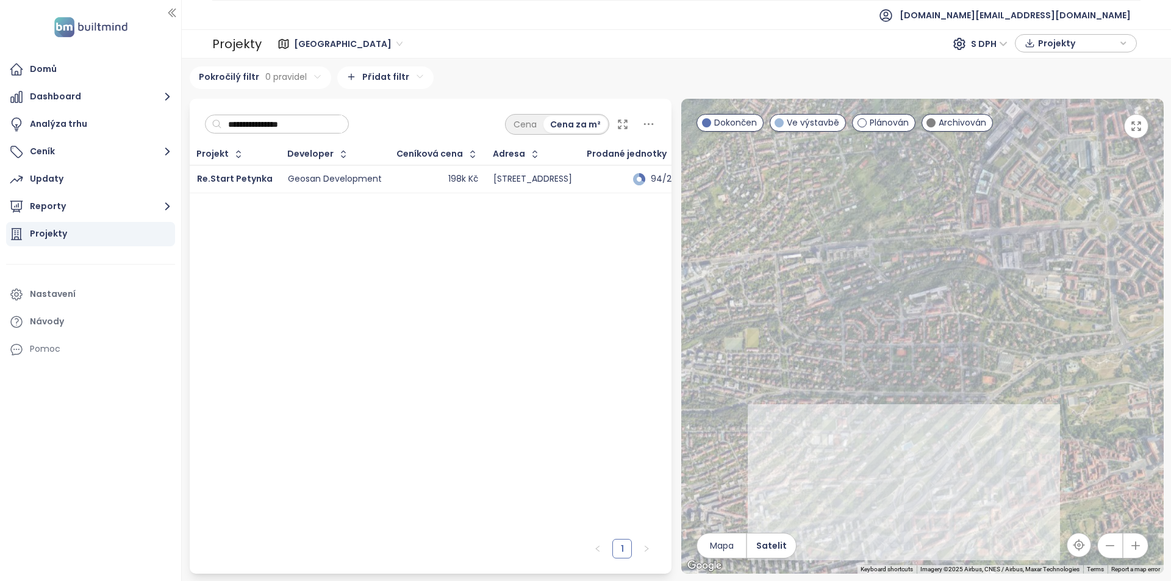
drag, startPoint x: 928, startPoint y: 449, endPoint x: 935, endPoint y: 440, distance: 11.3
click at [935, 440] on div at bounding box center [922, 336] width 482 height 475
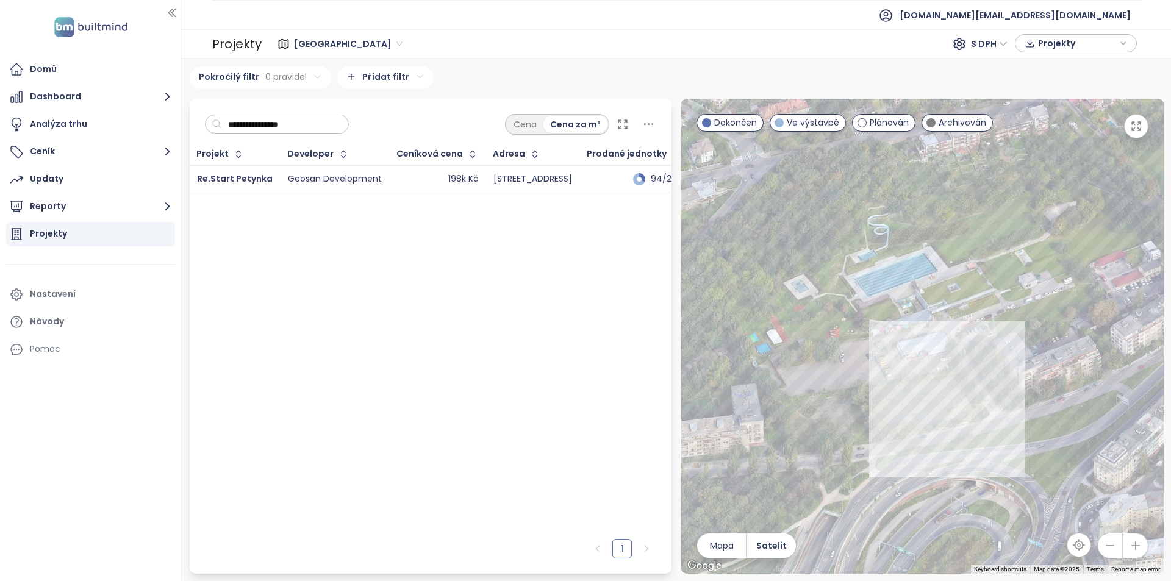
drag, startPoint x: 917, startPoint y: 407, endPoint x: 979, endPoint y: 422, distance: 64.0
click at [979, 422] on div at bounding box center [922, 336] width 482 height 475
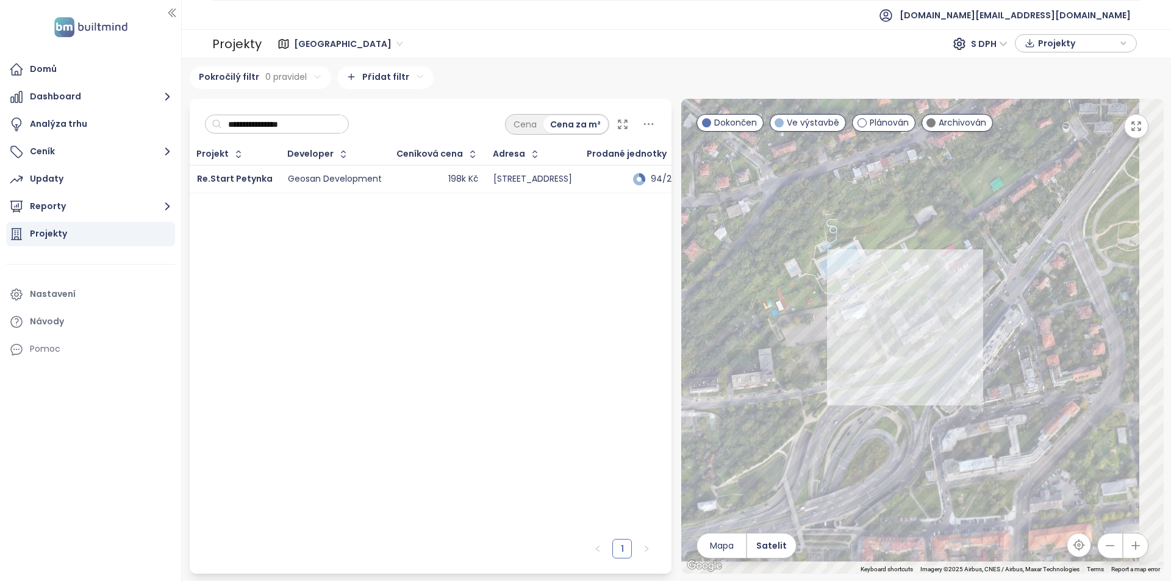
drag, startPoint x: 965, startPoint y: 425, endPoint x: 845, endPoint y: 305, distance: 170.3
click at [842, 305] on div at bounding box center [922, 336] width 482 height 475
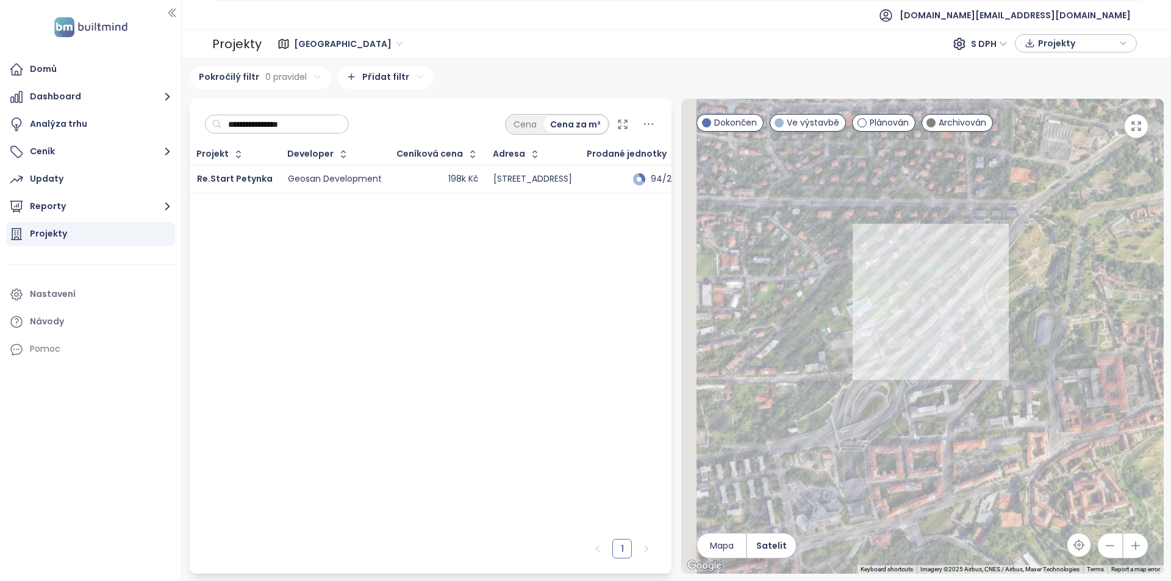
drag, startPoint x: 903, startPoint y: 362, endPoint x: 987, endPoint y: 331, distance: 89.2
click at [987, 331] on div at bounding box center [922, 336] width 482 height 475
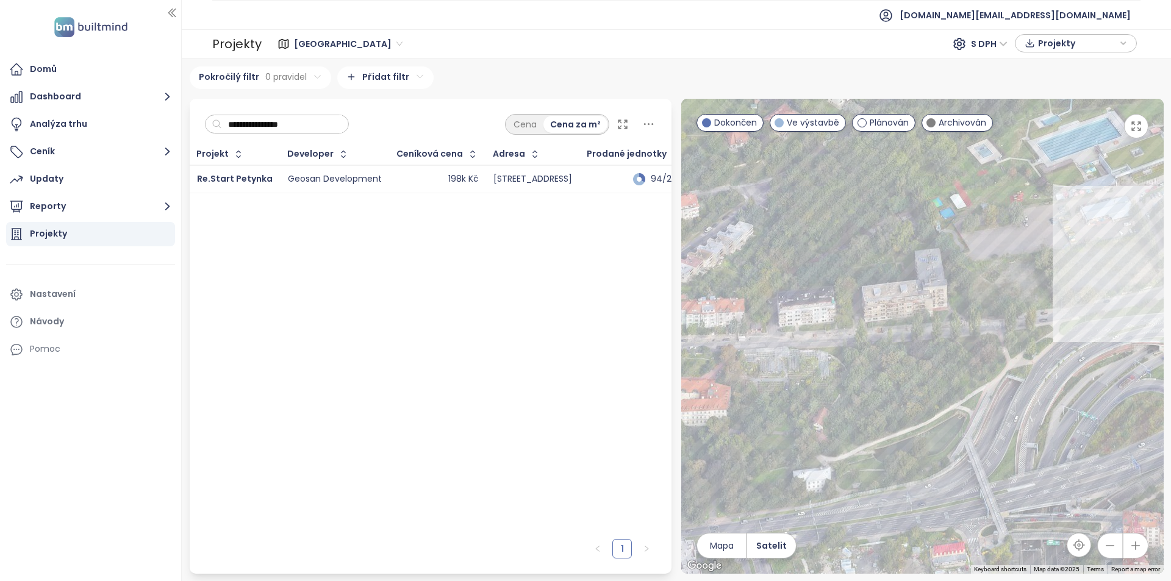
drag, startPoint x: 951, startPoint y: 347, endPoint x: 1076, endPoint y: 336, distance: 126.1
click at [1076, 336] on div at bounding box center [922, 336] width 482 height 475
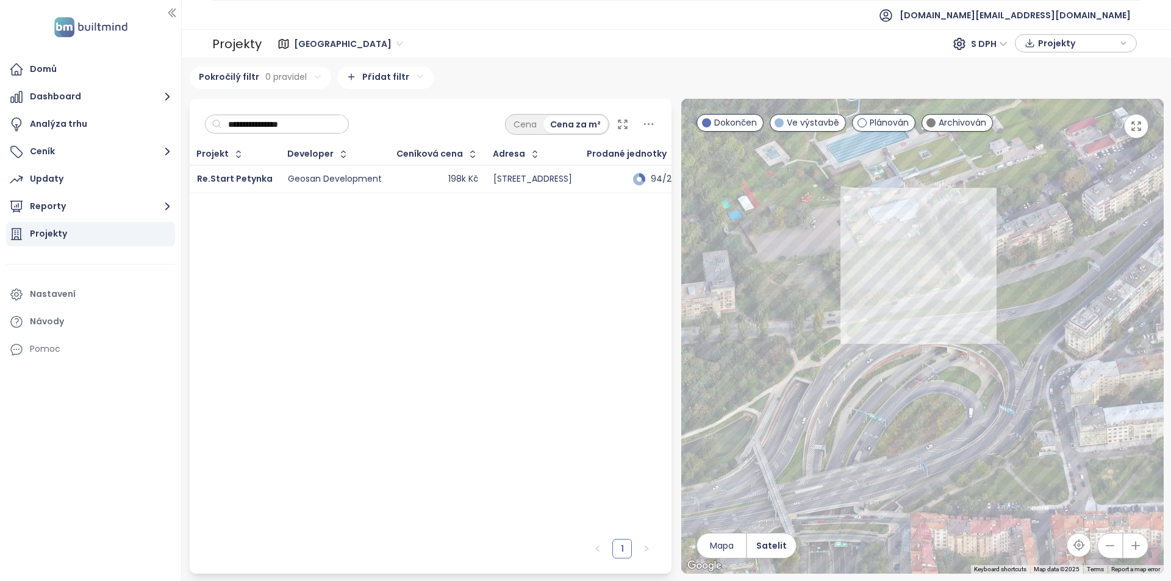
drag, startPoint x: 1075, startPoint y: 336, endPoint x: 861, endPoint y: 337, distance: 213.5
click at [861, 337] on div at bounding box center [922, 336] width 482 height 475
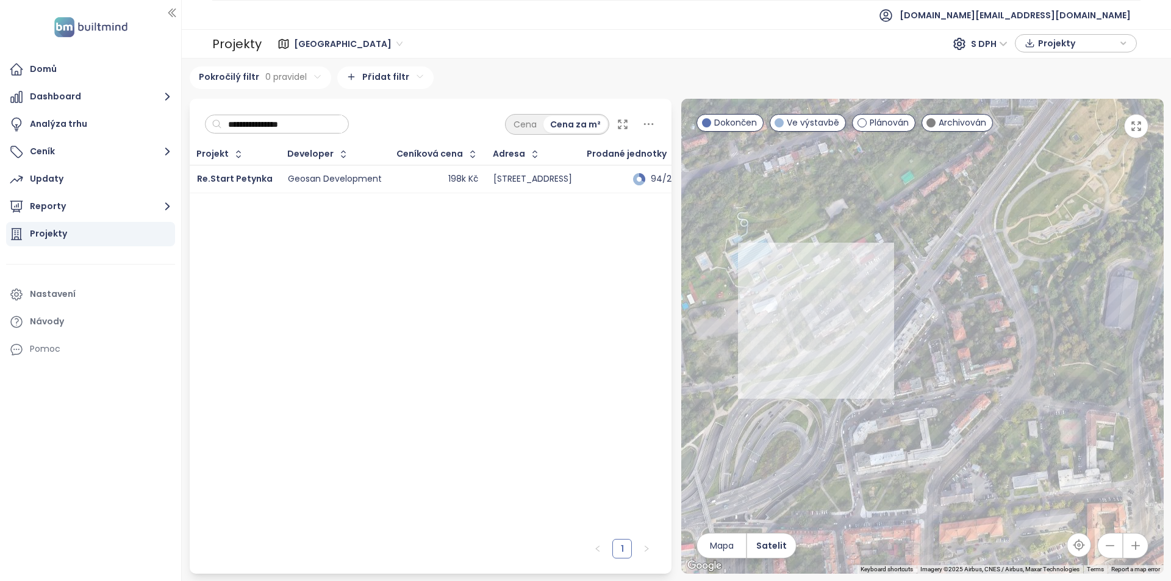
drag, startPoint x: 959, startPoint y: 324, endPoint x: 833, endPoint y: 390, distance: 141.9
click at [833, 390] on div at bounding box center [922, 336] width 482 height 475
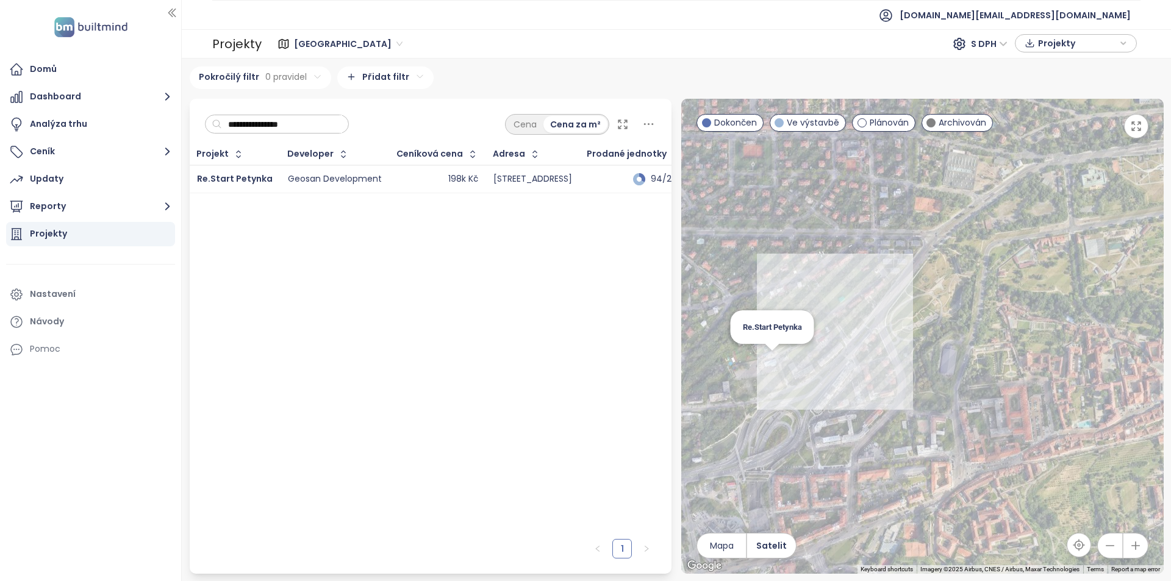
click at [770, 360] on div "Re.Start Petynka" at bounding box center [922, 336] width 482 height 475
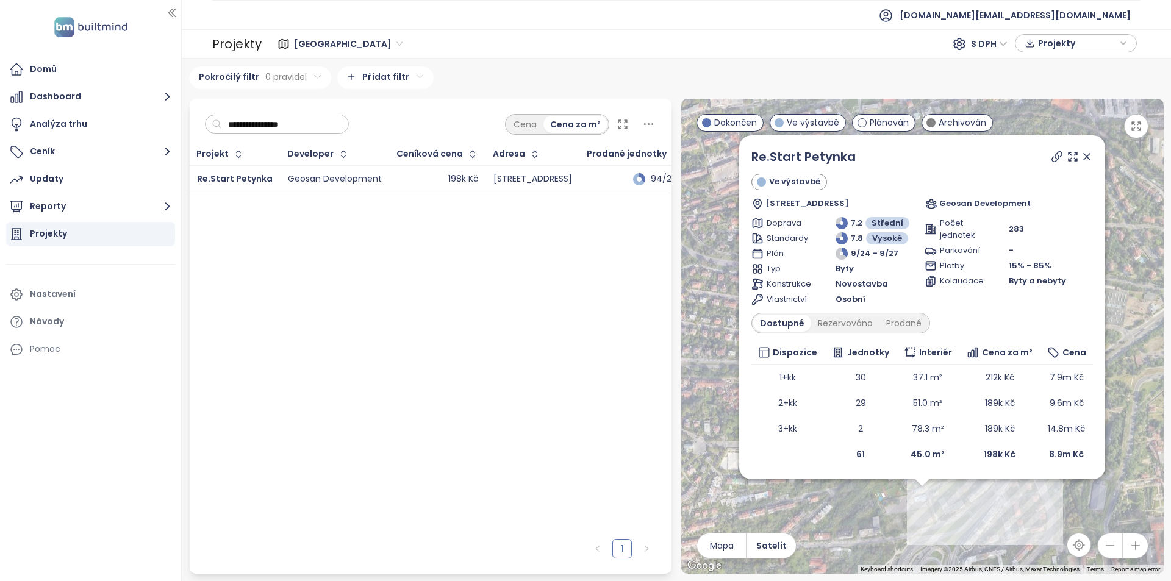
click at [1053, 158] on icon at bounding box center [1057, 157] width 12 height 12
click at [285, 126] on input "**********" at bounding box center [282, 124] width 120 height 18
paste input "*****"
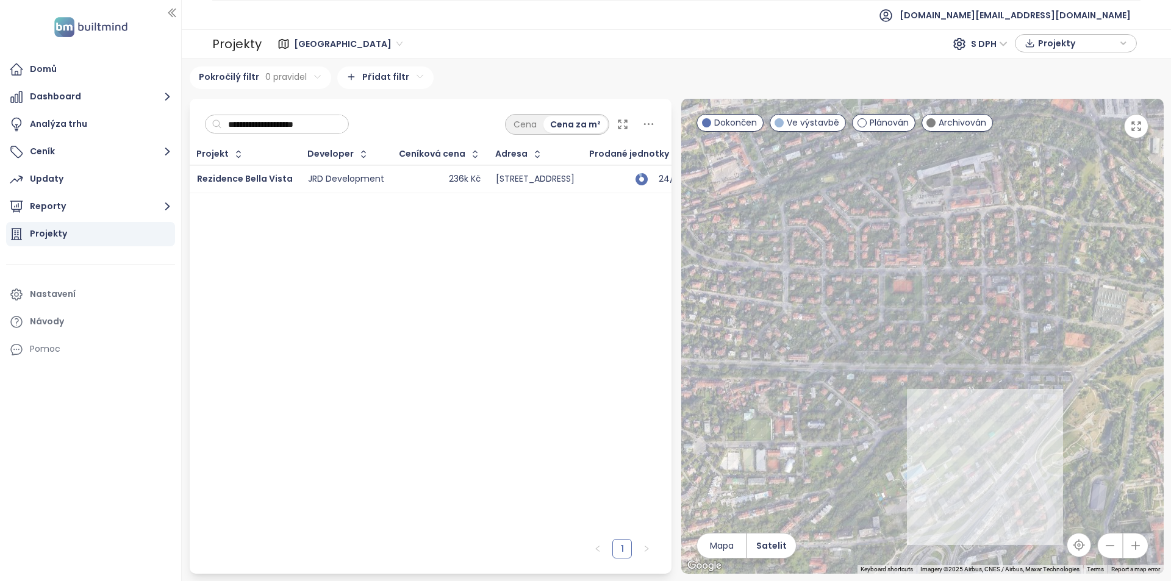
click at [420, 184] on div "236k Kč" at bounding box center [439, 179] width 81 height 15
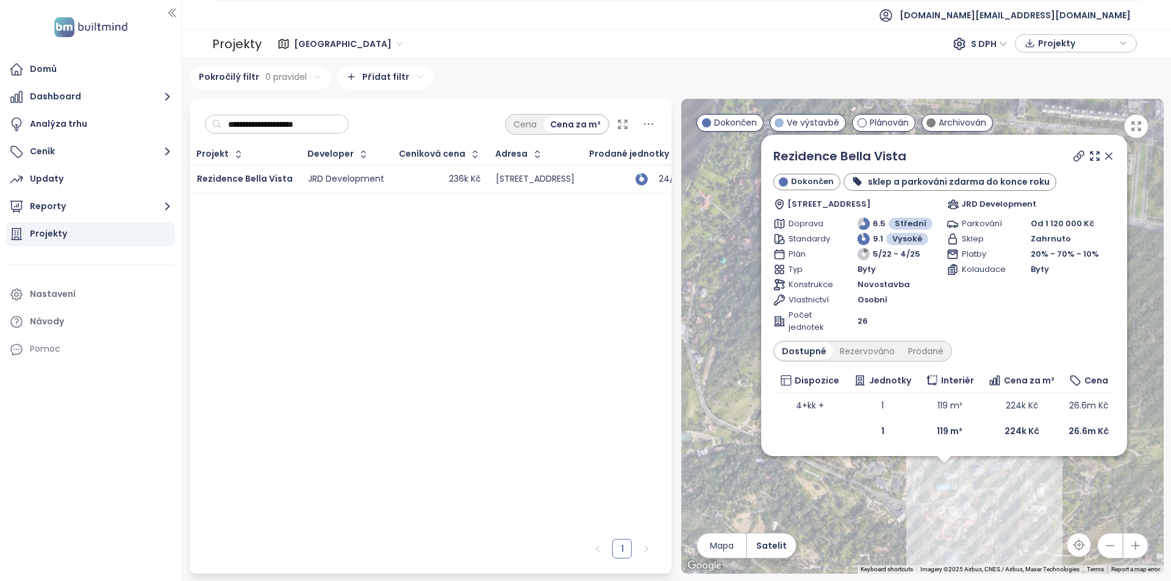
click at [1112, 152] on icon at bounding box center [1109, 156] width 12 height 12
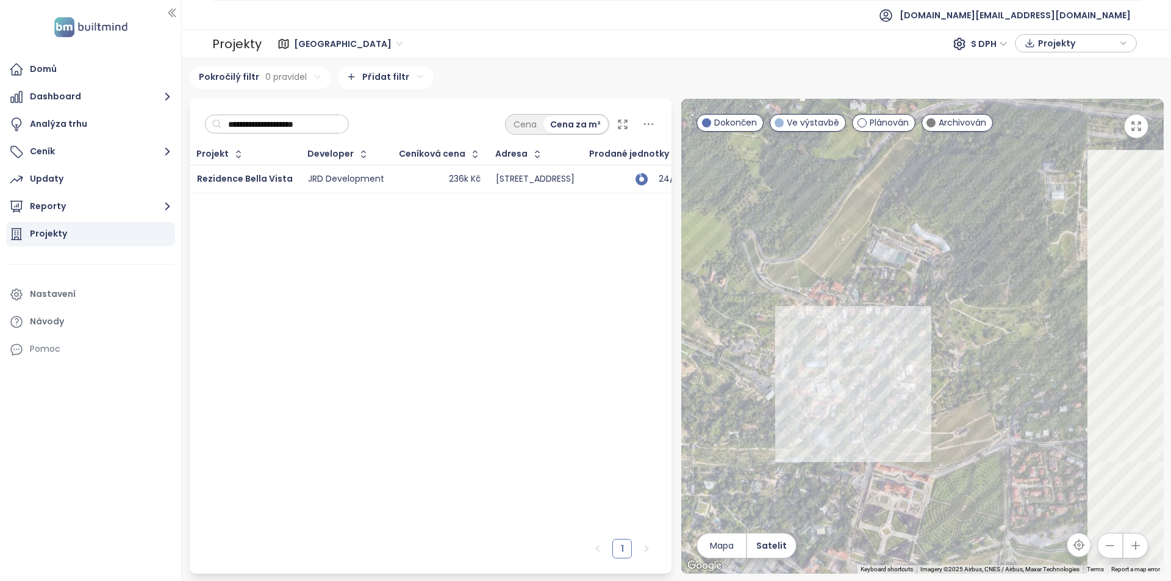
drag, startPoint x: 1068, startPoint y: 356, endPoint x: 936, endPoint y: 232, distance: 181.6
click at [936, 232] on div at bounding box center [922, 336] width 482 height 475
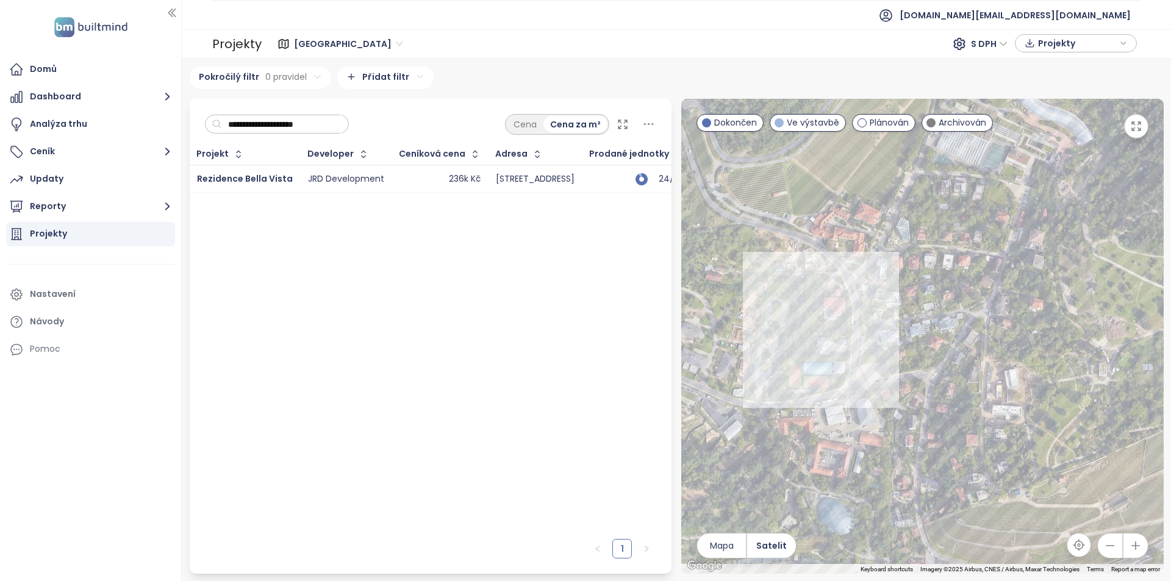
drag, startPoint x: 923, startPoint y: 415, endPoint x: 918, endPoint y: 410, distance: 7.0
click at [918, 410] on div at bounding box center [922, 336] width 482 height 475
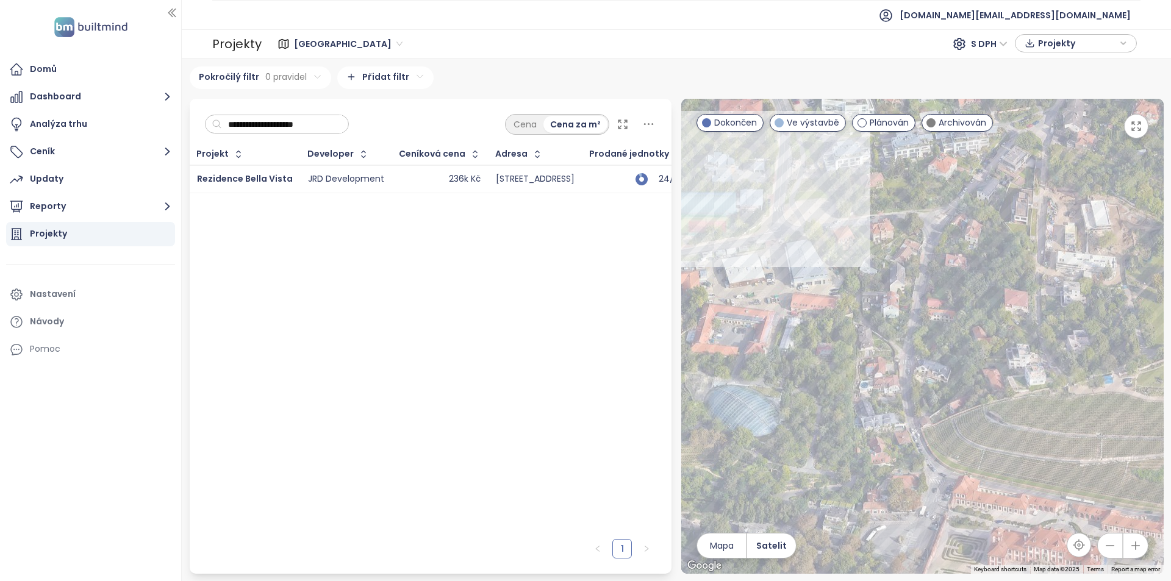
drag, startPoint x: 1091, startPoint y: 340, endPoint x: 885, endPoint y: 206, distance: 245.6
click at [885, 206] on div at bounding box center [922, 336] width 482 height 475
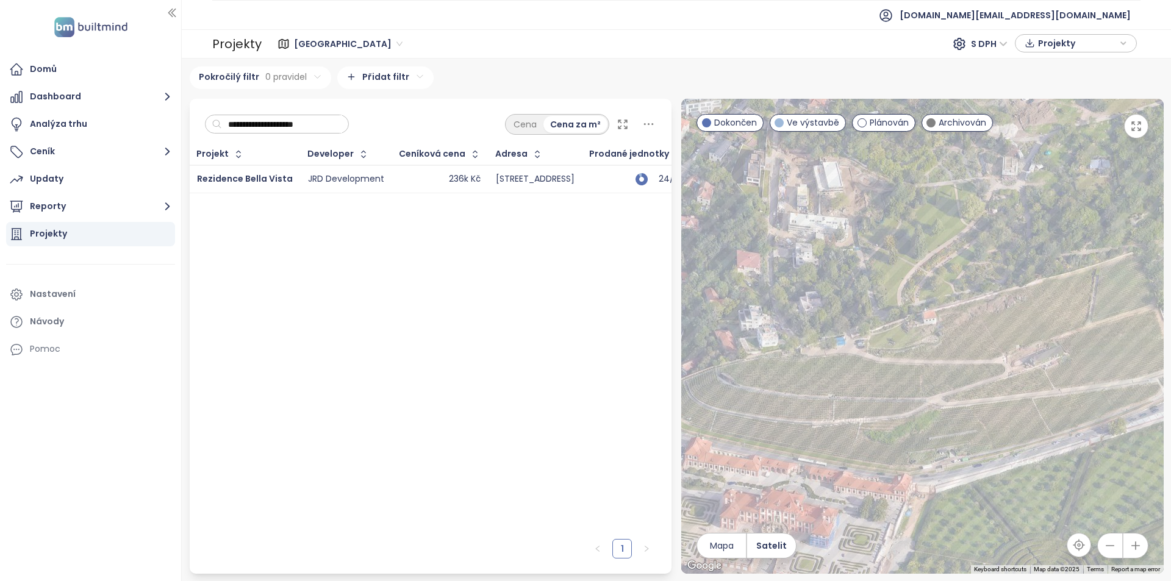
drag, startPoint x: 1017, startPoint y: 310, endPoint x: 748, endPoint y: 273, distance: 271.6
click at [748, 273] on div at bounding box center [922, 336] width 482 height 475
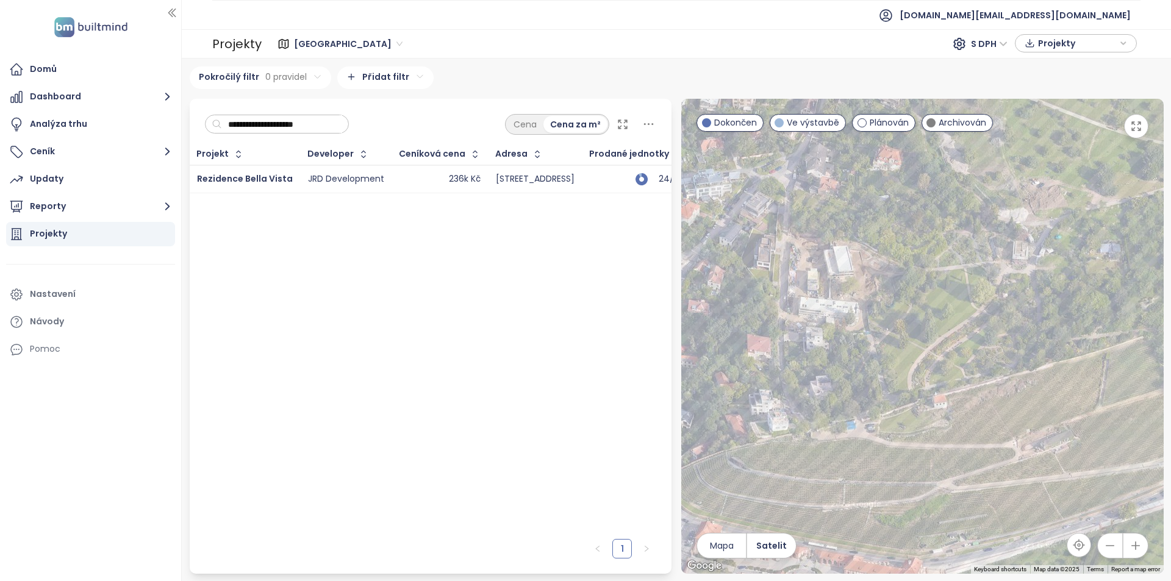
drag, startPoint x: 987, startPoint y: 324, endPoint x: 826, endPoint y: 295, distance: 163.8
click at [826, 295] on div at bounding box center [922, 336] width 482 height 475
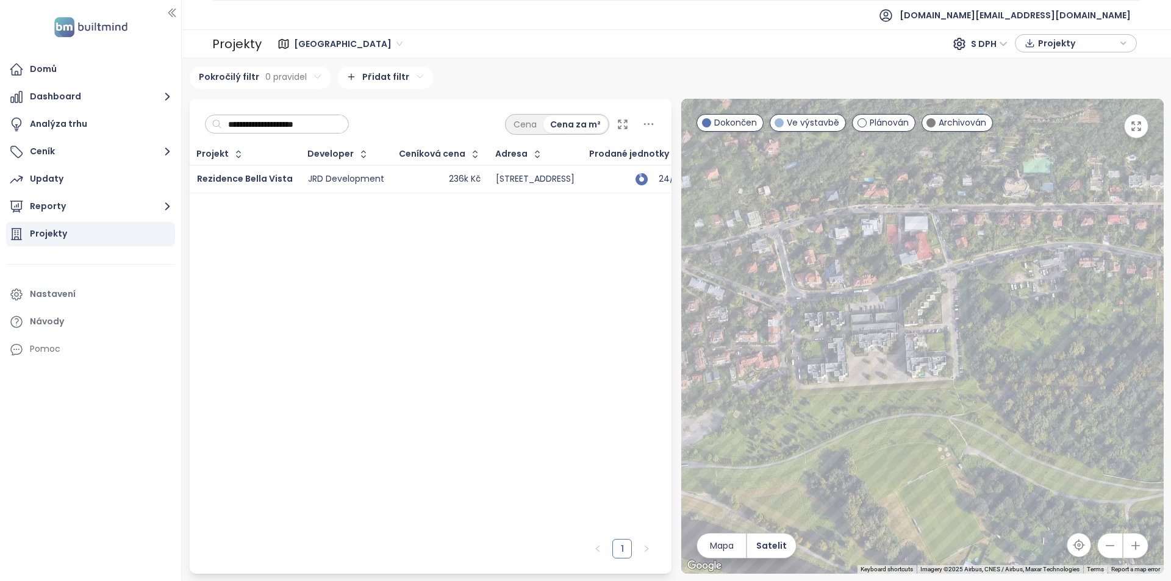
drag, startPoint x: 941, startPoint y: 348, endPoint x: 558, endPoint y: 213, distance: 406.0
click at [558, 213] on div "**********" at bounding box center [677, 336] width 984 height 475
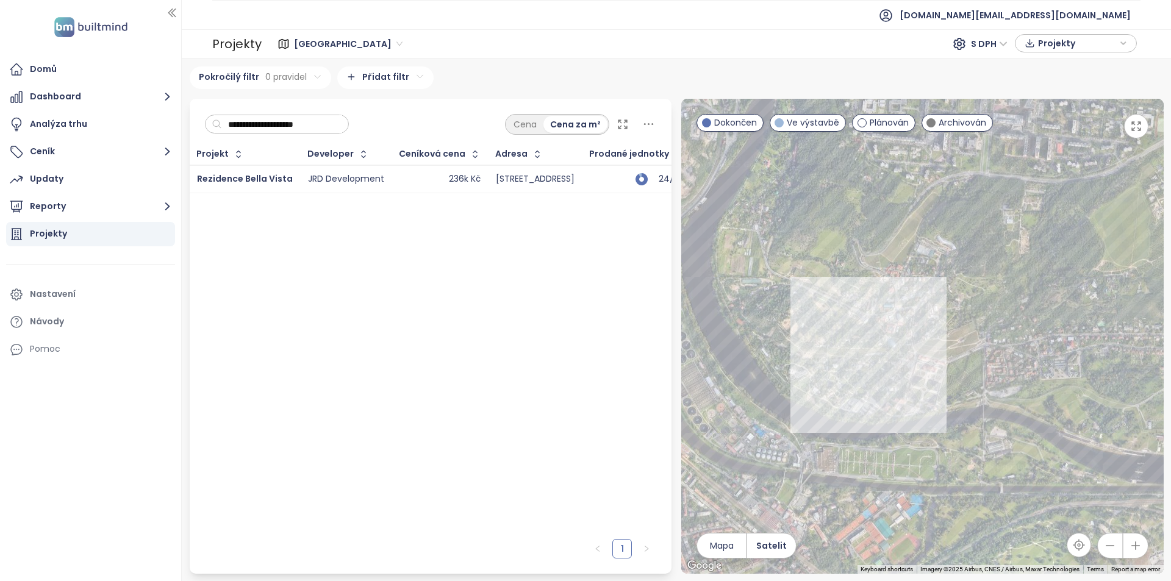
drag, startPoint x: 909, startPoint y: 348, endPoint x: 1053, endPoint y: 383, distance: 148.1
click at [1053, 383] on div at bounding box center [922, 336] width 482 height 475
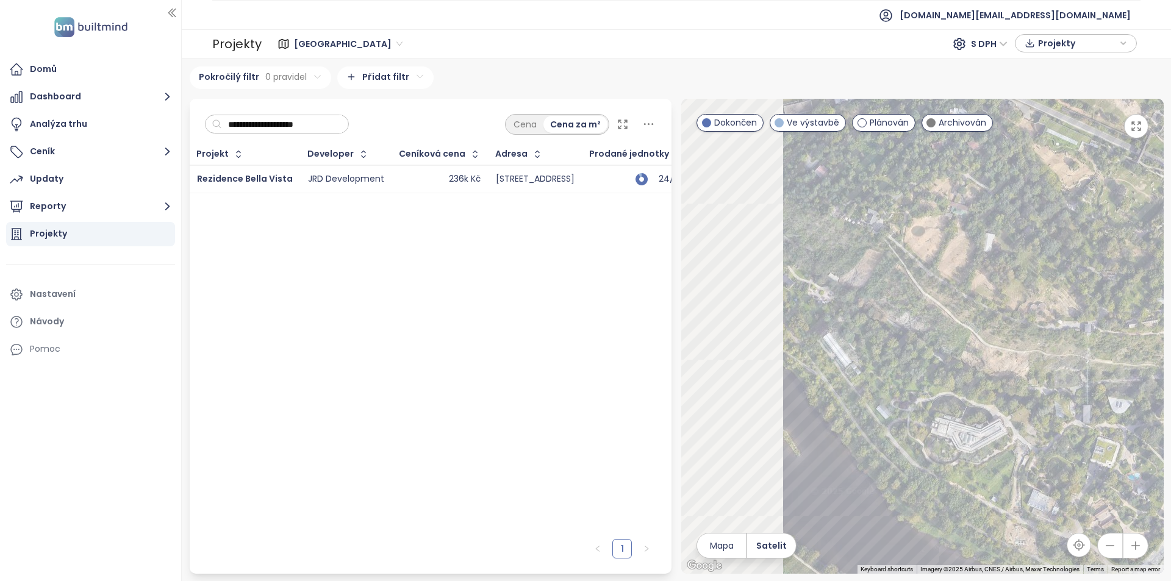
drag, startPoint x: 850, startPoint y: 420, endPoint x: 1133, endPoint y: 334, distance: 296.3
click at [1133, 334] on div at bounding box center [922, 336] width 482 height 475
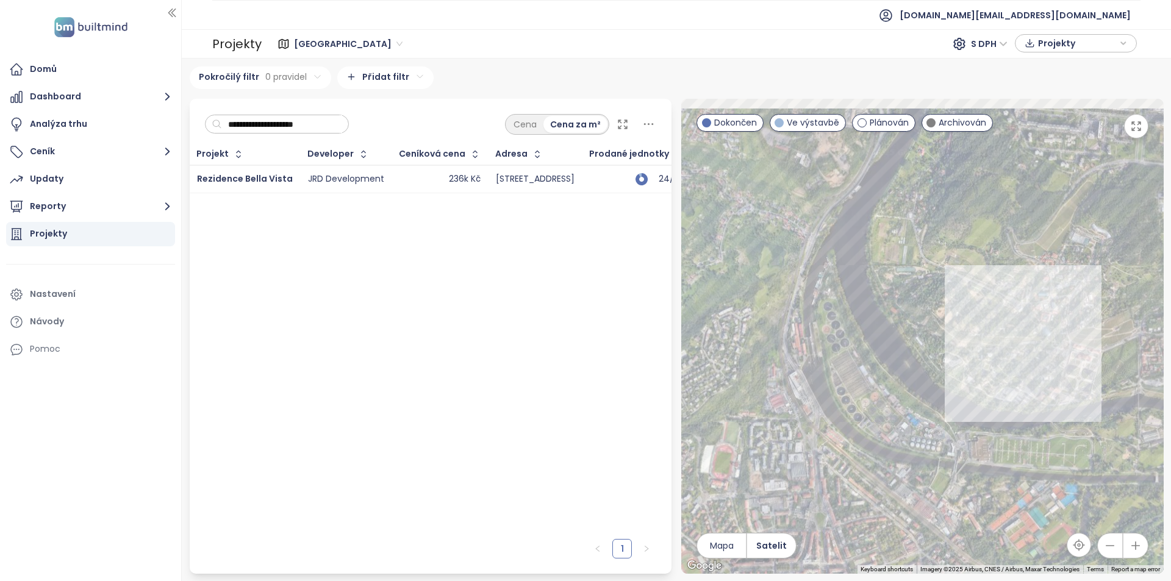
drag, startPoint x: 1088, startPoint y: 320, endPoint x: 939, endPoint y: 368, distance: 156.2
click at [939, 368] on div at bounding box center [922, 336] width 482 height 475
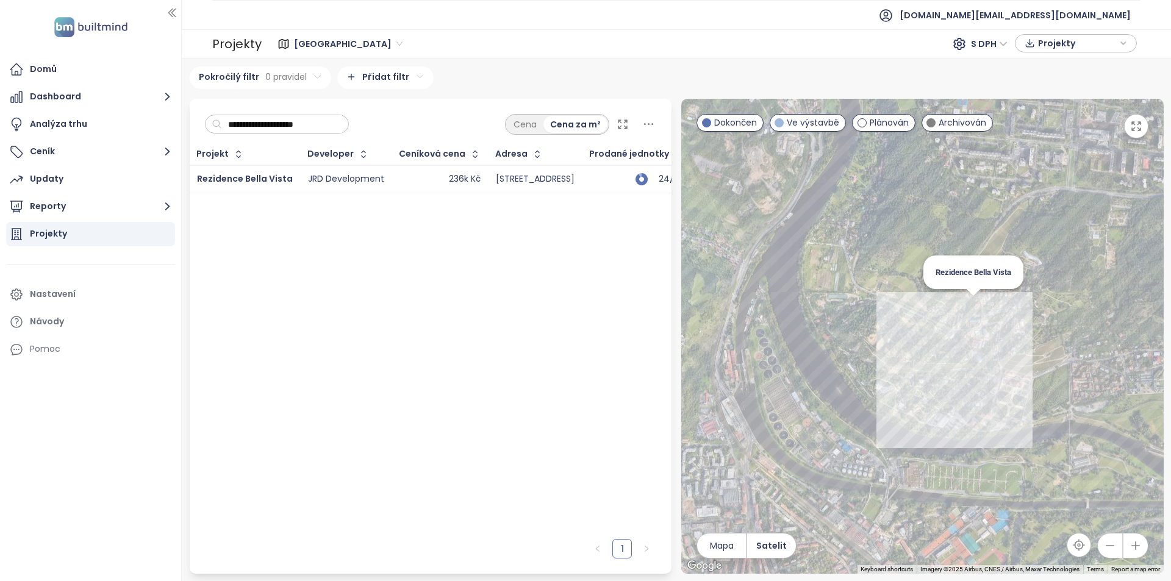
click at [974, 301] on div "Rezidence Bella Vista" at bounding box center [922, 336] width 482 height 475
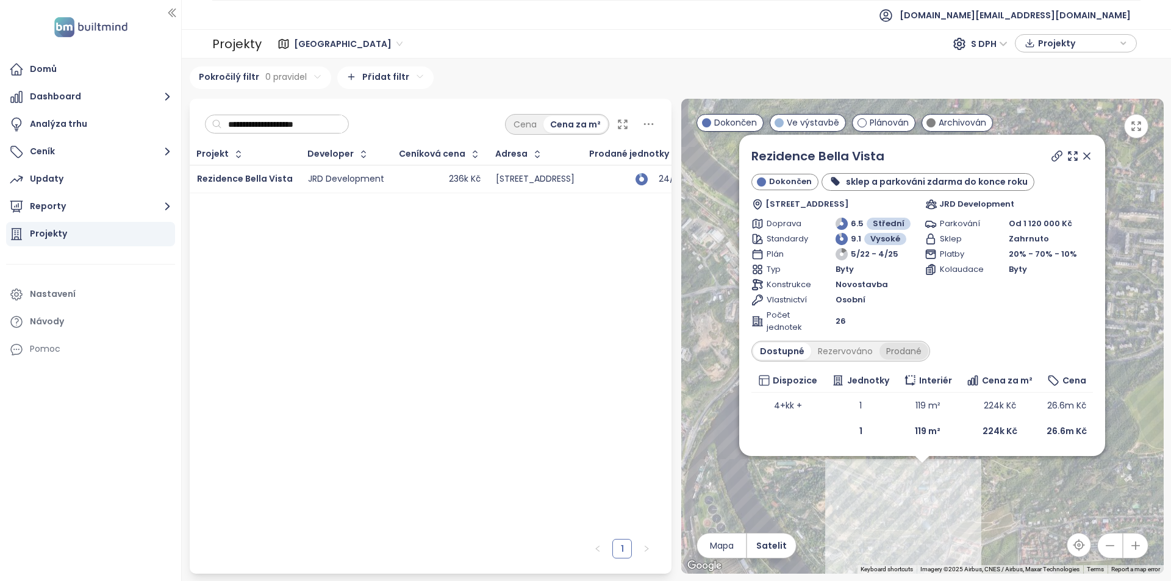
click at [900, 349] on div "Prodané" at bounding box center [903, 351] width 49 height 17
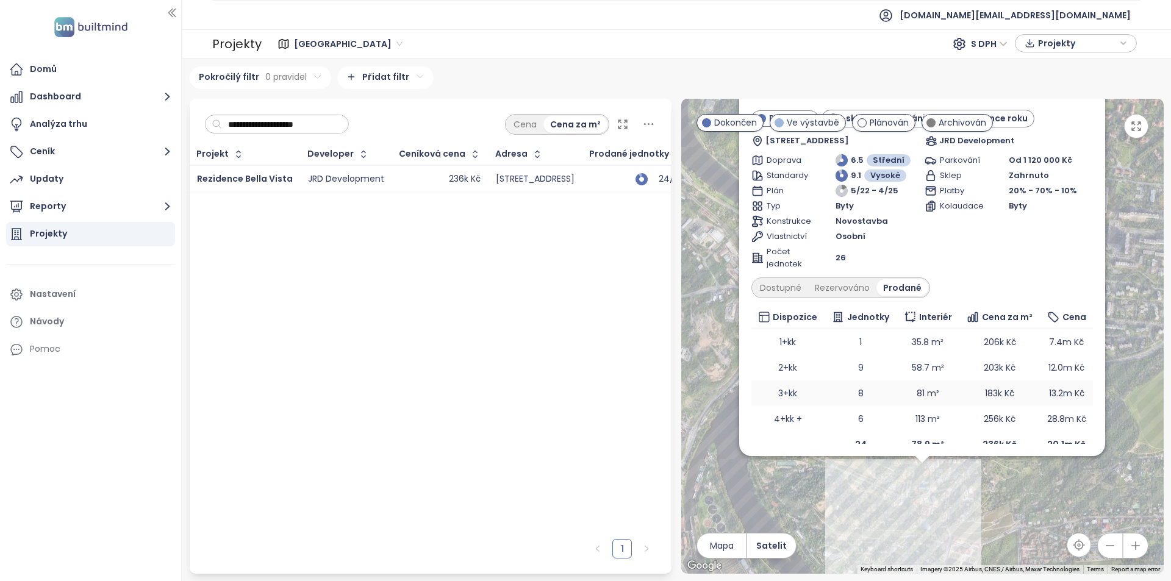
scroll to position [30, 0]
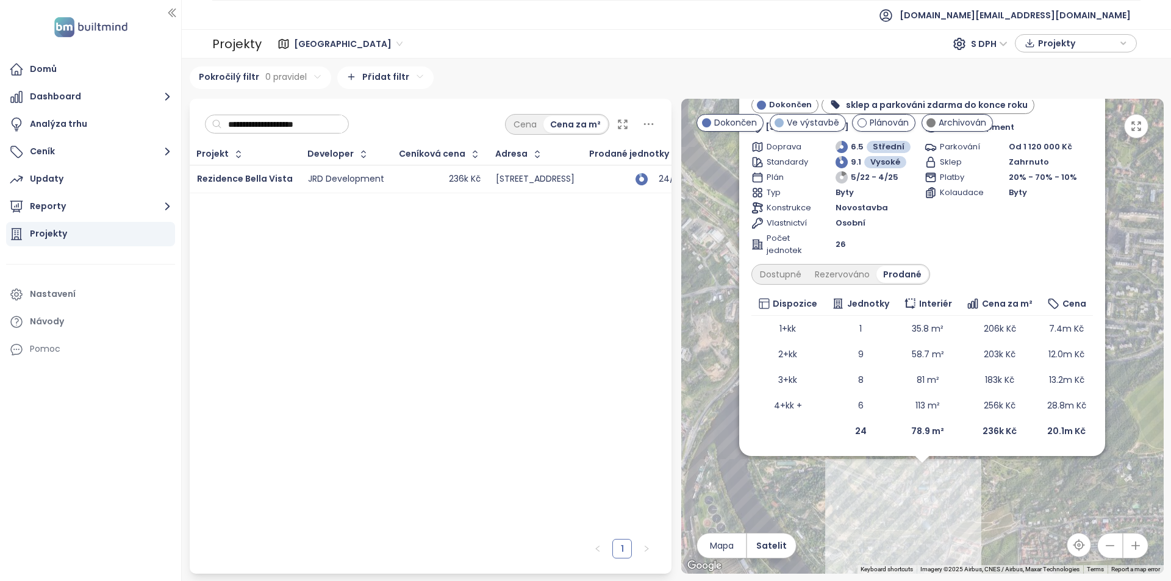
click at [245, 123] on input "**********" at bounding box center [282, 124] width 120 height 18
paste input "text"
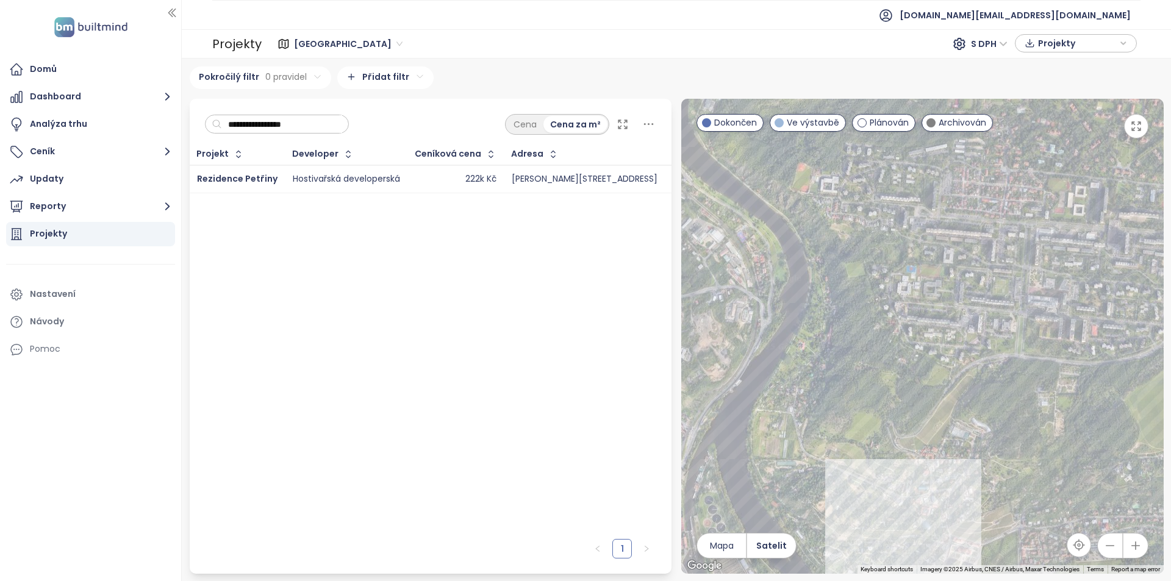
click at [278, 182] on td "Rezidence Petřiny" at bounding box center [238, 179] width 96 height 28
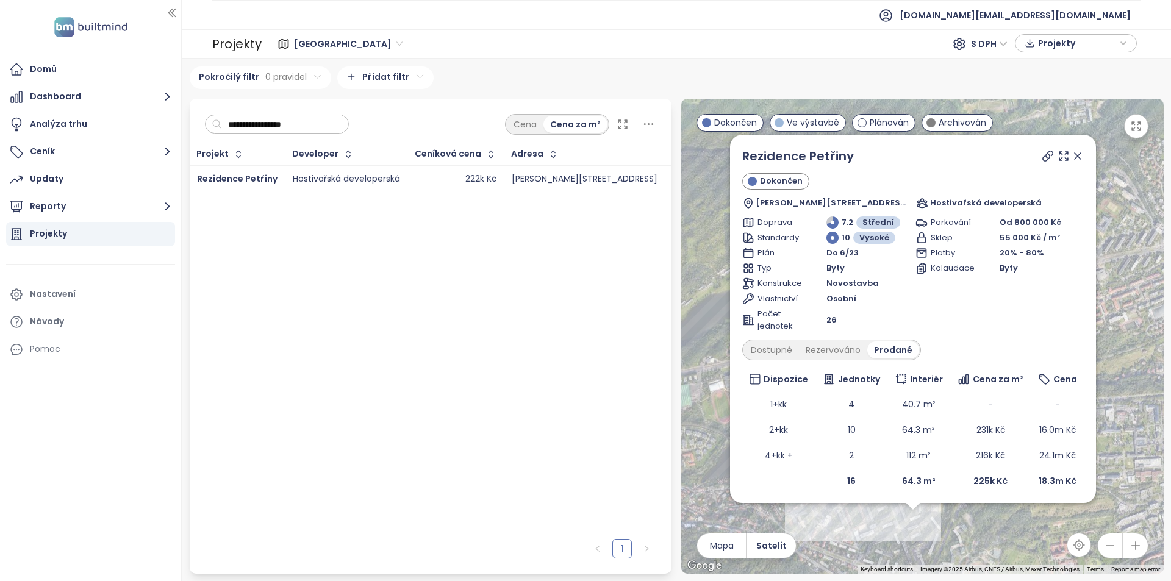
scroll to position [3, 0]
click at [761, 354] on div "Dostupné" at bounding box center [771, 346] width 55 height 17
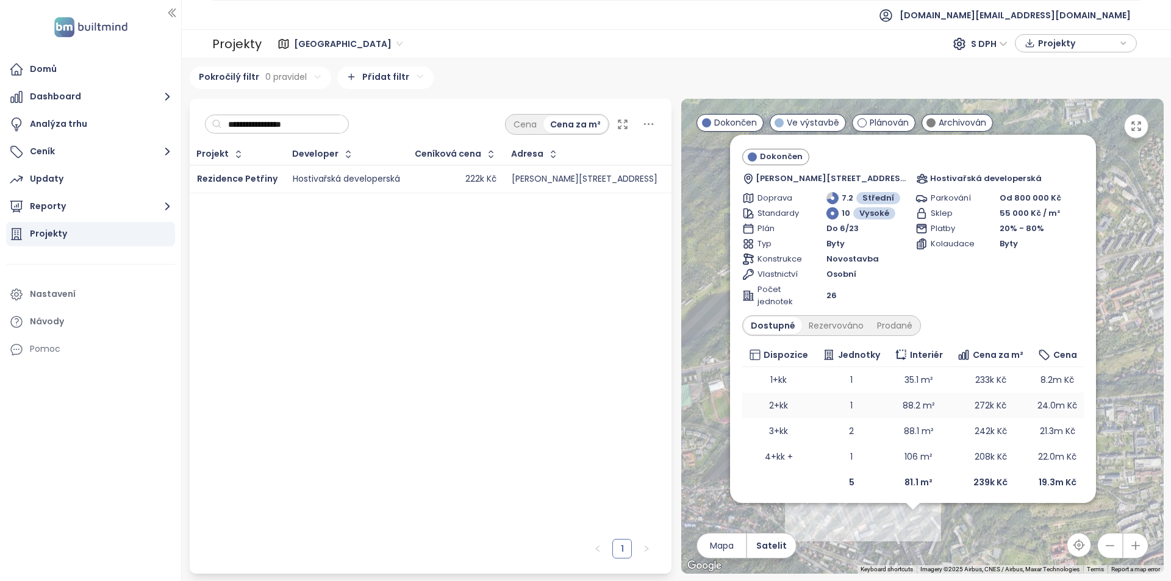
scroll to position [29, 0]
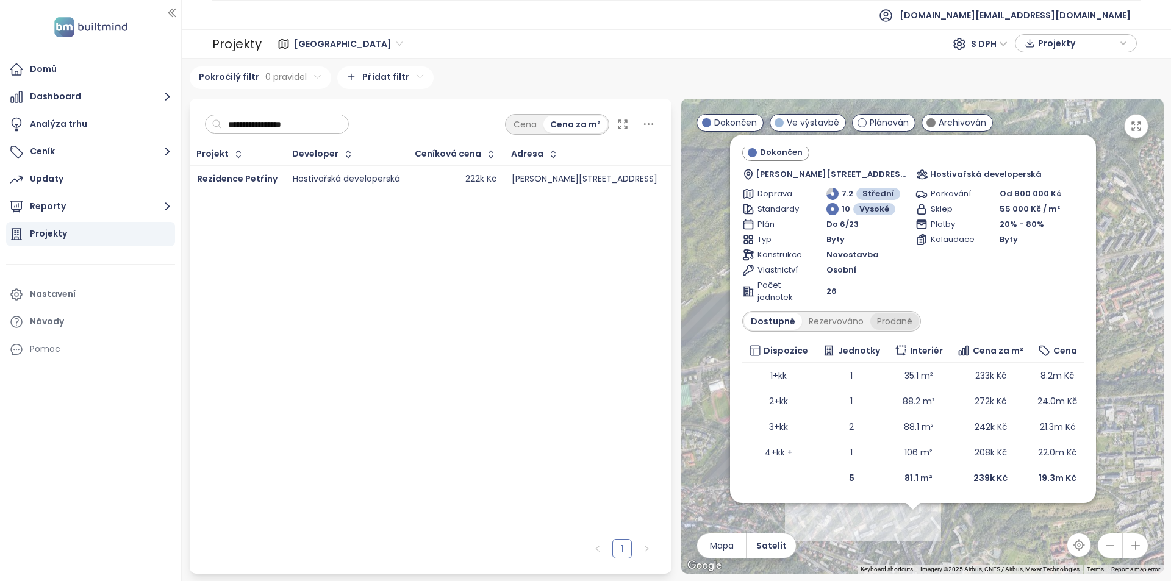
click at [884, 316] on div "Prodané" at bounding box center [894, 321] width 49 height 17
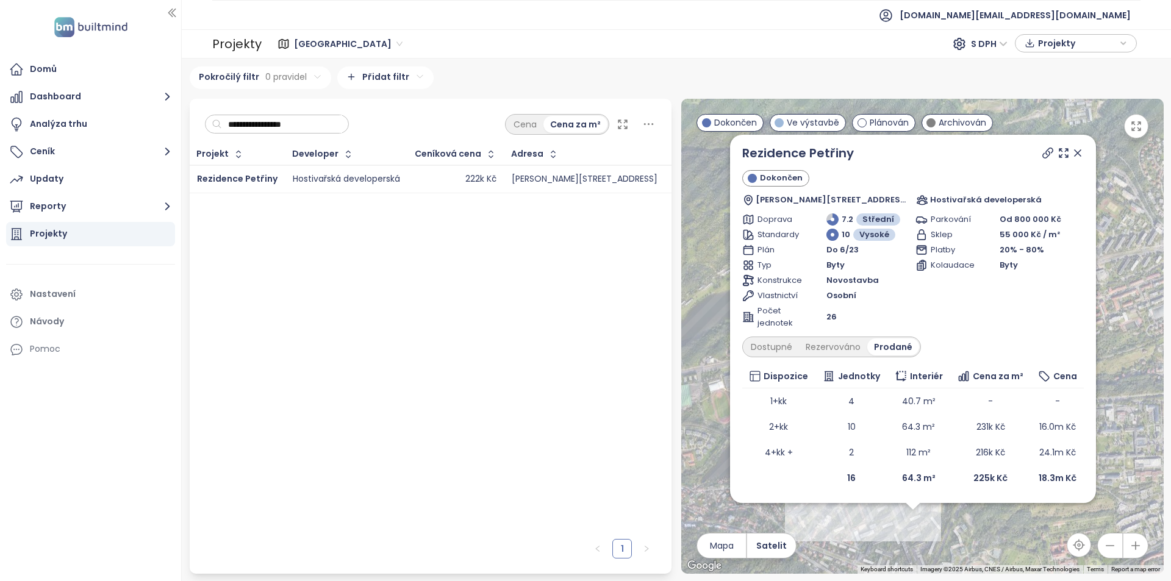
click at [1081, 154] on icon at bounding box center [1078, 153] width 6 height 6
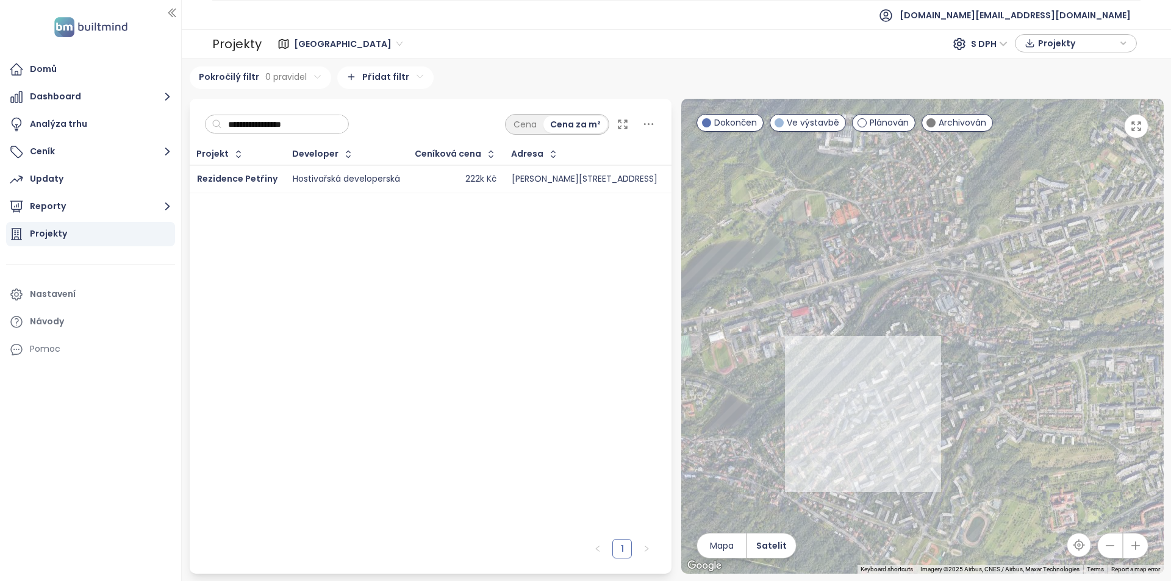
drag, startPoint x: 1011, startPoint y: 374, endPoint x: 1008, endPoint y: 310, distance: 64.1
click at [1008, 310] on div at bounding box center [922, 336] width 482 height 475
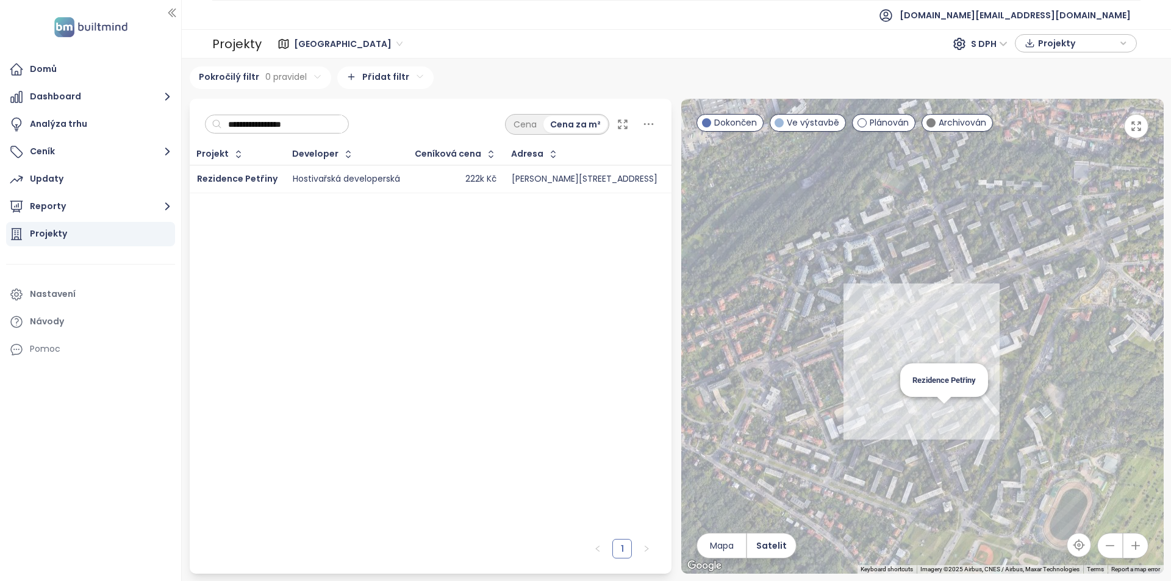
click at [948, 415] on div "Rezidence Petřiny" at bounding box center [922, 336] width 482 height 475
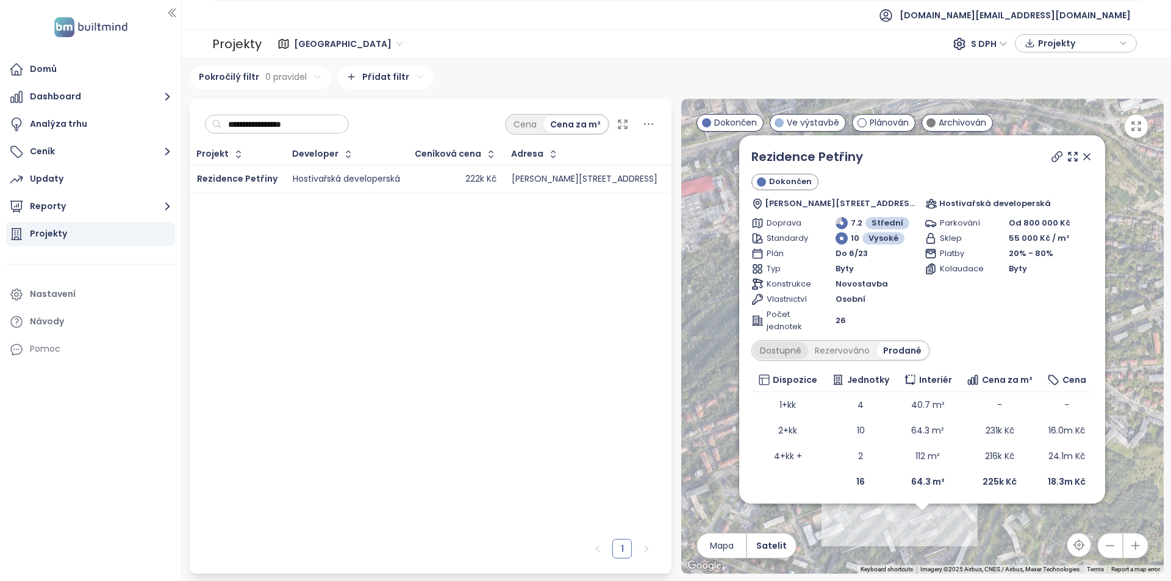
click at [781, 348] on div "Dostupné" at bounding box center [780, 350] width 55 height 17
click at [253, 120] on input "**********" at bounding box center [282, 124] width 120 height 18
paste input "******"
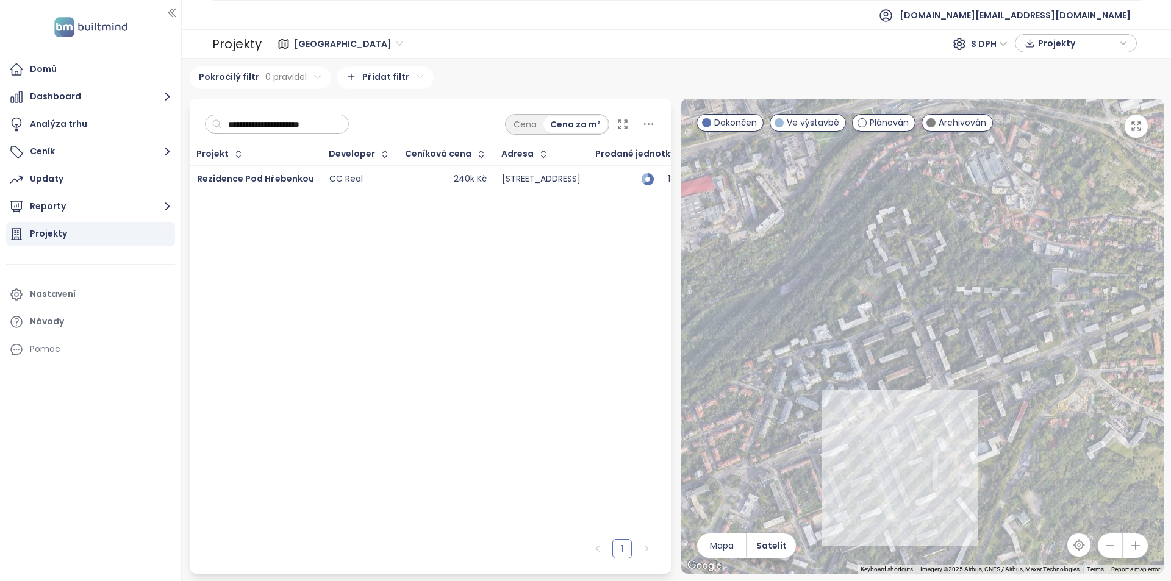
scroll to position [0, 0]
click at [426, 185] on div "240k Kč" at bounding box center [446, 179] width 81 height 15
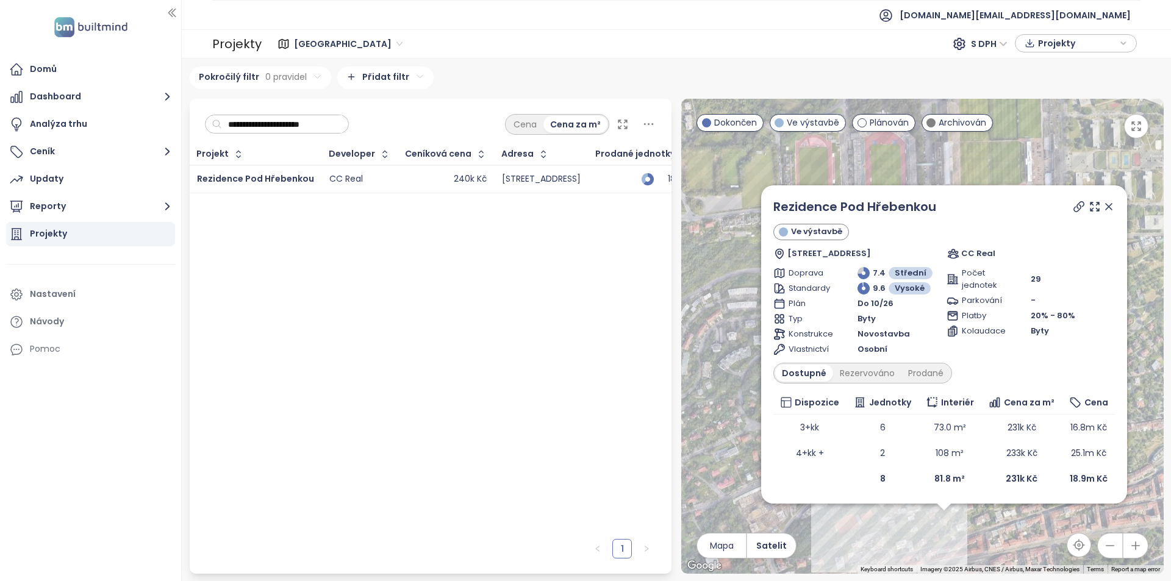
click at [1106, 206] on icon at bounding box center [1109, 207] width 12 height 12
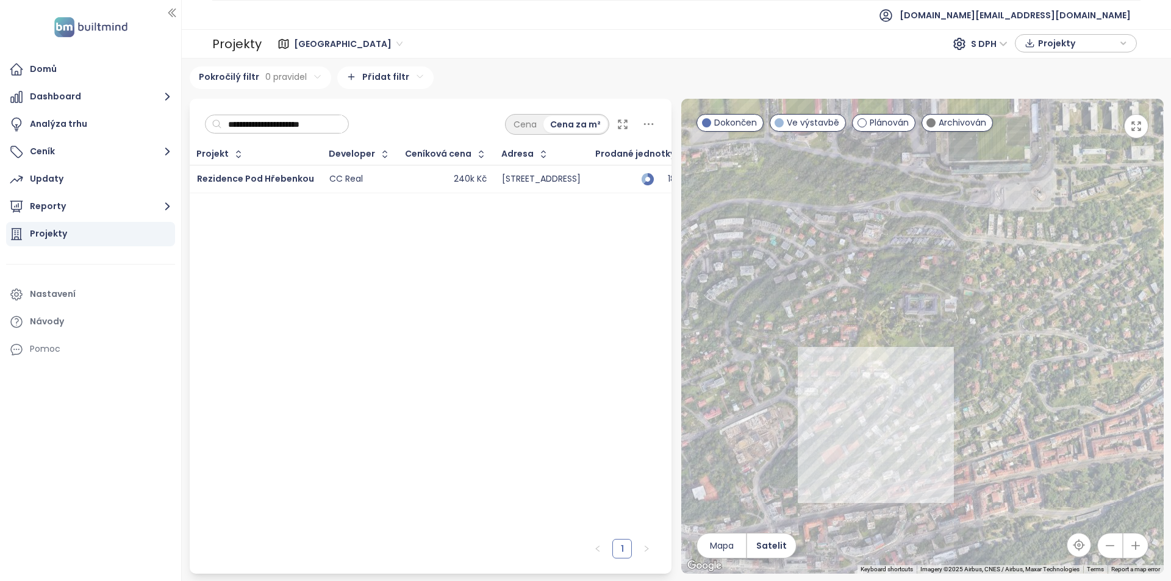
drag, startPoint x: 933, startPoint y: 458, endPoint x: 919, endPoint y: 386, distance: 73.3
click at [919, 386] on div at bounding box center [922, 336] width 482 height 475
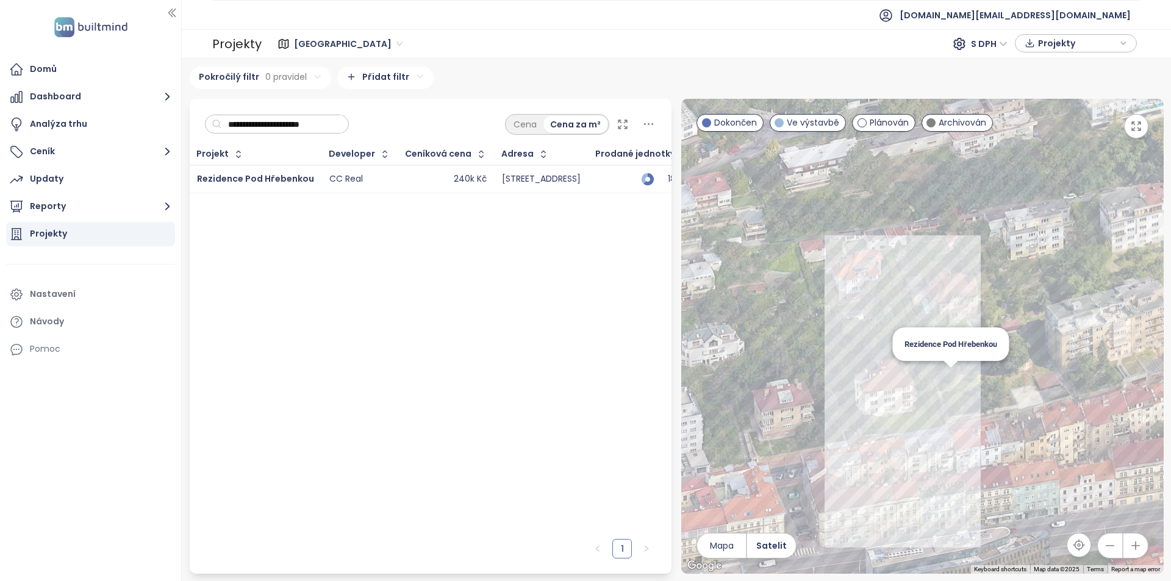
click at [956, 373] on div "Rezidence Pod Hřebenkou" at bounding box center [922, 336] width 482 height 475
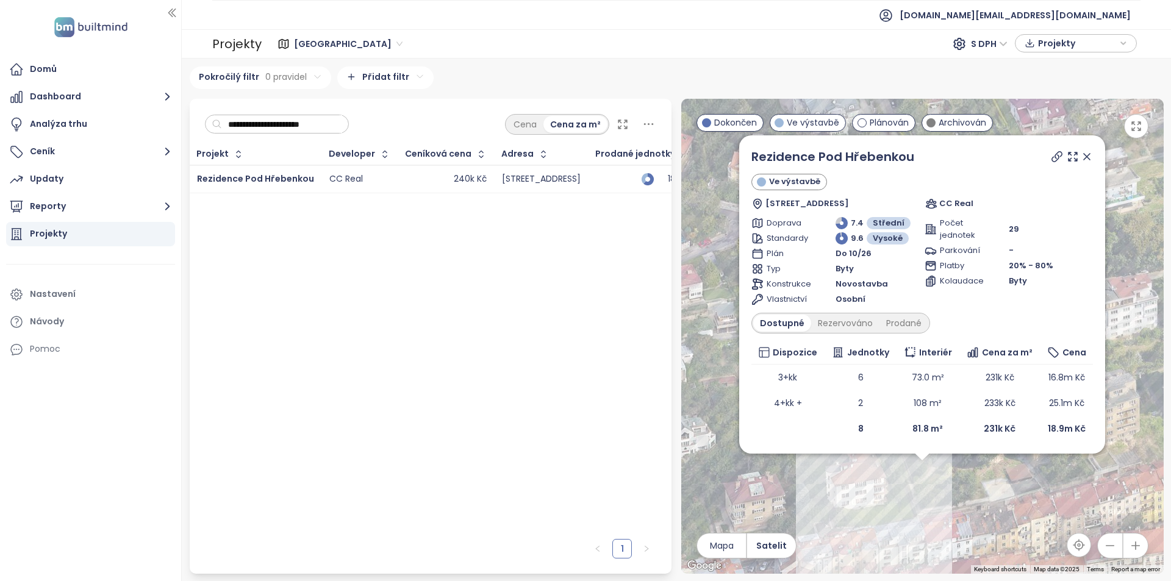
click at [1054, 162] on icon at bounding box center [1057, 157] width 12 height 12
drag, startPoint x: 1090, startPoint y: 156, endPoint x: 1025, endPoint y: 306, distance: 163.0
click at [1090, 157] on icon at bounding box center [1087, 157] width 12 height 12
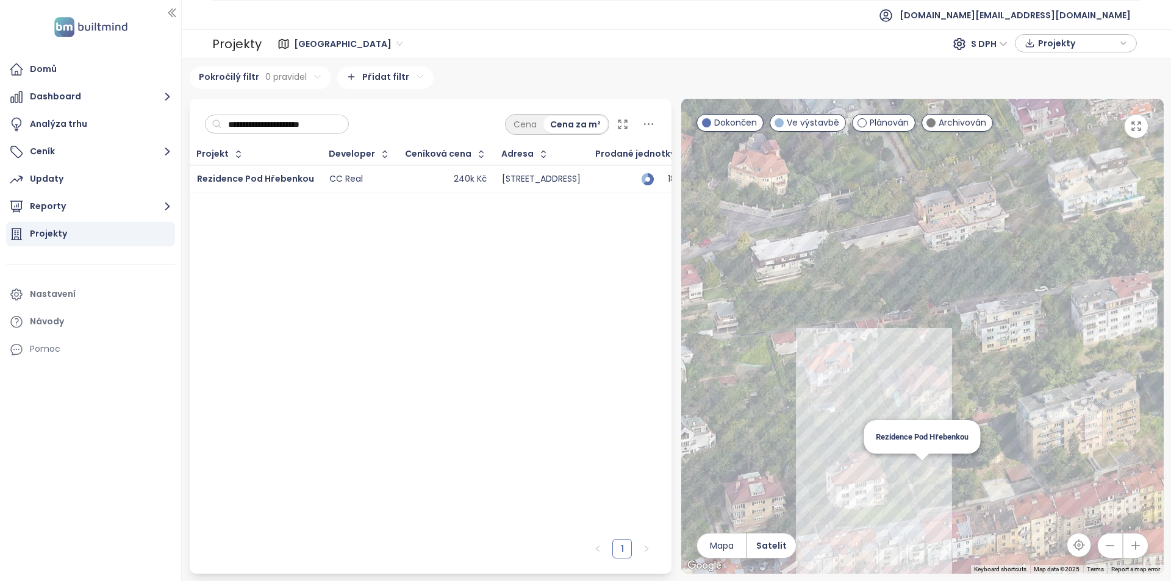
click at [921, 471] on div "Rezidence Pod Hřebenkou" at bounding box center [922, 336] width 482 height 475
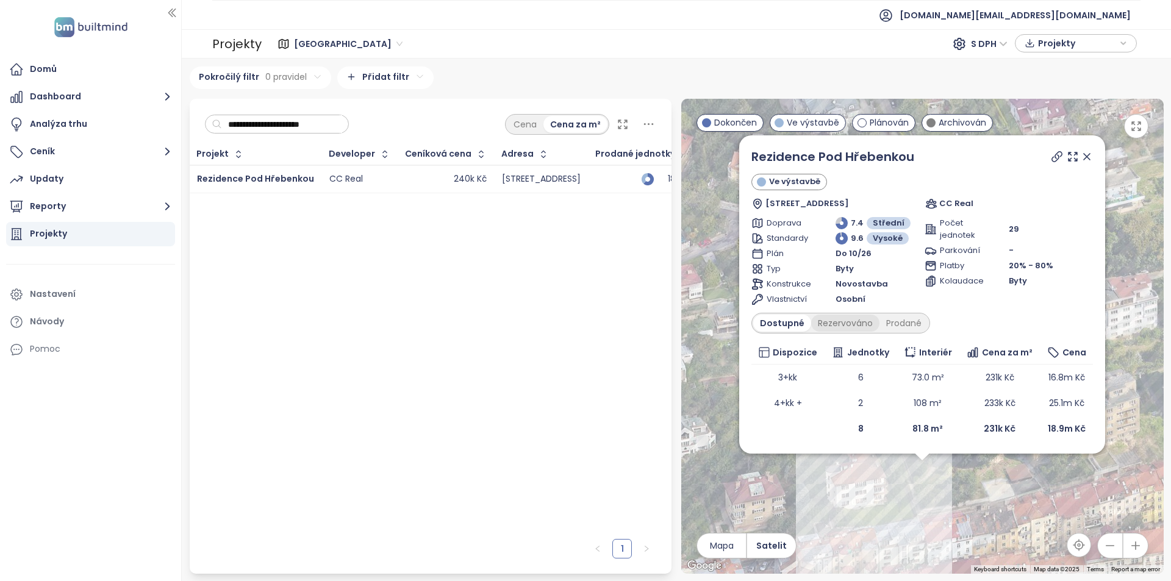
click at [844, 326] on div "Rezervováno" at bounding box center [845, 323] width 68 height 17
click at [900, 327] on div "Prodané" at bounding box center [904, 323] width 49 height 17
click at [786, 329] on div "Dostupné" at bounding box center [780, 323] width 55 height 17
click at [903, 316] on div "Prodané" at bounding box center [903, 323] width 49 height 17
click at [247, 129] on input "**********" at bounding box center [282, 124] width 120 height 18
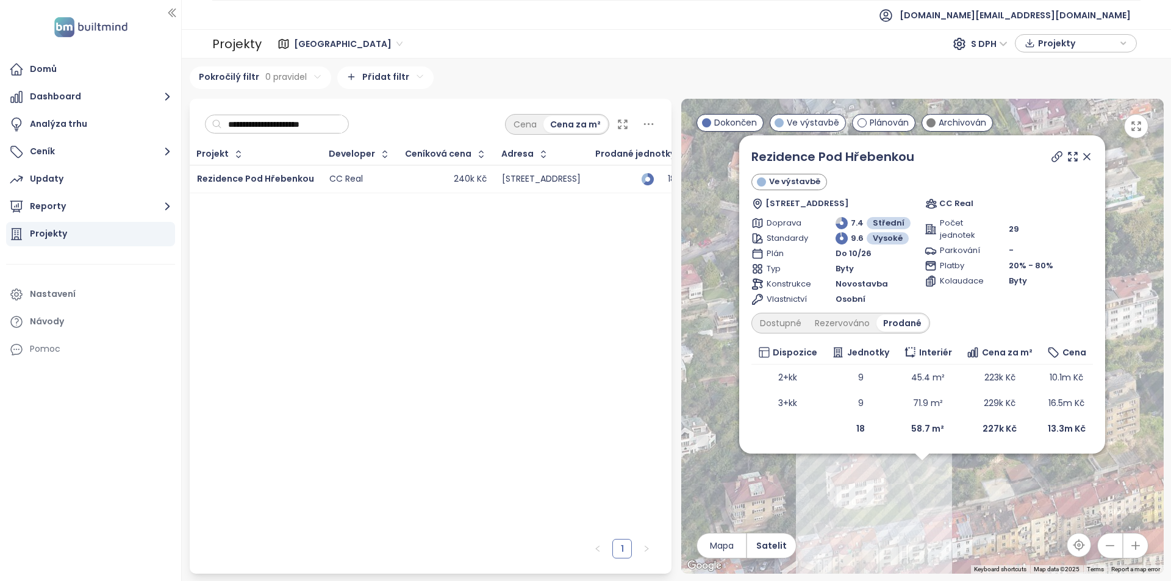
click at [247, 129] on input "**********" at bounding box center [282, 124] width 120 height 18
drag, startPoint x: 247, startPoint y: 129, endPoint x: 230, endPoint y: 134, distance: 17.8
click at [247, 129] on input "**********" at bounding box center [282, 124] width 120 height 18
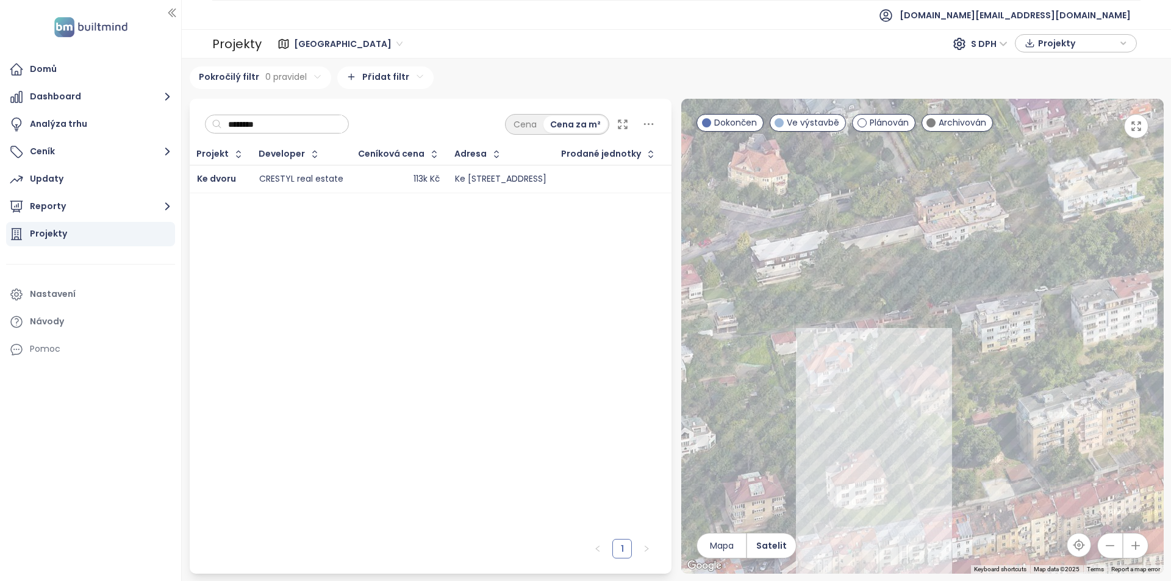
type input "********"
click at [365, 188] on td "113k Kč" at bounding box center [399, 179] width 96 height 28
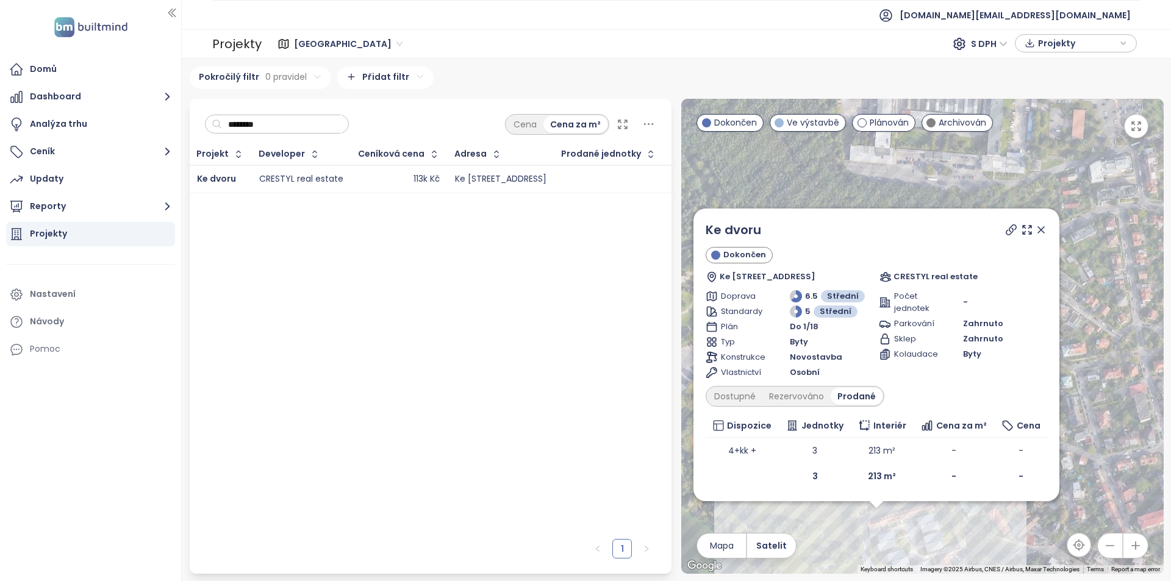
click at [1040, 226] on icon at bounding box center [1041, 230] width 12 height 12
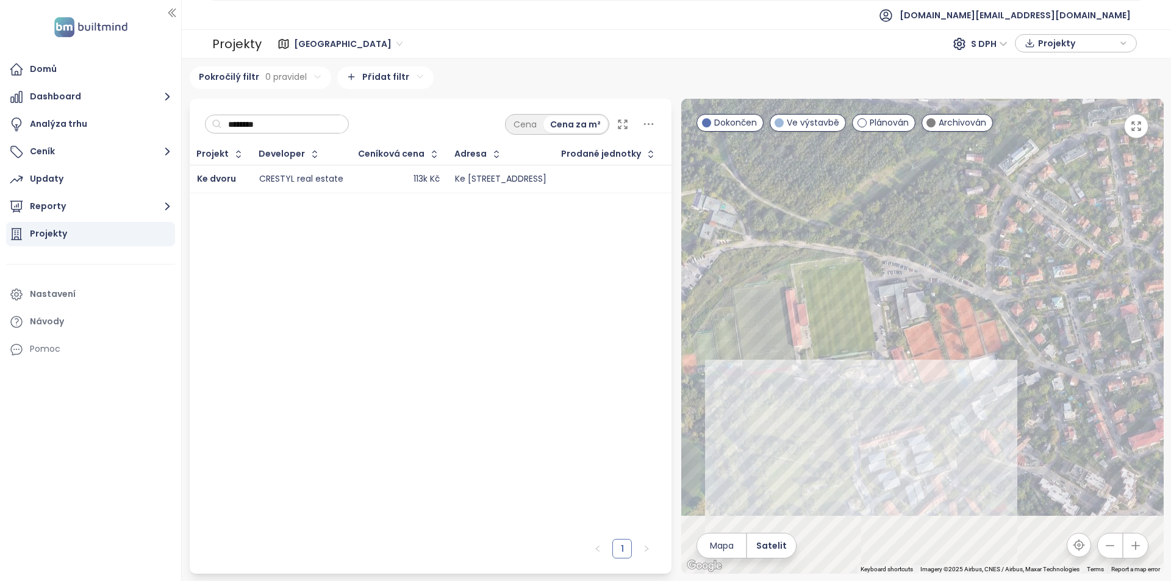
drag, startPoint x: 1033, startPoint y: 280, endPoint x: 1015, endPoint y: 167, distance: 114.1
click at [1015, 167] on div at bounding box center [922, 336] width 482 height 475
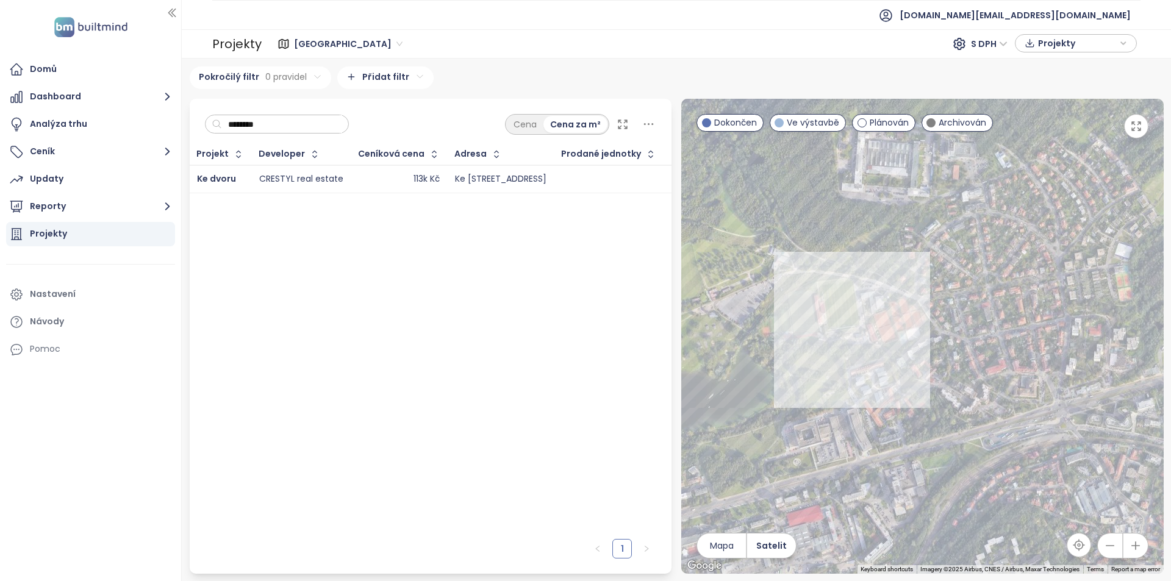
click at [911, 400] on div at bounding box center [922, 336] width 482 height 475
click at [263, 113] on div "******** Cena Cena za m²" at bounding box center [431, 121] width 482 height 45
click at [268, 123] on input "********" at bounding box center [282, 124] width 120 height 18
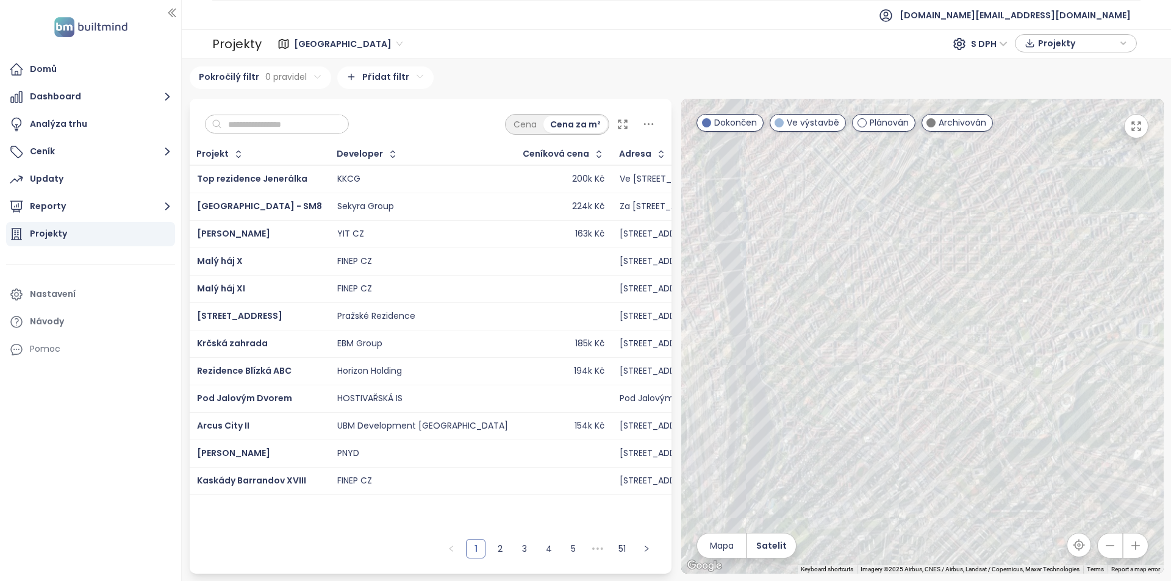
drag, startPoint x: 987, startPoint y: 328, endPoint x: 766, endPoint y: 226, distance: 243.7
click at [766, 226] on div at bounding box center [922, 336] width 482 height 475
drag, startPoint x: 894, startPoint y: 453, endPoint x: 851, endPoint y: 278, distance: 180.3
click at [851, 278] on div at bounding box center [922, 336] width 482 height 475
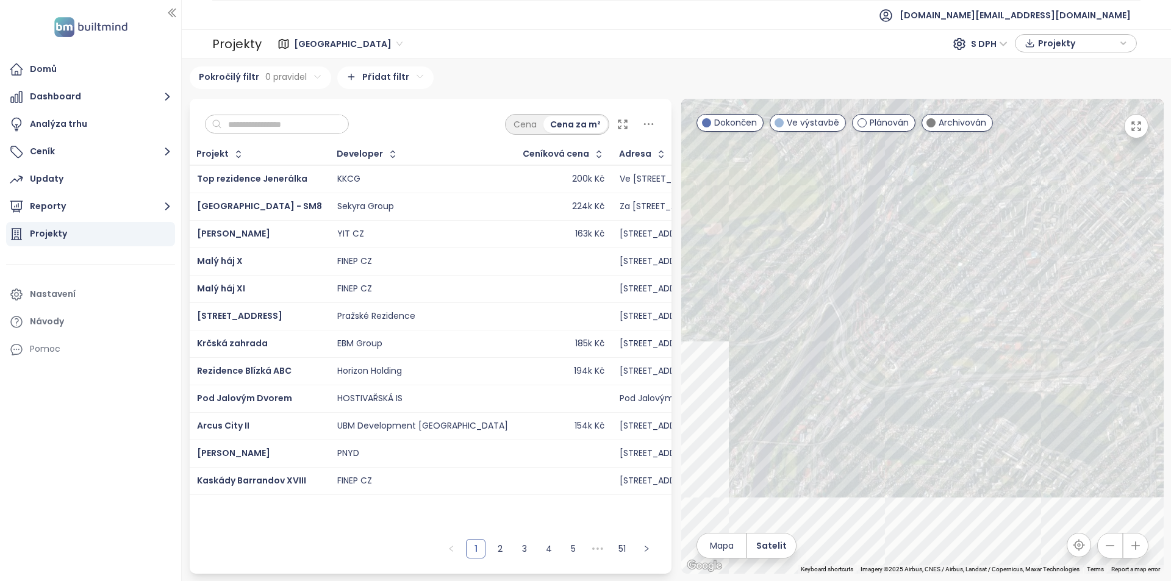
drag, startPoint x: 748, startPoint y: 472, endPoint x: 936, endPoint y: 306, distance: 251.0
click at [936, 306] on div at bounding box center [922, 336] width 482 height 475
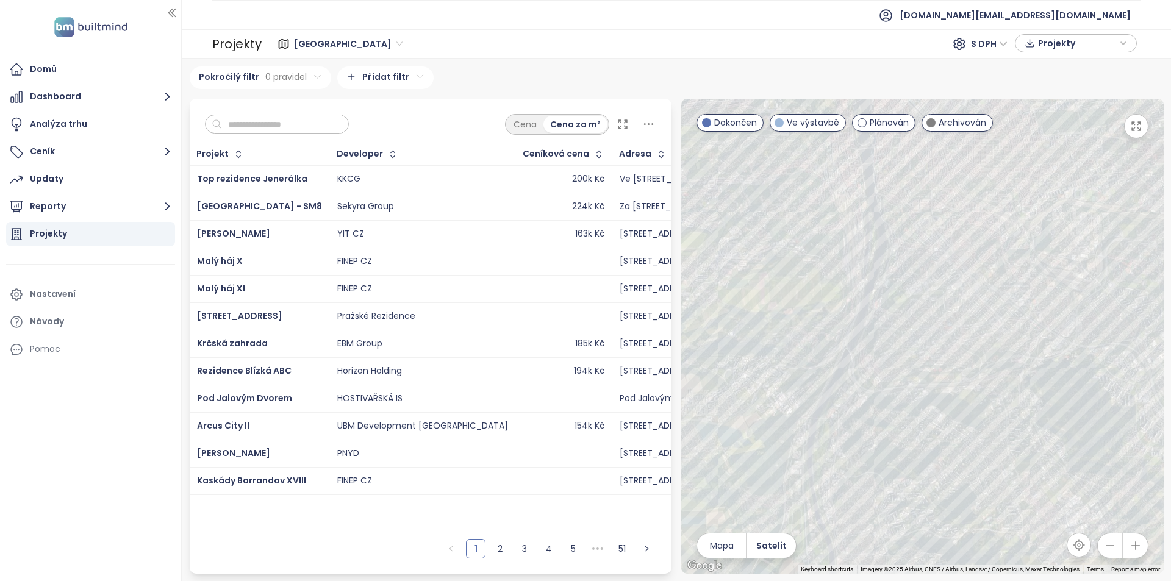
drag, startPoint x: 928, startPoint y: 367, endPoint x: 884, endPoint y: 416, distance: 66.1
click at [884, 416] on div at bounding box center [922, 336] width 482 height 475
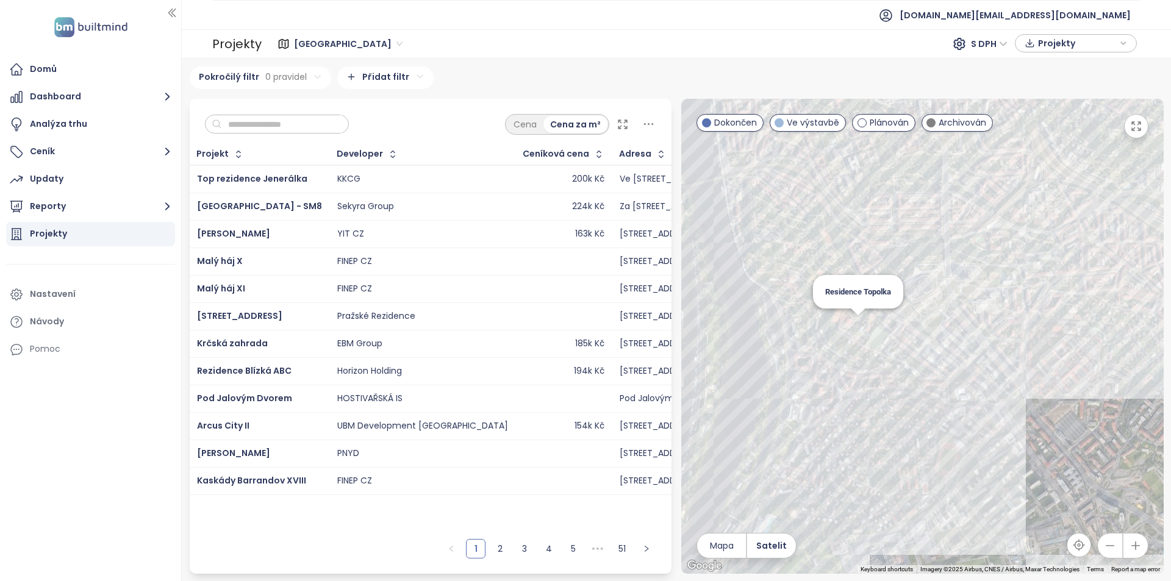
click at [857, 323] on div "Residence Topolka" at bounding box center [922, 336] width 482 height 475
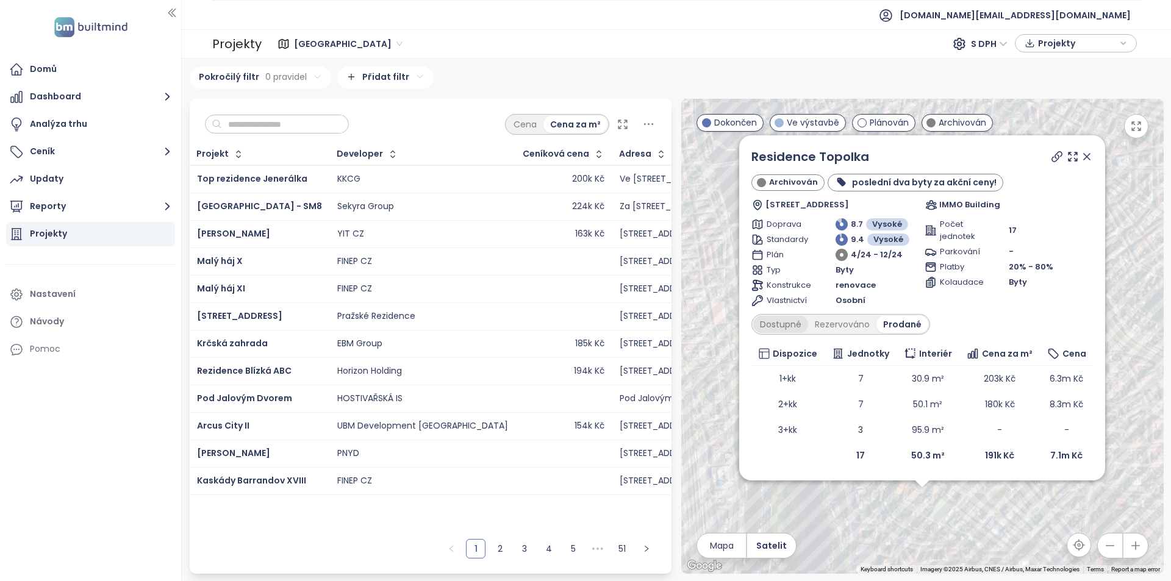
click at [787, 326] on div "Dostupné" at bounding box center [780, 324] width 55 height 17
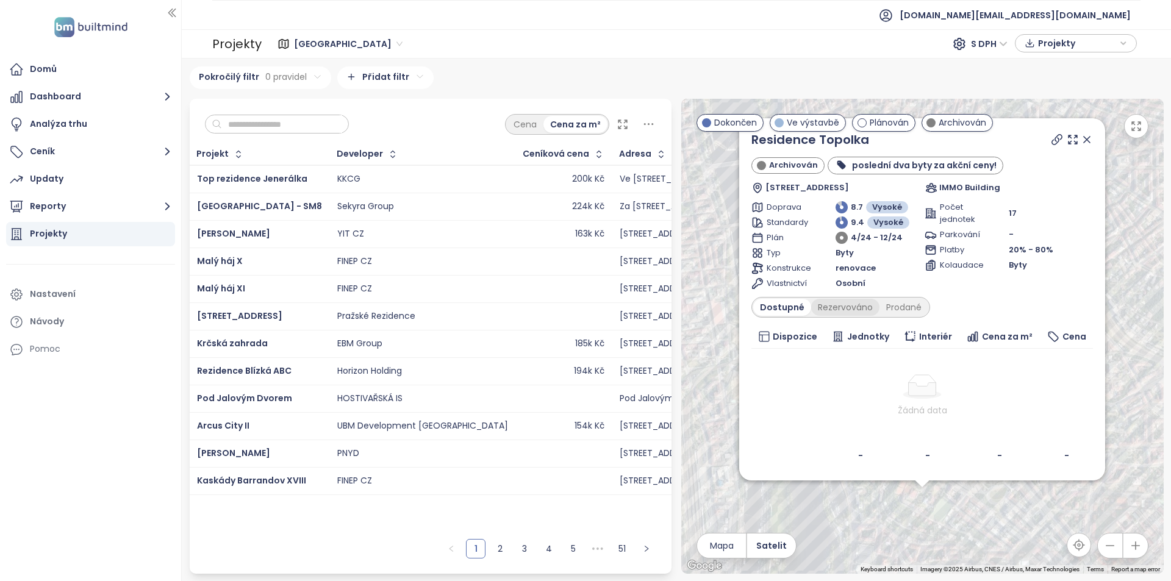
click at [843, 313] on div "Rezervováno" at bounding box center [845, 307] width 68 height 17
click at [904, 314] on div "Prodané" at bounding box center [904, 307] width 49 height 17
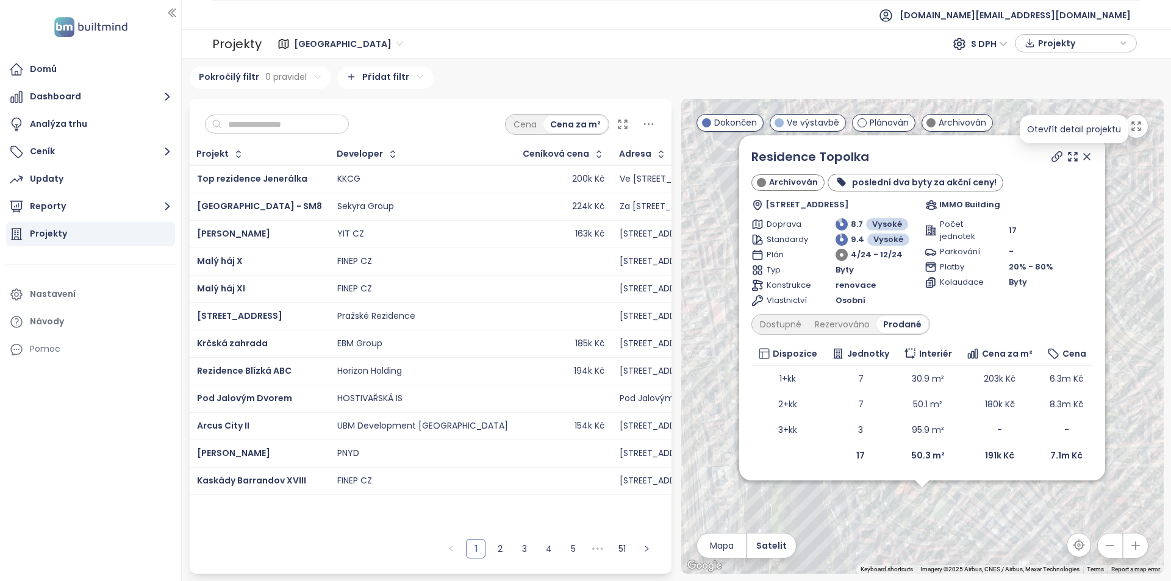
drag, startPoint x: 1084, startPoint y: 158, endPoint x: 1142, endPoint y: 192, distance: 67.3
click at [1084, 158] on icon at bounding box center [1087, 157] width 12 height 12
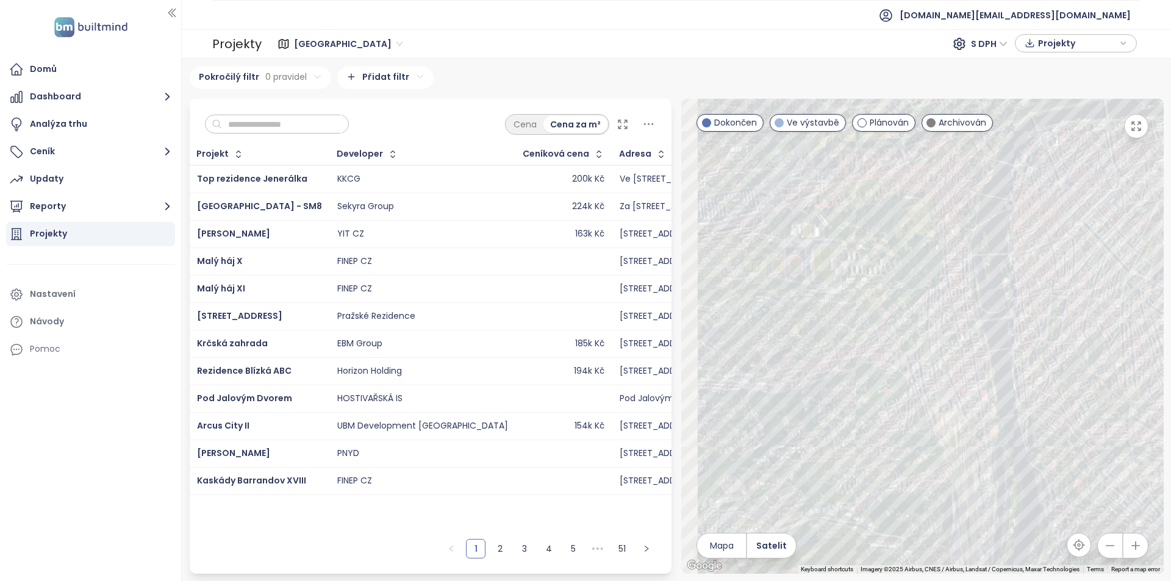
drag, startPoint x: 792, startPoint y: 342, endPoint x: 1024, endPoint y: 460, distance: 260.7
click at [1024, 460] on div at bounding box center [922, 336] width 482 height 475
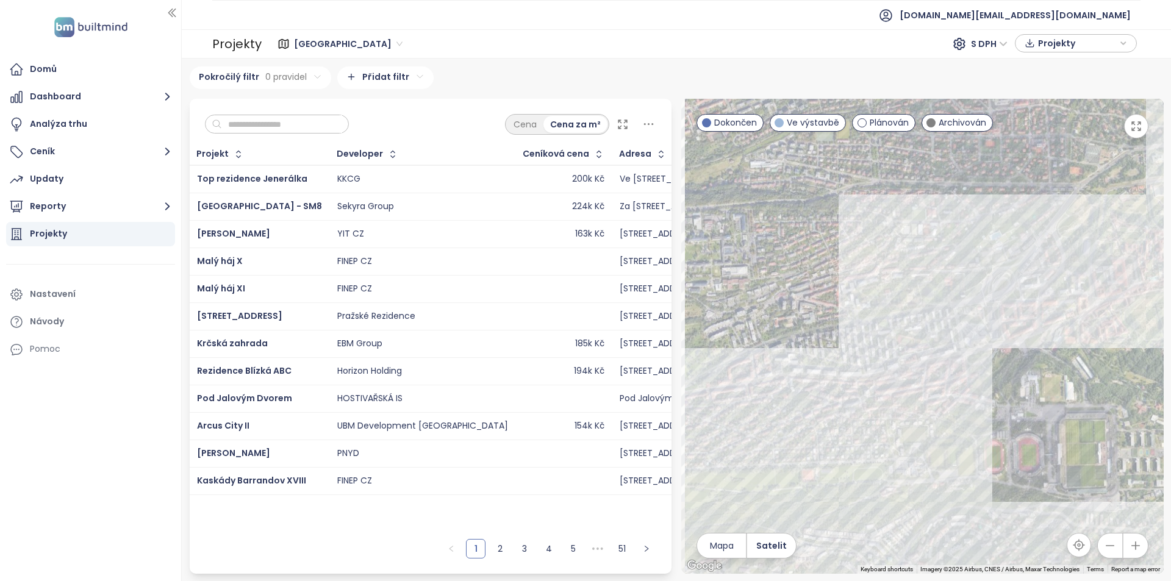
drag, startPoint x: 795, startPoint y: 290, endPoint x: 946, endPoint y: 408, distance: 191.2
click at [946, 408] on div at bounding box center [922, 336] width 482 height 475
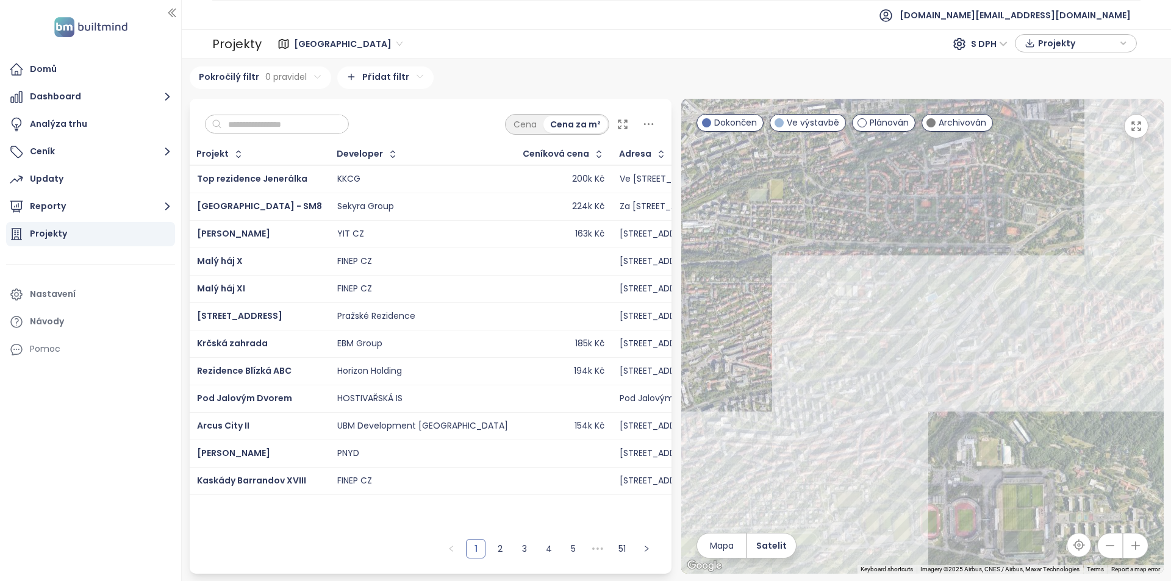
drag, startPoint x: 973, startPoint y: 374, endPoint x: 916, endPoint y: 424, distance: 76.5
click at [916, 424] on div at bounding box center [922, 336] width 482 height 475
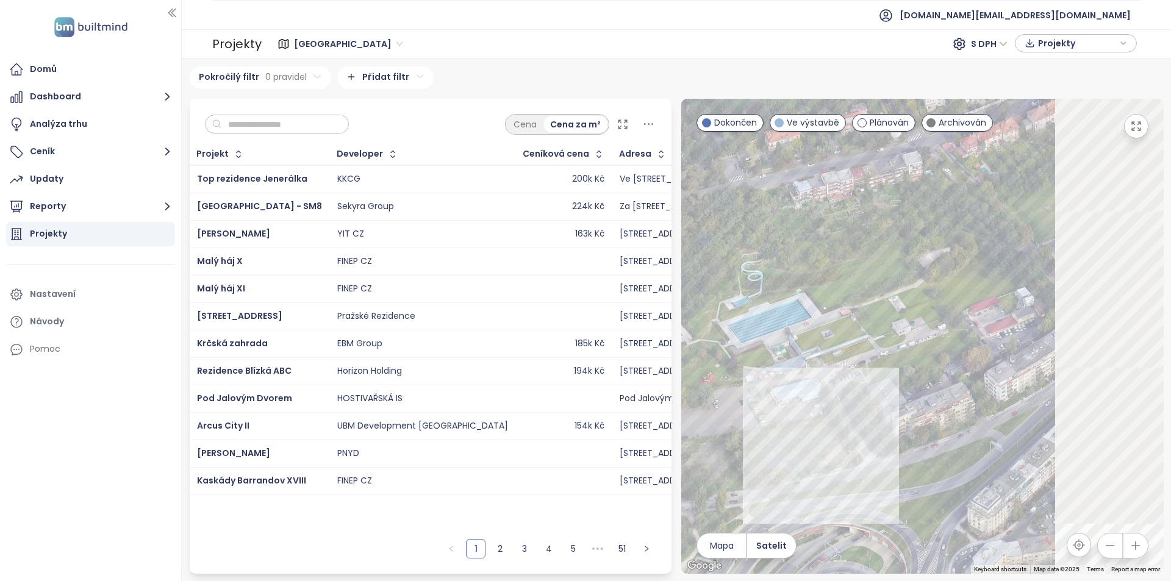
drag, startPoint x: 936, startPoint y: 469, endPoint x: 765, endPoint y: 481, distance: 171.2
click at [764, 481] on div at bounding box center [922, 336] width 482 height 475
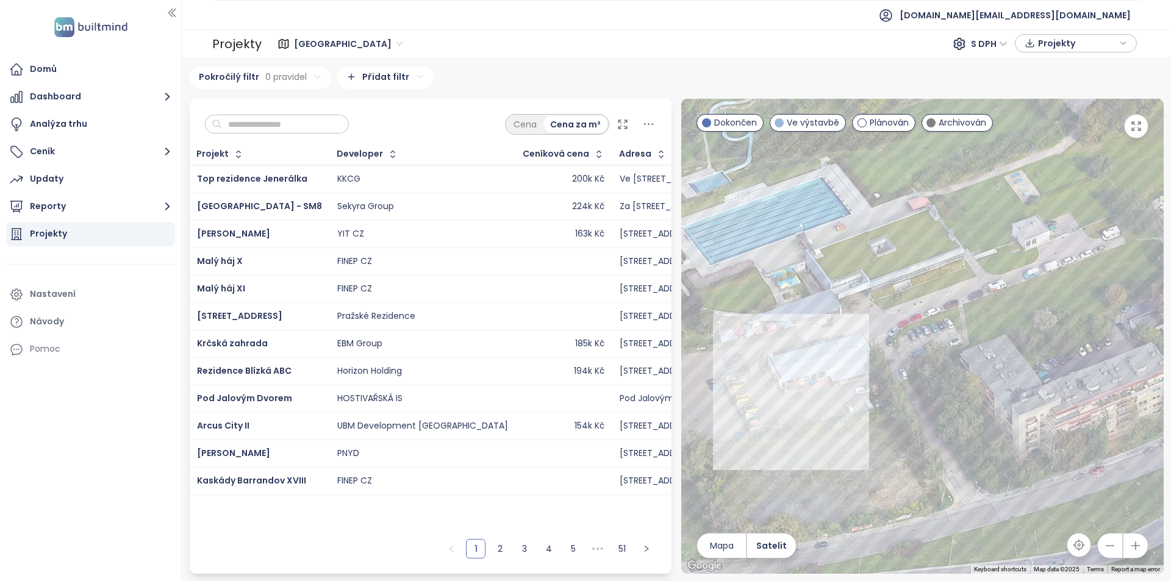
drag, startPoint x: 804, startPoint y: 446, endPoint x: 1143, endPoint y: 460, distance: 340.0
click at [1143, 460] on div at bounding box center [922, 336] width 482 height 475
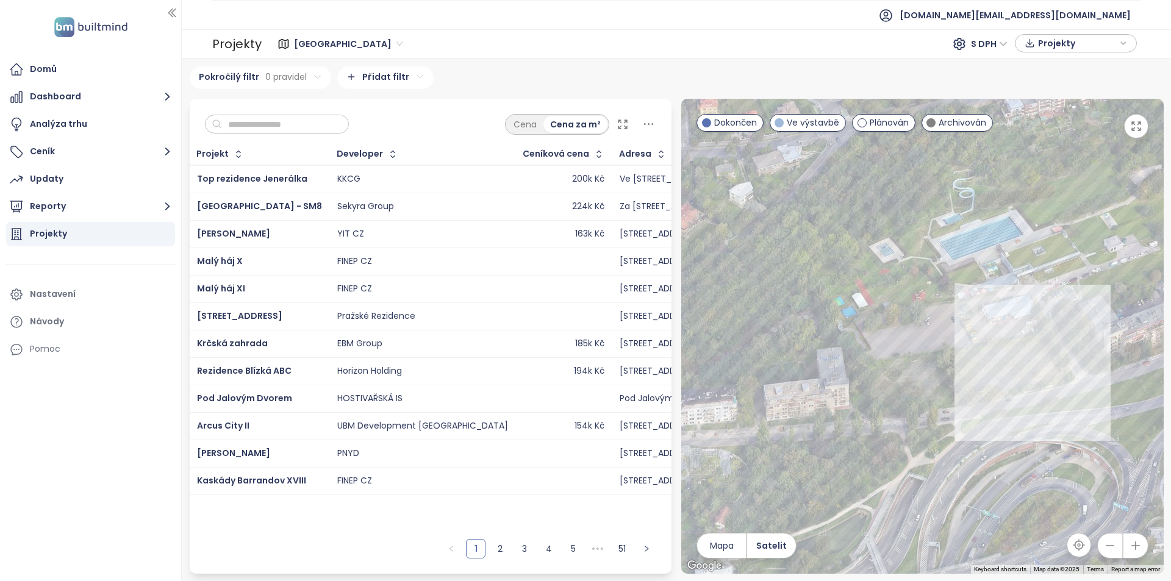
drag, startPoint x: 898, startPoint y: 465, endPoint x: 1004, endPoint y: 369, distance: 142.9
click at [1004, 369] on div at bounding box center [922, 336] width 482 height 475
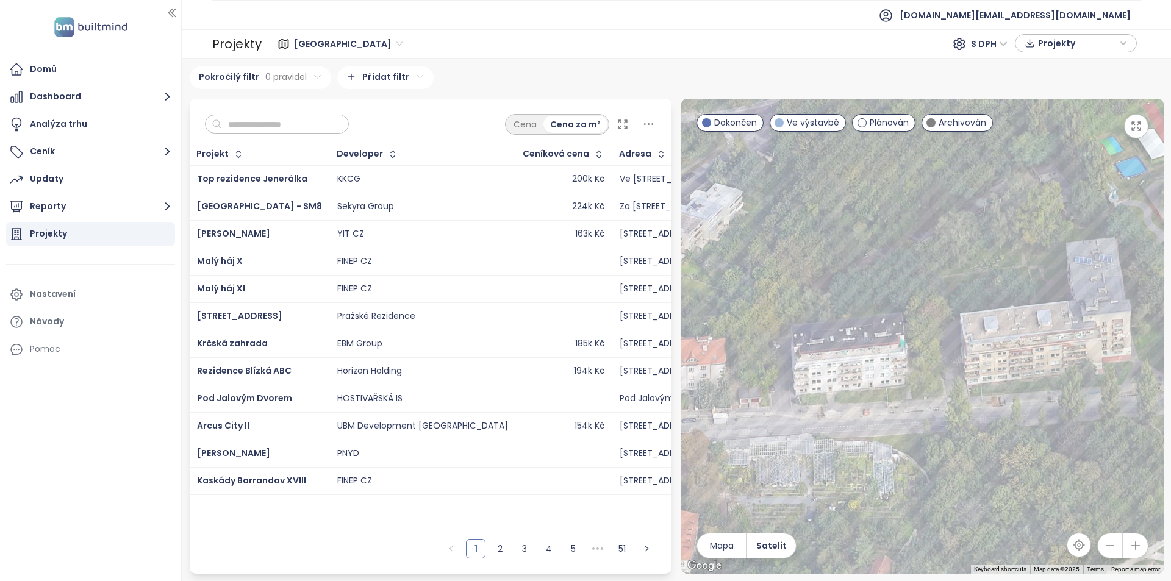
drag, startPoint x: 886, startPoint y: 408, endPoint x: 978, endPoint y: 405, distance: 92.1
click at [978, 405] on div at bounding box center [922, 336] width 482 height 475
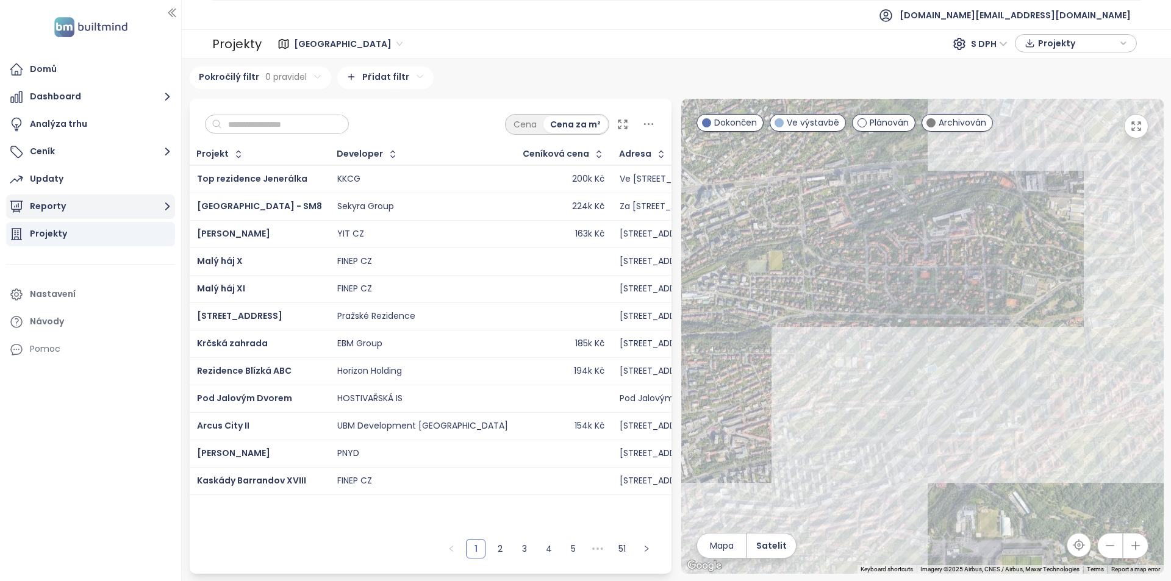
click at [99, 208] on button "Reporty" at bounding box center [90, 207] width 169 height 24
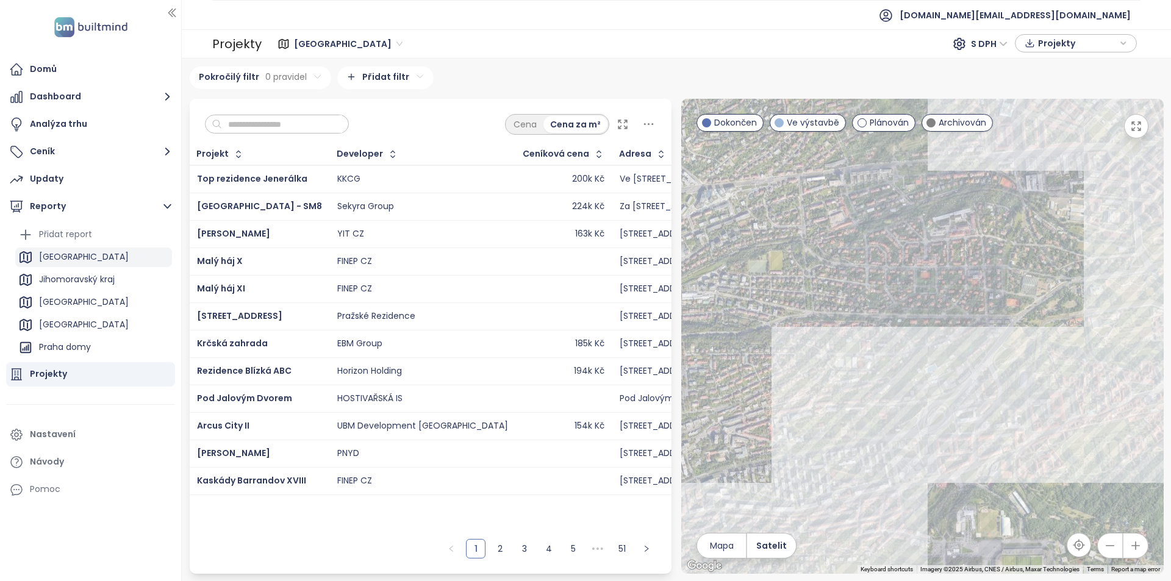
click at [79, 258] on div "[GEOGRAPHIC_DATA]" at bounding box center [93, 258] width 157 height 20
